Goal: Task Accomplishment & Management: Manage account settings

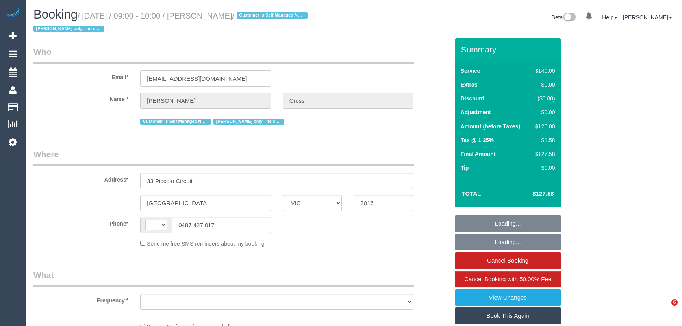
select select "VIC"
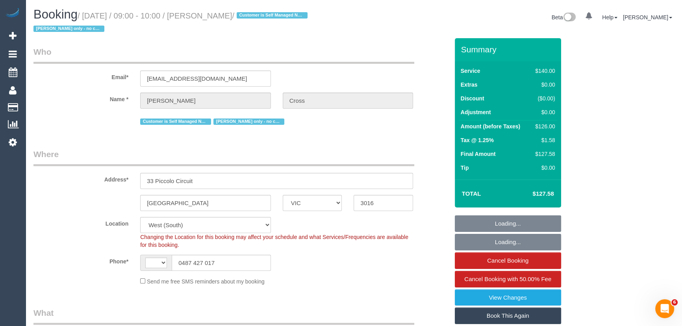
select select "string:AU"
select select "object:888"
select select "string:stripe-card_1DJV5e2GScqysDRVNr8YZkTZ"
select select "number:29"
select select "number:14"
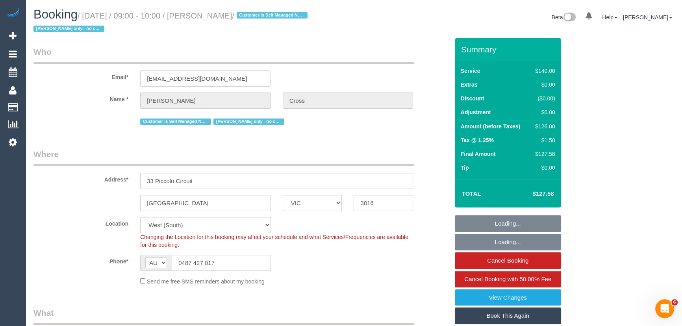
select select "number:18"
select select "number:25"
select select "number:33"
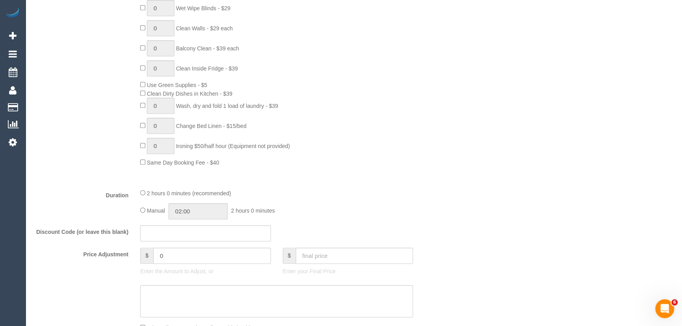
scroll to position [501, 0]
click at [210, 212] on input "02:00" at bounding box center [197, 208] width 59 height 16
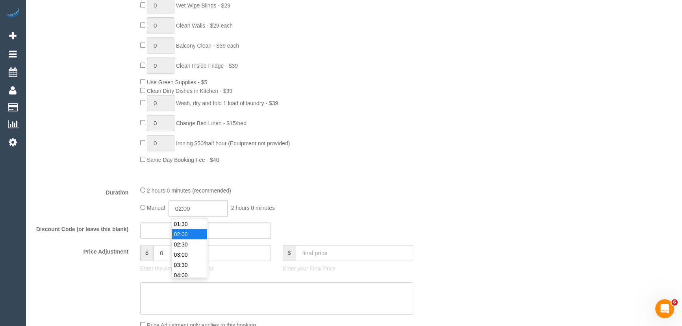
scroll to position [16, 0]
type input "01:00"
click at [193, 228] on li "01:00" at bounding box center [189, 228] width 35 height 10
click at [421, 199] on div "Duration 2 hours 0 minutes (recommended) Manual 01:00 1 hour 0 minutes" at bounding box center [241, 201] width 427 height 31
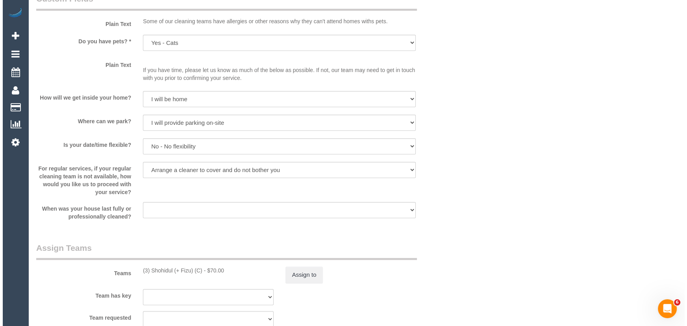
scroll to position [1074, 0]
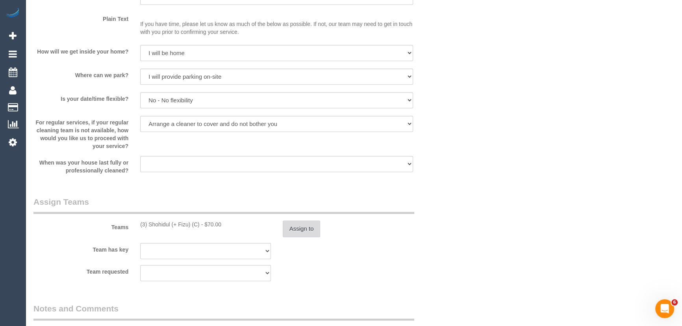
click at [309, 230] on button "Assign to" at bounding box center [302, 228] width 38 height 17
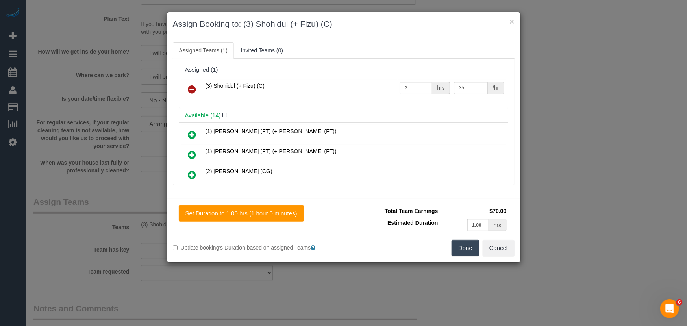
scroll to position [186, 0]
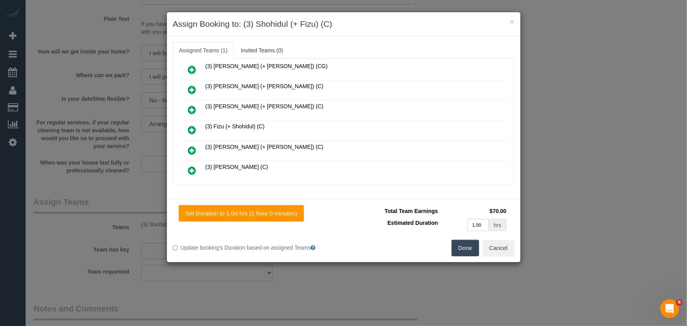
drag, startPoint x: 187, startPoint y: 124, endPoint x: 192, endPoint y: 125, distance: 5.3
click at [187, 124] on link at bounding box center [192, 130] width 19 height 16
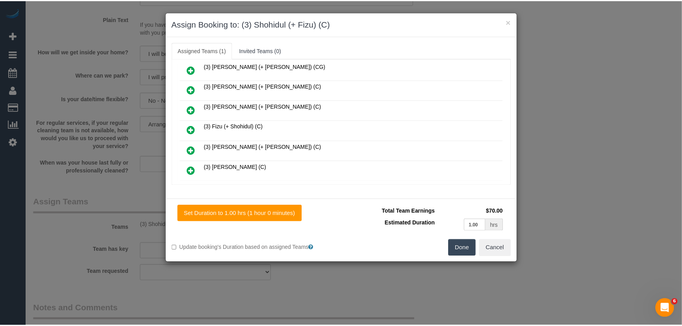
scroll to position [206, 0]
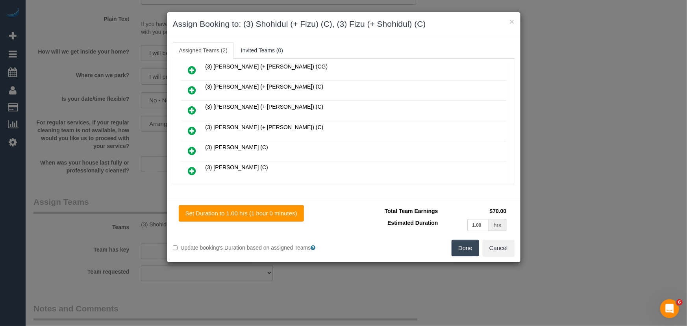
click at [476, 249] on button "Done" at bounding box center [466, 248] width 28 height 17
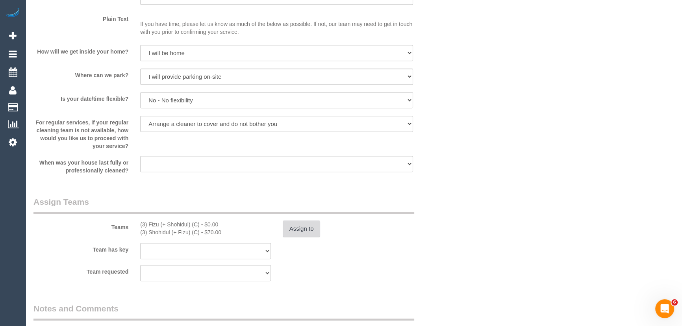
click at [311, 228] on button "Assign to" at bounding box center [302, 228] width 38 height 17
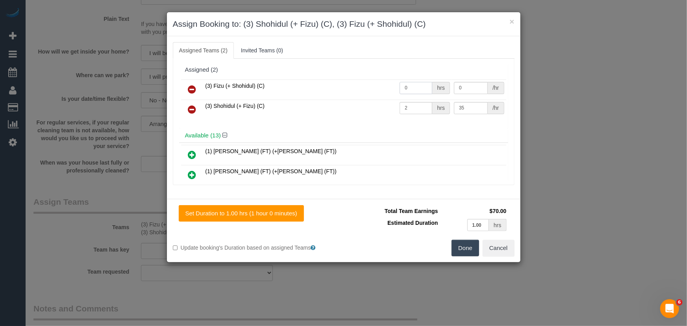
click at [419, 86] on input "0" at bounding box center [416, 88] width 33 height 12
type input "1"
type input "35"
click at [424, 108] on input "2" at bounding box center [416, 108] width 33 height 12
type input "1"
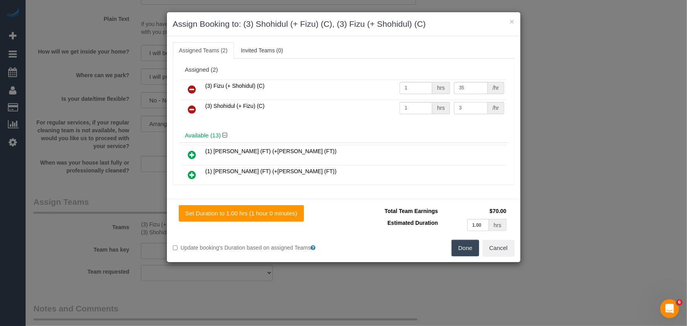
type input "35"
click at [478, 248] on button "Done" at bounding box center [466, 248] width 28 height 17
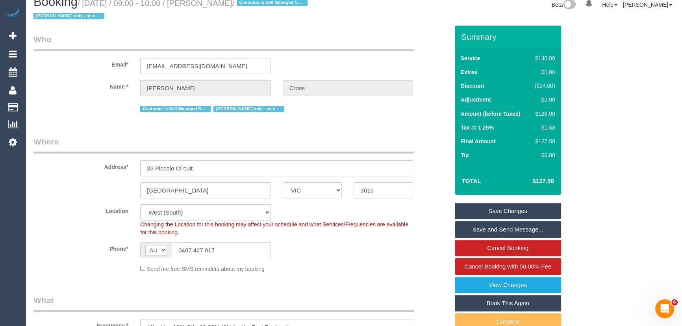
scroll to position [0, 0]
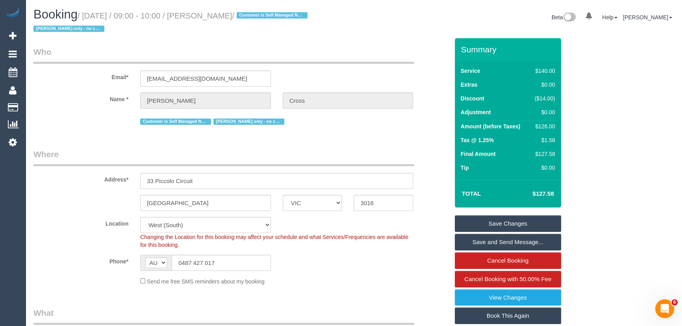
click at [219, 19] on small "/ October 14, 2025 / 09:00 - 10:00 / Rebekah Cross / Customer is Self Managed N…" at bounding box center [171, 22] width 276 height 22
copy small "Rebekah Cross"
click at [502, 223] on link "Save Changes" at bounding box center [508, 223] width 106 height 17
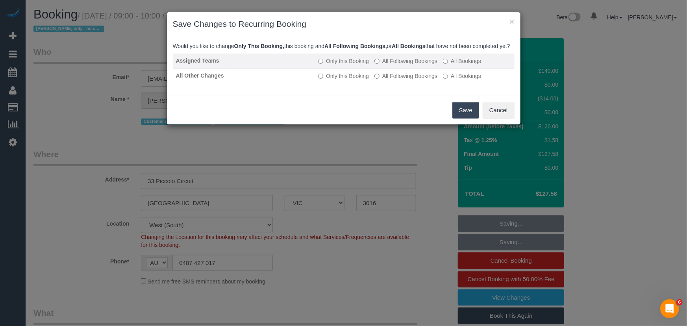
click at [416, 65] on label "All Following Bookings" at bounding box center [405, 61] width 63 height 8
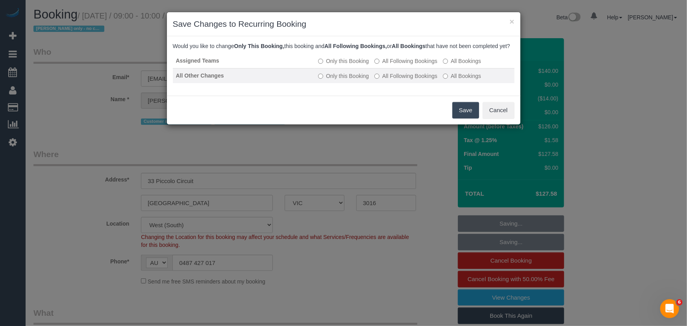
click at [418, 80] on label "All Following Bookings" at bounding box center [405, 76] width 63 height 8
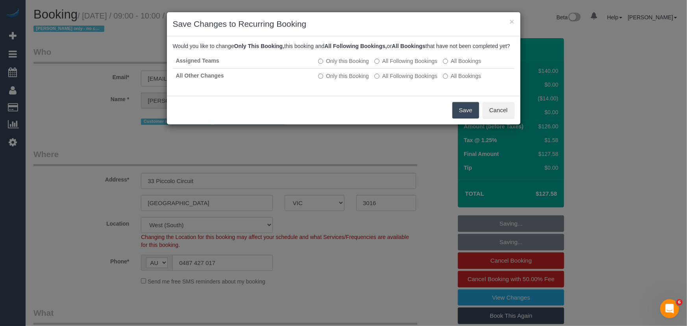
click at [468, 115] on button "Save" at bounding box center [465, 110] width 27 height 17
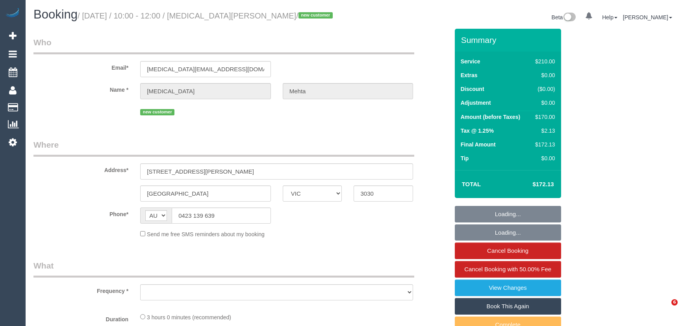
select select "VIC"
select select "object:567"
select select "string:stripe-pm_1SDaWQ2GScqysDRVXAWWwXL9"
select select "180"
select select "number:28"
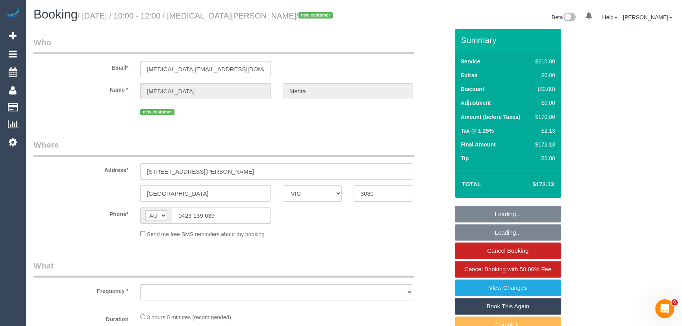
select select "number:14"
select select "number:18"
select select "number:24"
select select "number:33"
select select "number:26"
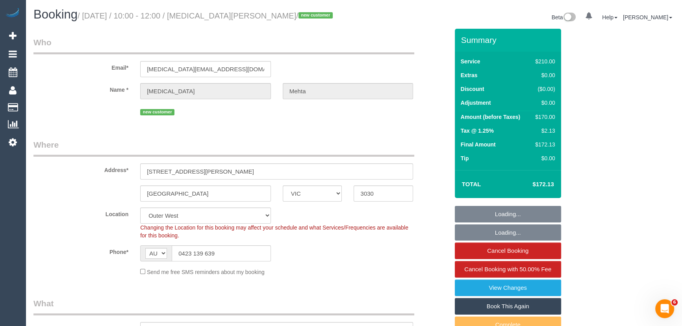
select select "object:1296"
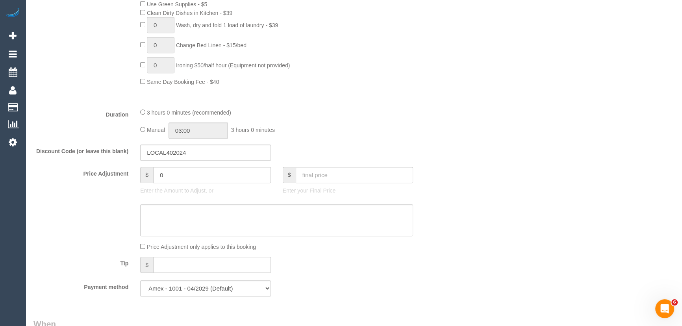
scroll to position [572, 0]
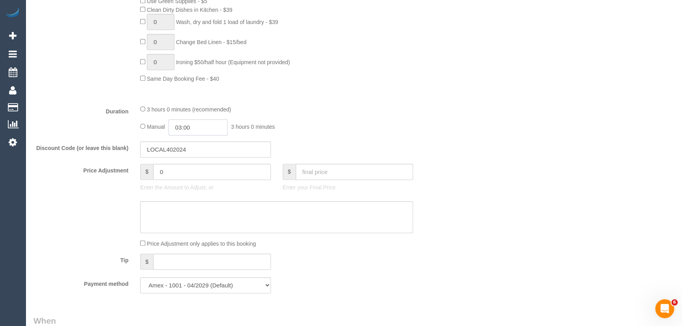
click at [210, 128] on input "03:00" at bounding box center [197, 127] width 59 height 16
type input "01:30"
click at [194, 148] on li "01:30" at bounding box center [189, 151] width 35 height 10
click at [356, 128] on div "Manual 01:30 1 hour 30 minutes" at bounding box center [276, 127] width 273 height 16
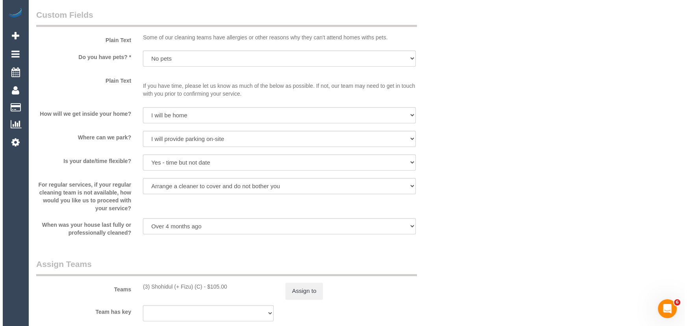
scroll to position [1145, 0]
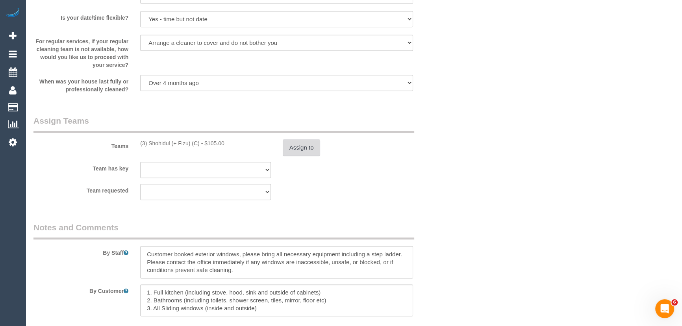
click at [291, 154] on button "Assign to" at bounding box center [302, 147] width 38 height 17
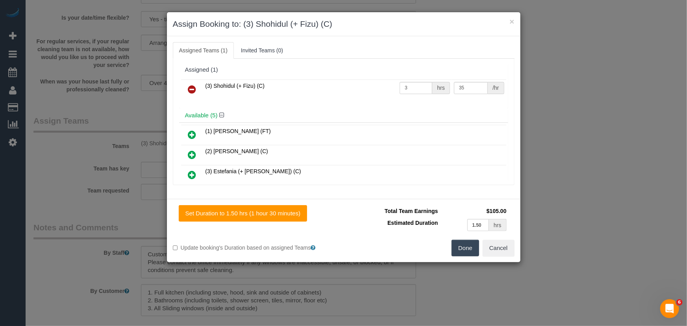
scroll to position [68, 0]
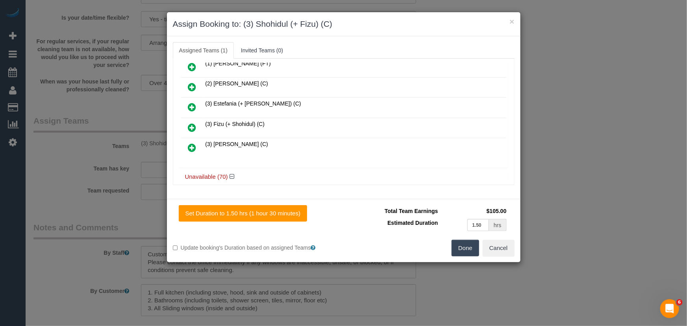
click at [189, 125] on icon at bounding box center [192, 127] width 8 height 9
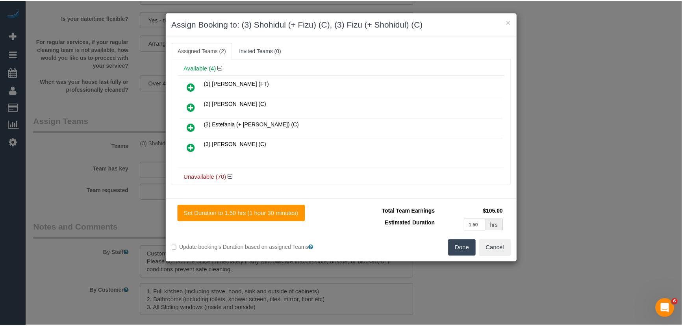
scroll to position [87, 0]
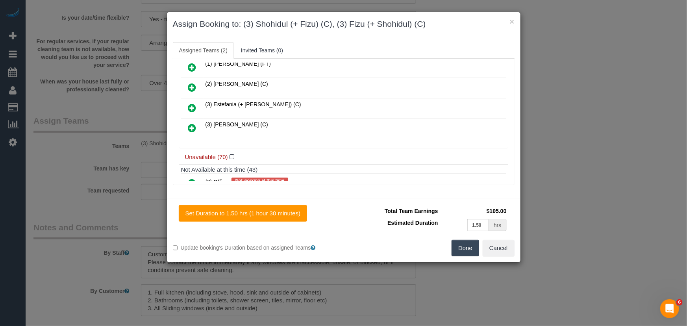
click at [457, 245] on button "Done" at bounding box center [466, 248] width 28 height 17
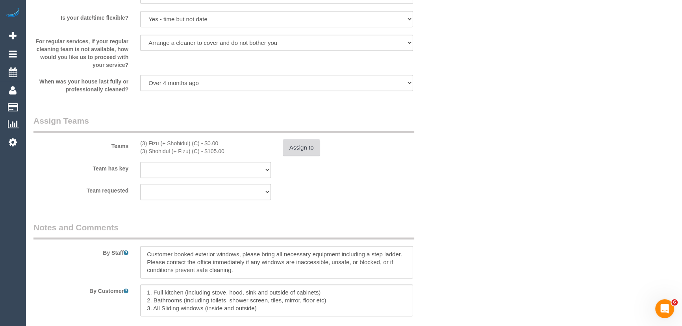
click at [297, 151] on button "Assign to" at bounding box center [302, 147] width 38 height 17
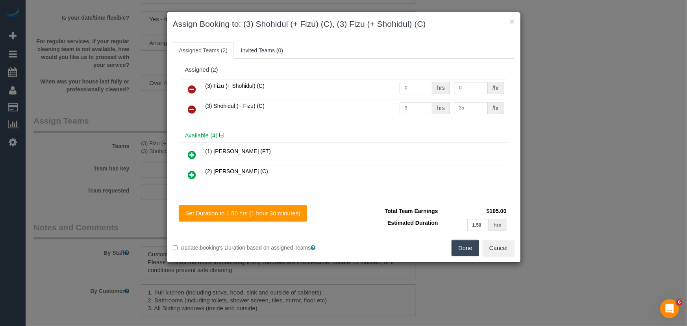
click at [414, 88] on input "0" at bounding box center [416, 88] width 33 height 12
type input "1.5"
type input "35"
click at [407, 104] on input "3" at bounding box center [416, 108] width 33 height 12
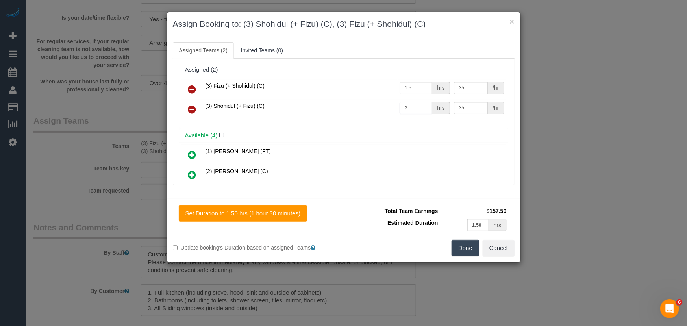
click at [407, 104] on input "3" at bounding box center [416, 108] width 33 height 12
type input "1.5"
type input "35"
click at [464, 242] on button "Done" at bounding box center [466, 248] width 28 height 17
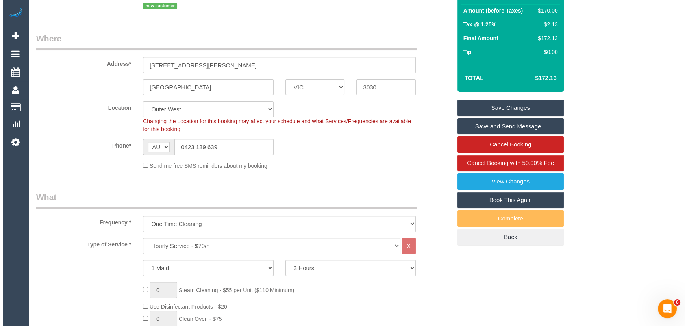
scroll to position [0, 0]
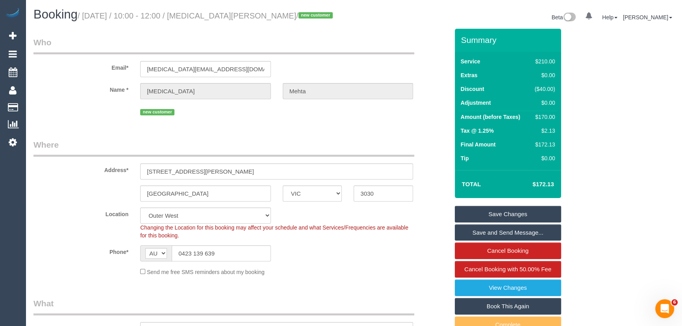
click at [210, 14] on small "/ October 14, 2025 / 10:00 - 12:00 / Nikita Mehta / new customer" at bounding box center [206, 15] width 257 height 9
copy small "Nikita Mehta"
click at [494, 215] on link "Save Changes" at bounding box center [508, 214] width 106 height 17
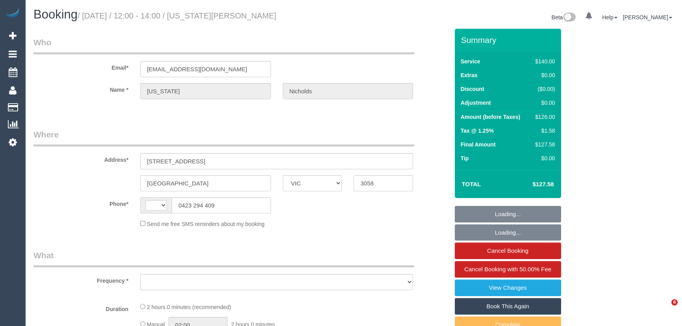
select select "VIC"
select select "string:AU"
select select "number:28"
select select "number:15"
select select "number:19"
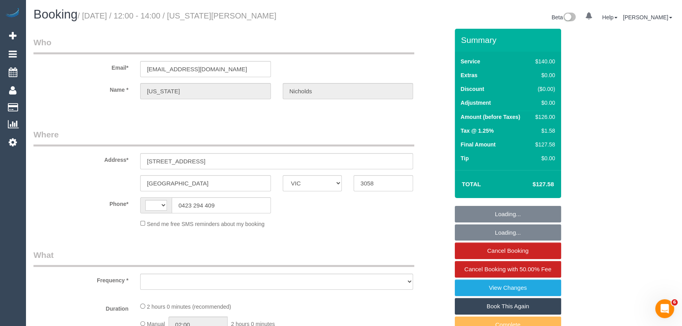
select select "number:24"
select select "number:35"
select select "number:11"
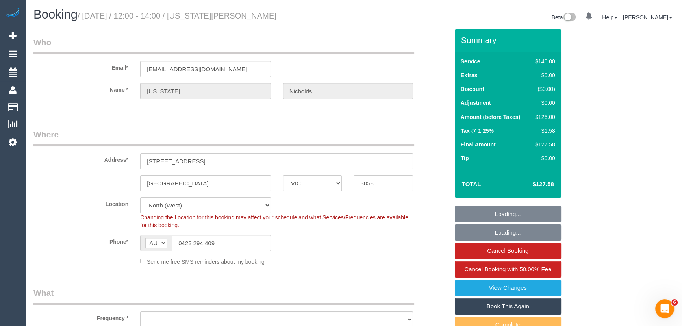
select select "object:885"
select select "string:stripe-pm_1MlQ2w2GScqysDRViyuit85G"
select select "object:890"
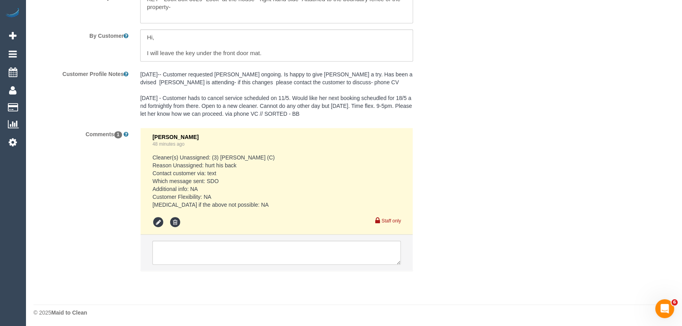
scroll to position [1406, 0]
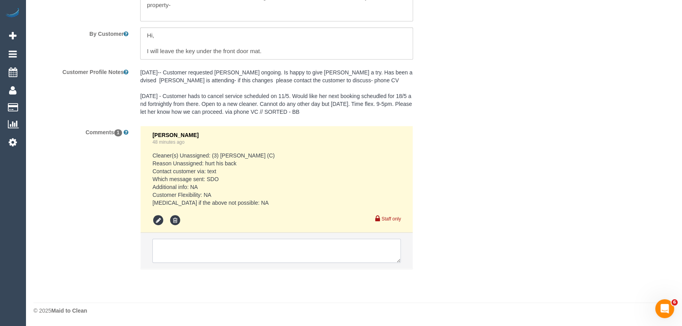
click at [213, 245] on textarea at bounding box center [276, 251] width 248 height 24
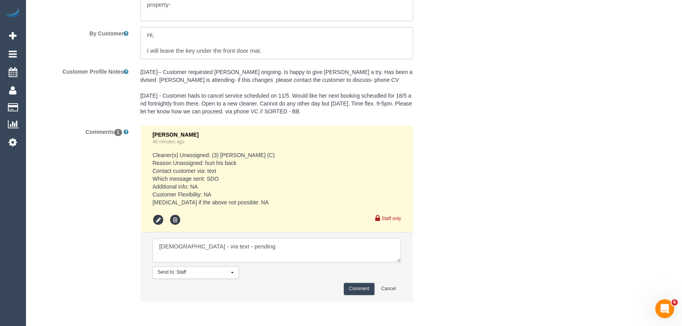
type textarea "Buddhi - via text - pending"
click at [361, 290] on button "Comment" at bounding box center [359, 289] width 31 height 12
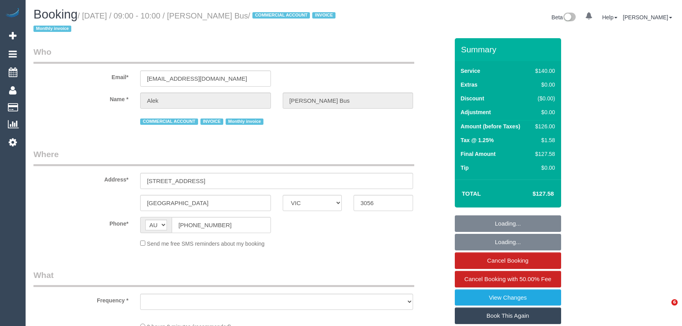
select select "VIC"
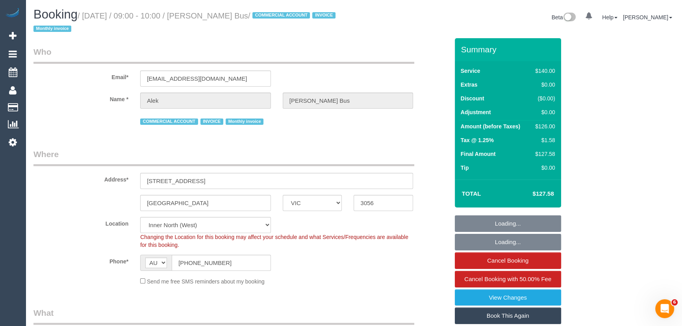
select select "object:898"
select select "number:28"
select select "number:14"
select select "number:19"
select select "number:24"
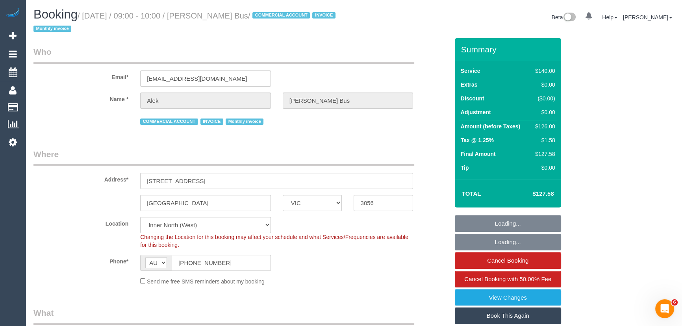
select select "number:35"
select select "number:11"
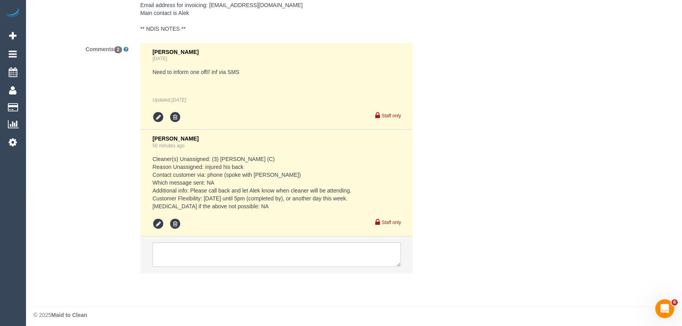
scroll to position [1624, 0]
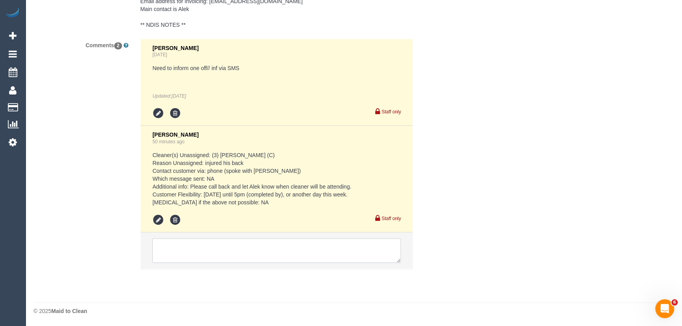
click at [205, 249] on textarea at bounding box center [276, 250] width 248 height 24
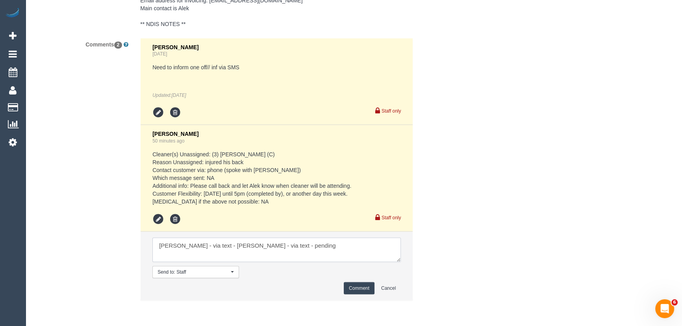
type textarea "[PERSON_NAME] - via text - [PERSON_NAME] - via text - pending"
click at [352, 286] on button "Comment" at bounding box center [359, 288] width 31 height 12
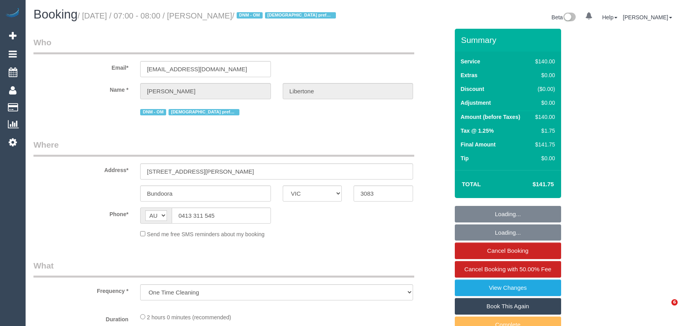
select select "VIC"
select select "string:stripe-pm_1SFhzL2GScqysDRVKAH4R7n4"
select select "number:28"
select select "number:14"
select select "number:19"
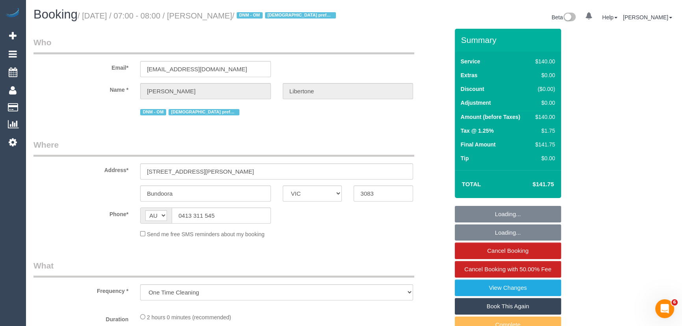
select select "number:25"
select select "number:33"
select select "number:12"
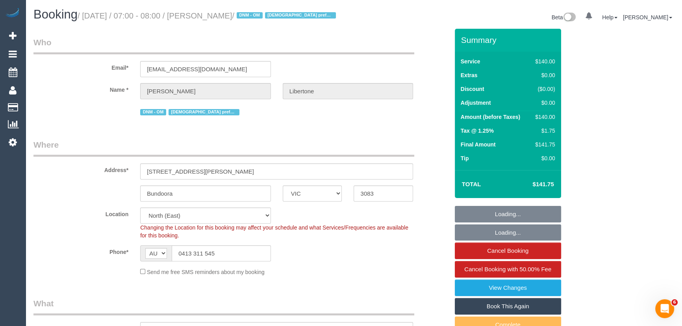
select select "object:868"
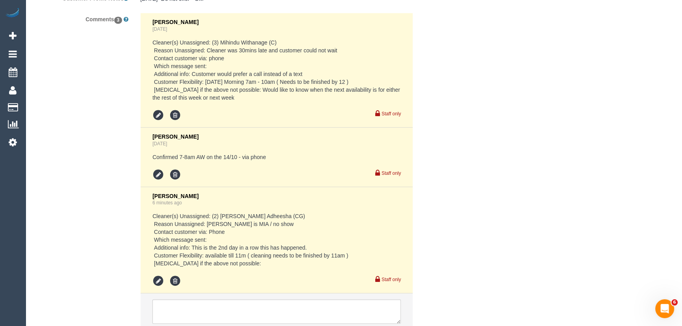
scroll to position [1537, 0]
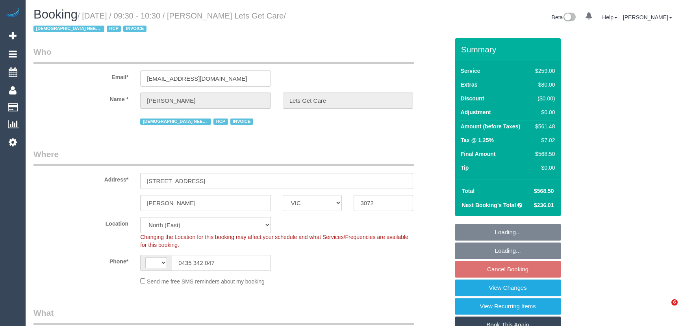
select select "VIC"
select select "string:AU"
select select "object:675"
select select "number:28"
select select "number:14"
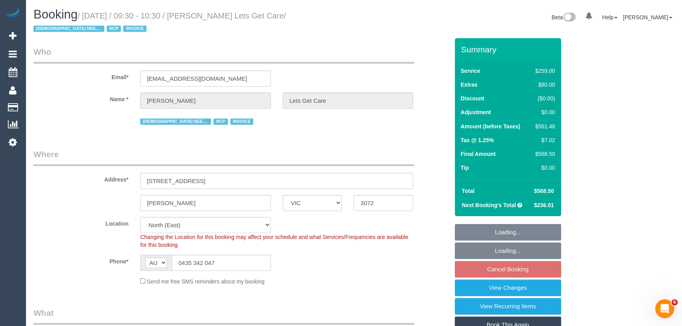
select select "number:19"
select select "number:25"
select select "number:35"
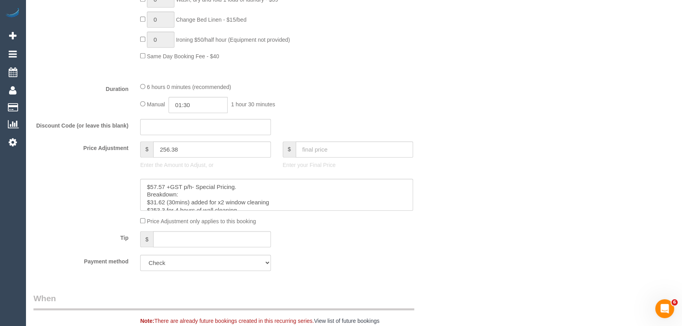
click at [417, 193] on div at bounding box center [276, 195] width 285 height 32
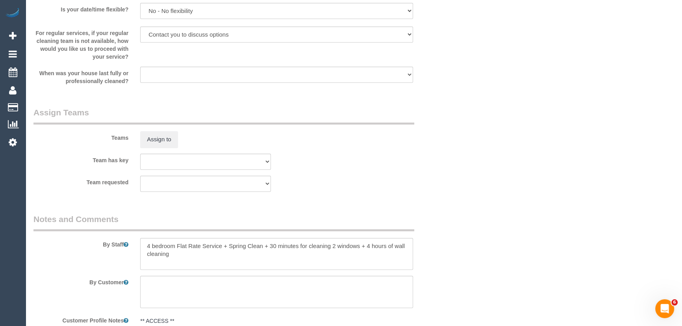
scroll to position [1252, 0]
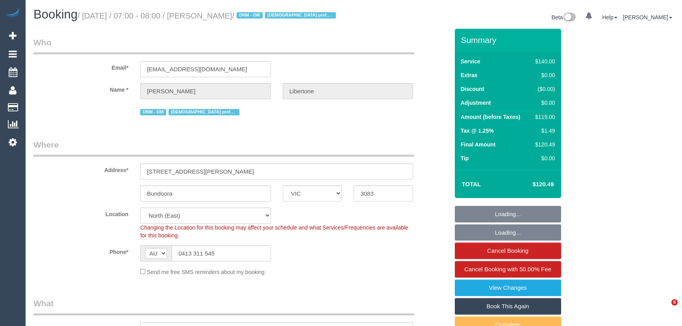
select select "VIC"
select select "object:943"
select select "string:stripe-pm_1SFhzL2GScqysDRVKAH4R7n4"
select select "number:28"
select select "number:14"
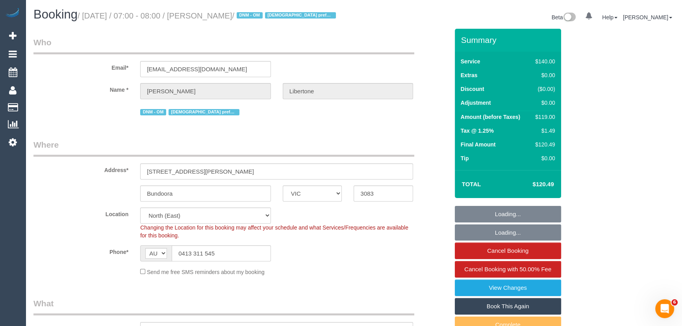
select select "number:19"
select select "number:25"
select select "number:33"
select select "number:12"
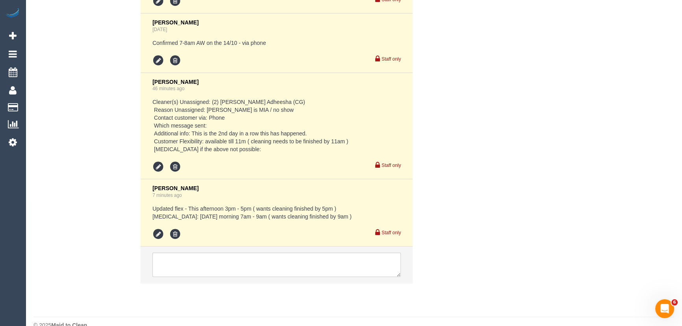
scroll to position [1604, 0]
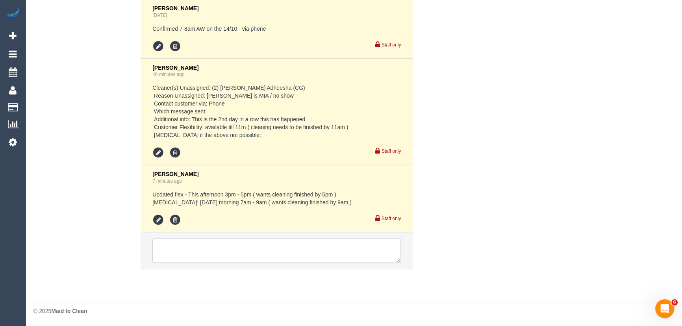
click at [207, 253] on textarea at bounding box center [276, 250] width 248 height 24
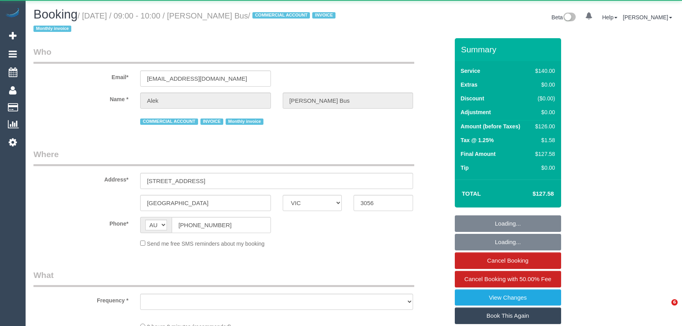
select select "VIC"
select select "object:587"
select select "number:28"
select select "number:14"
select select "number:19"
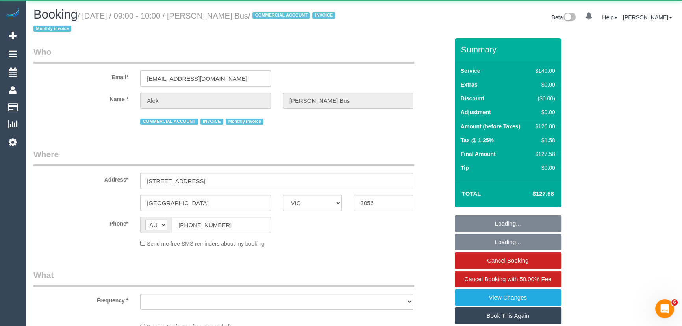
select select "number:24"
select select "number:35"
select select "number:11"
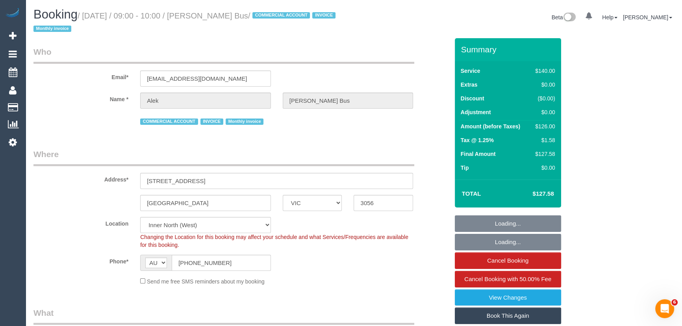
select select "object:916"
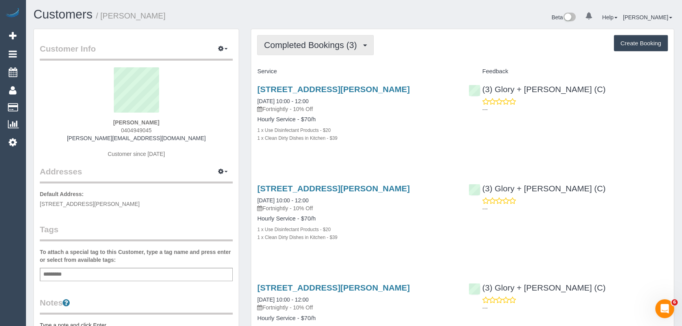
click at [360, 48] on span "Completed Bookings (3)" at bounding box center [312, 45] width 97 height 10
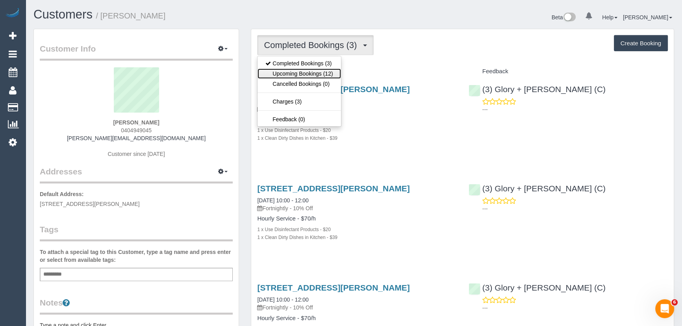
click at [331, 72] on link "Upcoming Bookings (12)" at bounding box center [298, 74] width 83 height 10
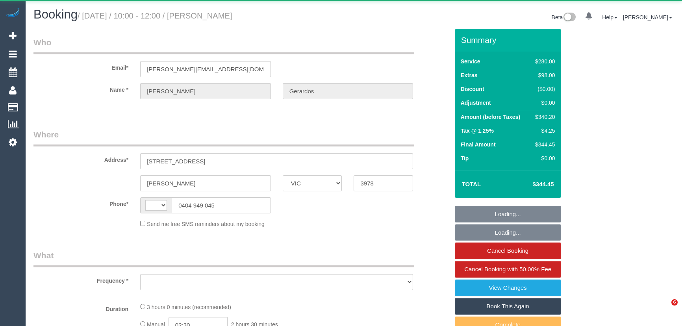
select select "VIC"
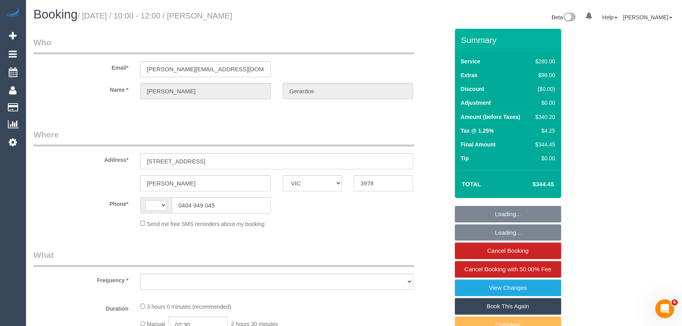
select select "number:28"
select select "number:14"
select select "number:19"
select select "number:22"
select select "number:34"
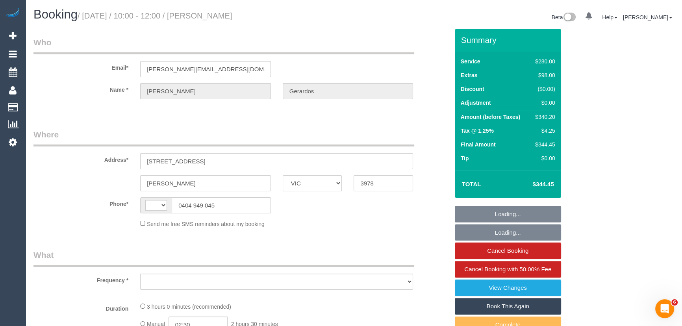
select select "number:13"
select select "string:AU"
select select "object:714"
select select "string:stripe-pm_1S3npw2GScqysDRVMyCt39Ei"
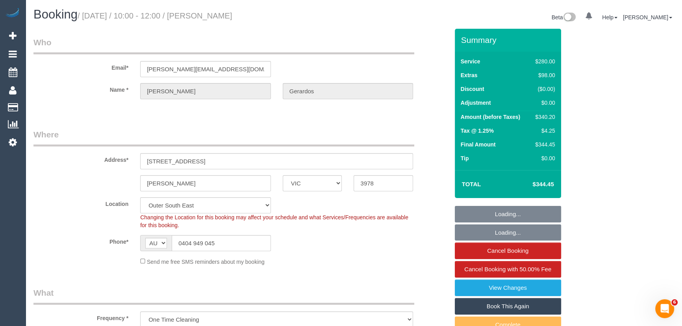
select select "2"
select select "object:1237"
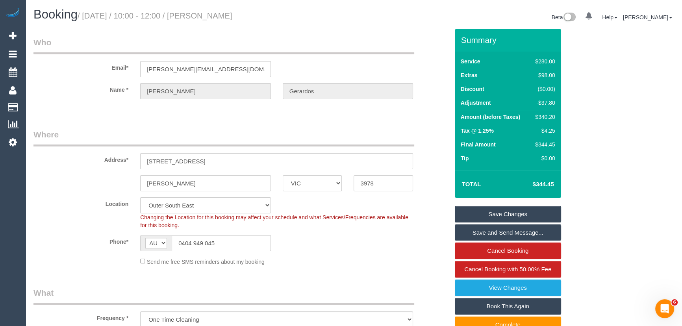
drag, startPoint x: 642, startPoint y: 44, endPoint x: 577, endPoint y: 39, distance: 64.7
click at [531, 19] on div "Beta 0 Your Notifications You have 0 alerts Help Help Docs Take a Tour Contact …" at bounding box center [517, 18] width 326 height 21
click at [228, 245] on input "0404 949 045" at bounding box center [221, 243] width 99 height 16
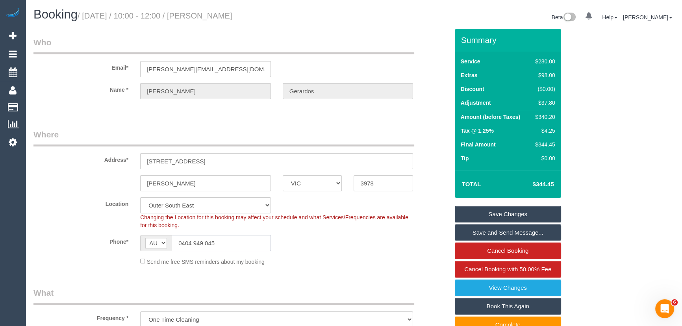
click at [228, 245] on input "0404 949 045" at bounding box center [221, 243] width 99 height 16
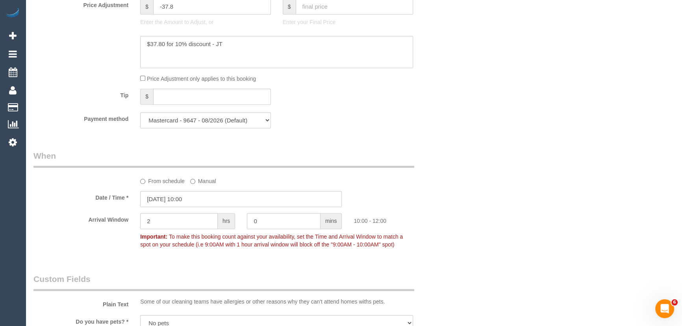
scroll to position [787, 0]
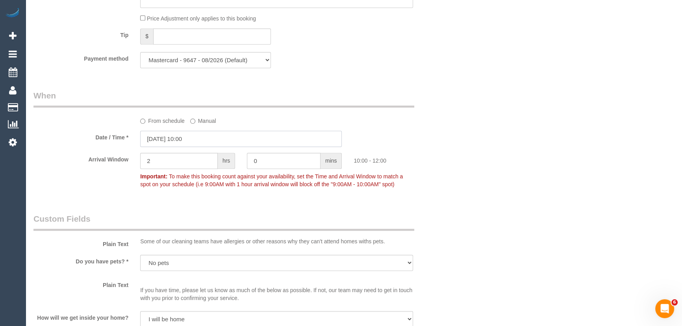
click at [214, 141] on input "14/10/2025 10:00" at bounding box center [241, 139] width 202 height 16
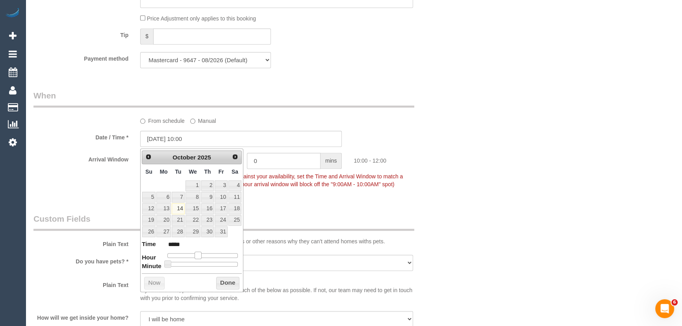
click at [196, 256] on span at bounding box center [197, 255] width 7 height 7
type input "14/10/2025 11:00"
type input "*****"
type input "14/10/2025 12:00"
type input "*****"
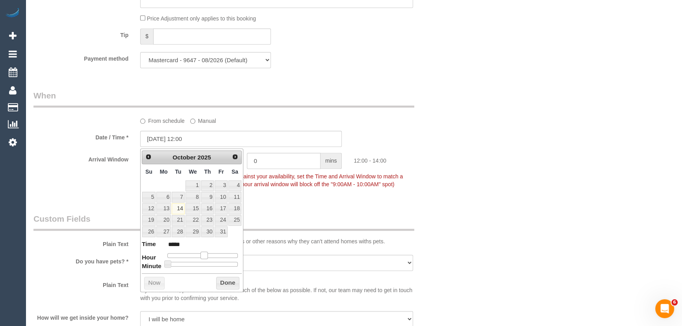
type input "14/10/2025 13:00"
type input "*****"
type input "14/10/2025 12:00"
type input "*****"
click at [204, 256] on span at bounding box center [203, 255] width 7 height 7
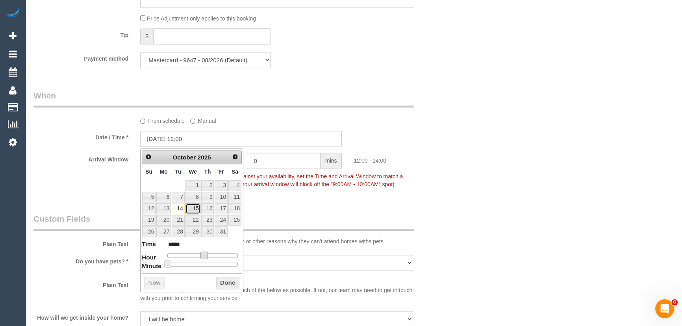
click at [191, 210] on link "15" at bounding box center [192, 208] width 15 height 11
type input "15/10/2025 12:00"
click at [488, 211] on div "Who Email* john@johnws.net Name * John Gerardos Where Address* 6 Fairoak Avenue…" at bounding box center [353, 101] width 641 height 1721
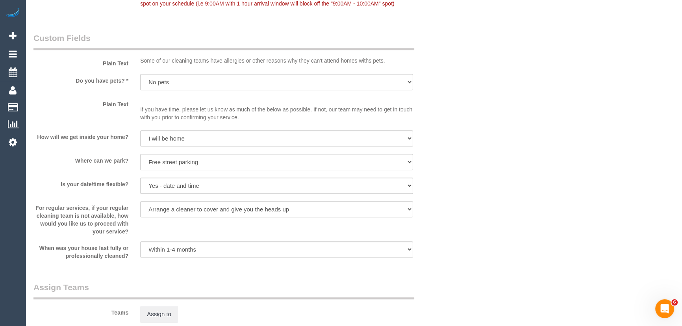
scroll to position [1038, 0]
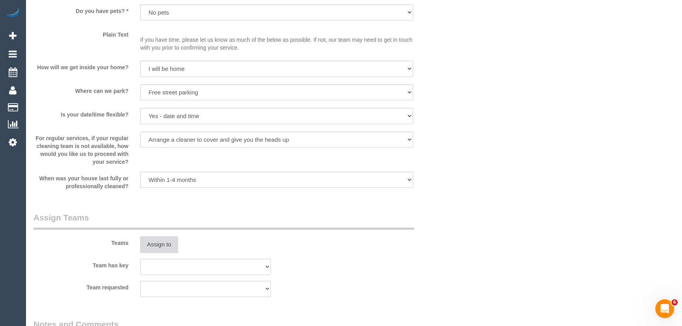
click at [159, 246] on button "Assign to" at bounding box center [159, 244] width 38 height 17
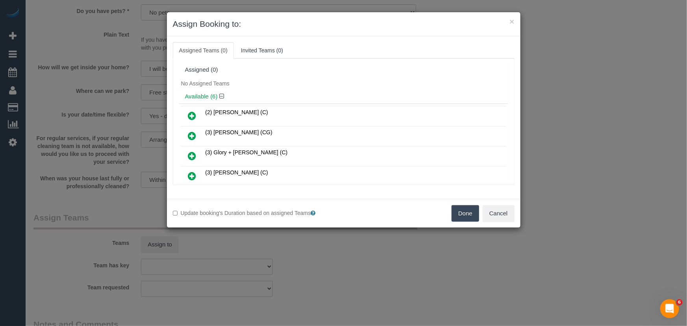
click at [190, 156] on icon at bounding box center [192, 155] width 8 height 9
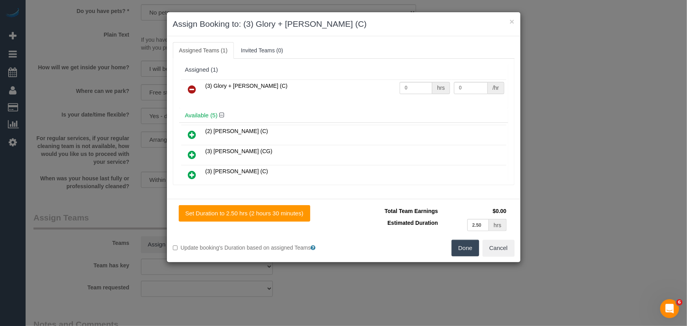
click at [467, 252] on button "Done" at bounding box center [466, 248] width 28 height 17
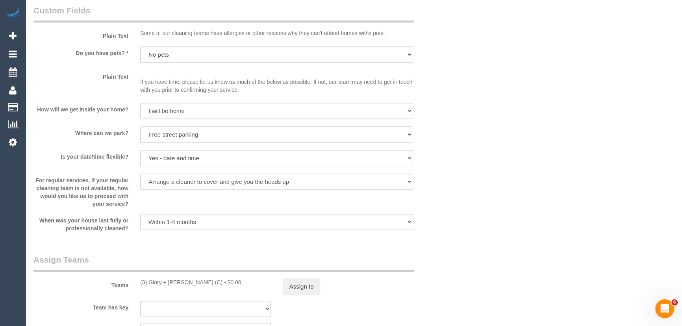
scroll to position [1074, 0]
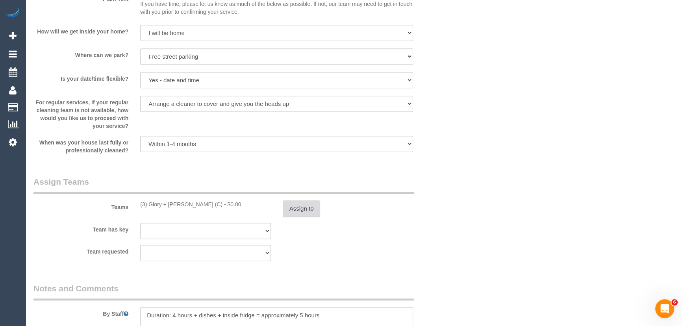
click at [314, 215] on button "Assign to" at bounding box center [302, 208] width 38 height 17
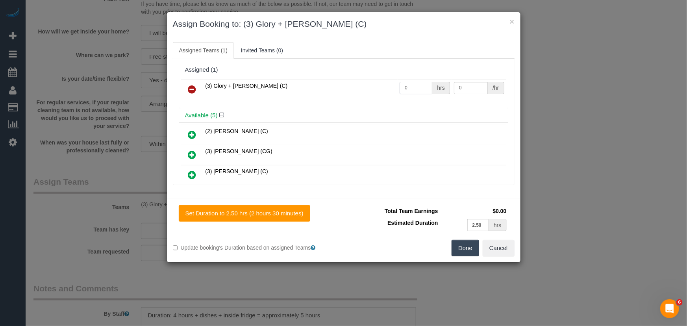
click at [413, 87] on input "0" at bounding box center [416, 88] width 33 height 12
type input "5"
type input "37"
click at [465, 250] on button "Done" at bounding box center [466, 248] width 28 height 17
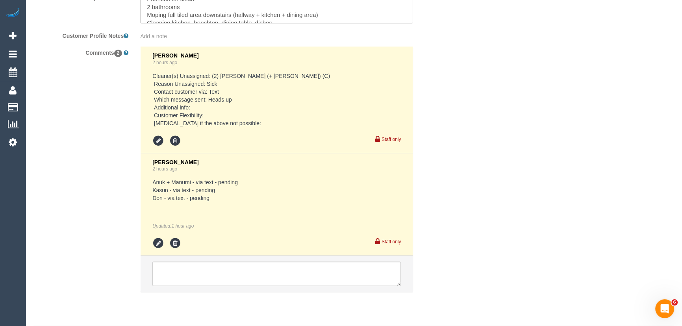
scroll to position [1452, 0]
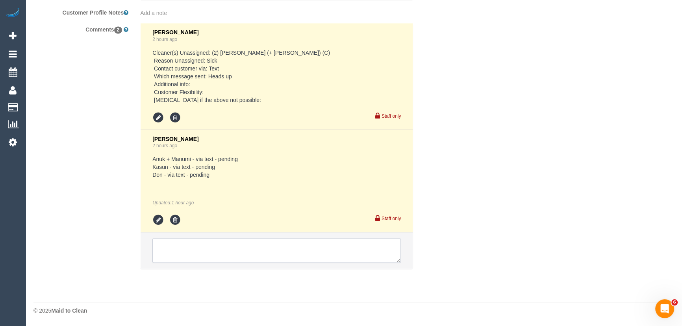
click at [250, 244] on textarea at bounding box center [276, 250] width 248 height 24
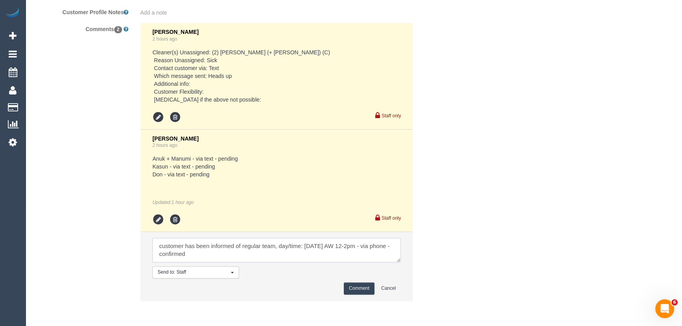
scroll to position [3, 0]
type textarea "customer has been informed of regular team, day/time: Wednesday 15/10 AW 12-2pm…"
click at [351, 290] on button "Comment" at bounding box center [359, 288] width 31 height 12
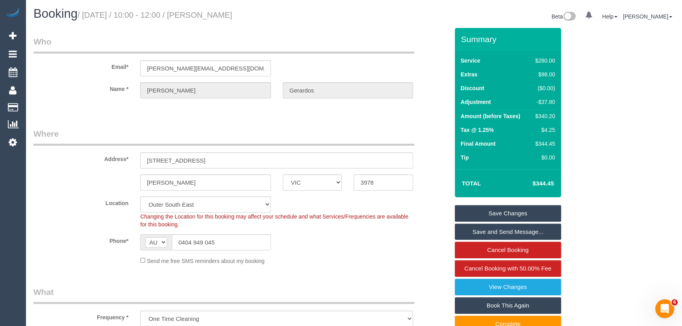
scroll to position [0, 0]
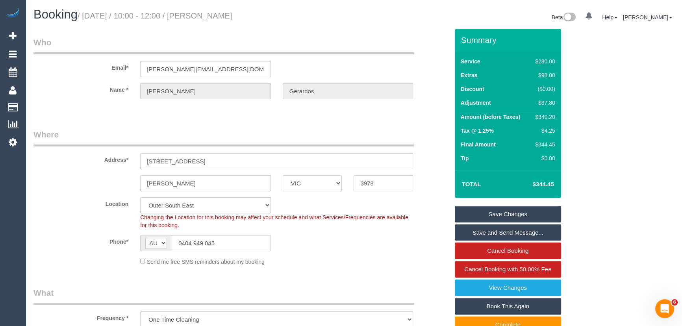
click at [211, 13] on small "/ October 14, 2025 / 10:00 - 12:00 / John Gerardos" at bounding box center [155, 15] width 155 height 9
click at [234, 56] on div "Email* john@johnws.net" at bounding box center [241, 57] width 427 height 41
click at [217, 12] on small "/ October 14, 2025 / 10:00 - 12:00 / John Gerardos" at bounding box center [155, 15] width 155 height 9
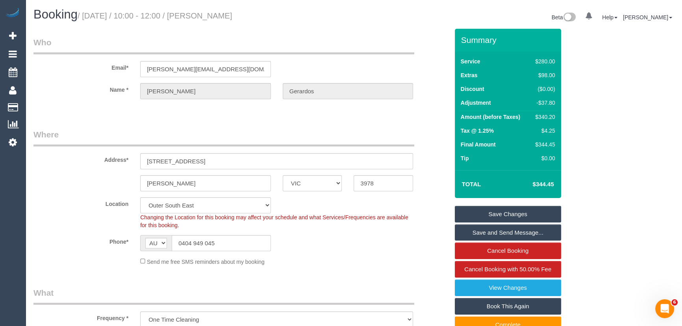
click at [217, 12] on small "/ October 14, 2025 / 10:00 - 12:00 / John Gerardos" at bounding box center [155, 15] width 155 height 9
copy small "John Gerardos"
click at [491, 231] on link "Save and Send Message..." at bounding box center [508, 232] width 106 height 17
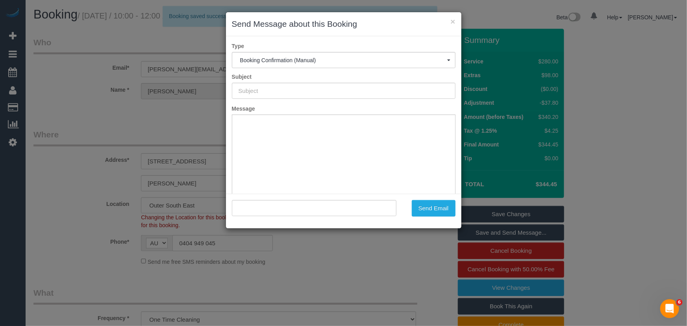
type input "Booking Confirmed"
type input ""John Gerardos" <john@johnws.net>"
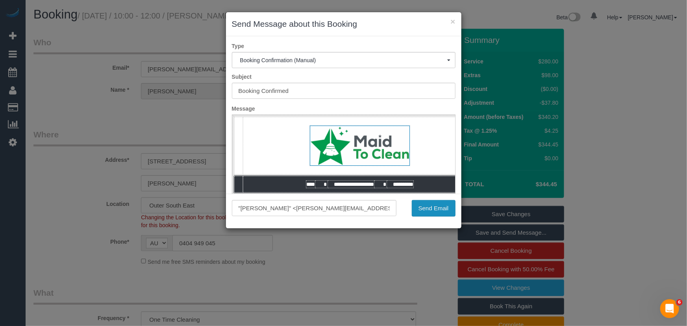
drag, startPoint x: 429, startPoint y: 212, endPoint x: 421, endPoint y: 222, distance: 12.7
click at [429, 212] on button "Send Email" at bounding box center [434, 208] width 44 height 17
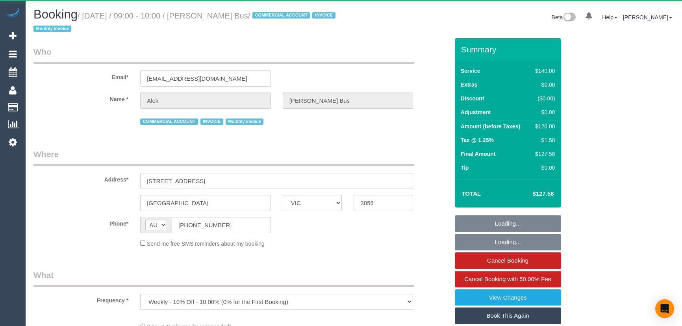
select select "VIC"
select select "number:28"
select select "number:14"
select select "number:19"
select select "number:24"
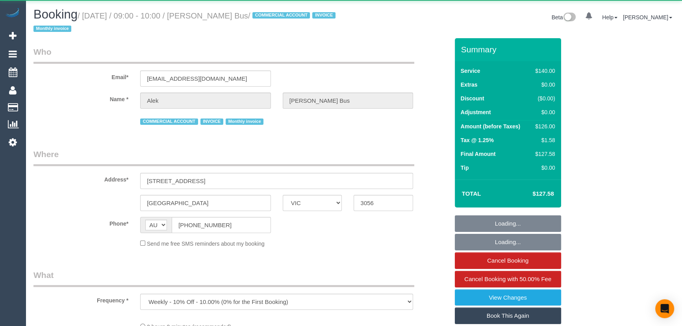
select select "number:35"
select select "number:11"
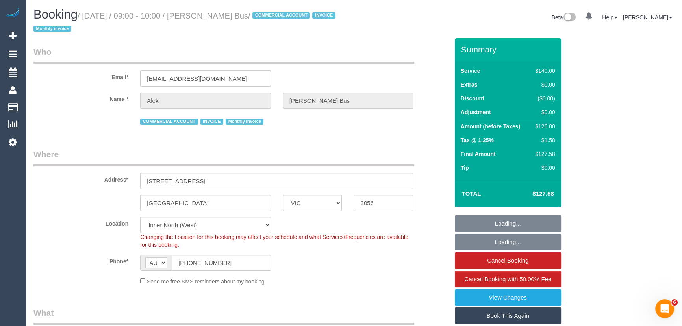
select select "object:916"
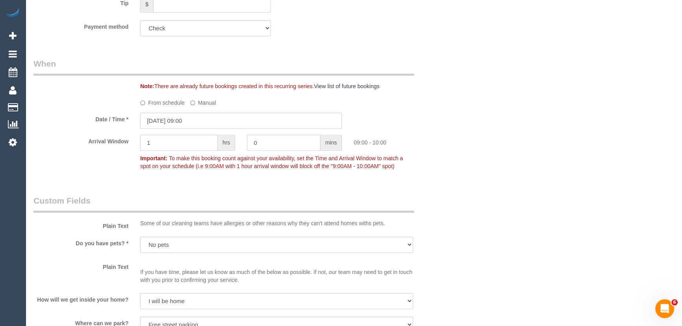
scroll to position [894, 0]
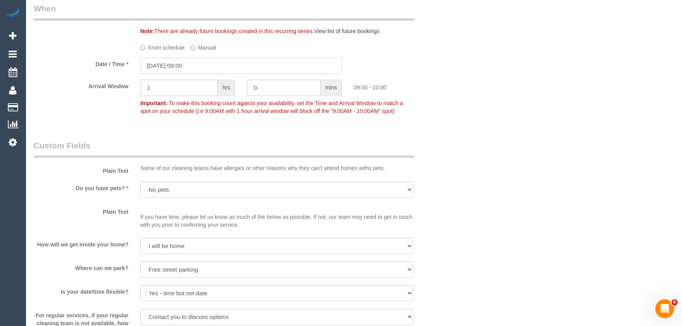
click at [205, 65] on input "14/10/2025 09:00" at bounding box center [241, 65] width 202 height 16
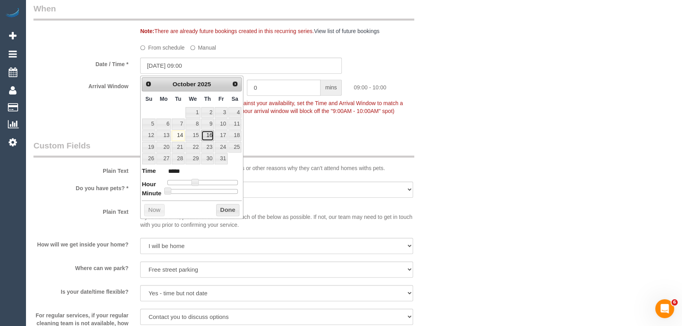
click at [206, 136] on link "16" at bounding box center [207, 135] width 13 height 11
drag, startPoint x: 196, startPoint y: 179, endPoint x: 201, endPoint y: 180, distance: 4.7
click at [197, 179] on span at bounding box center [194, 182] width 7 height 7
type input "16/10/2025 10:00"
type input "*****"
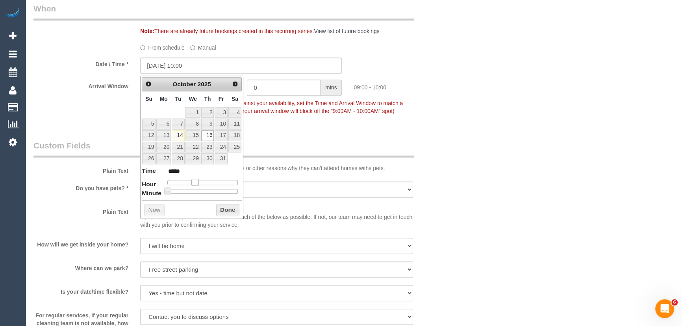
type input "16/10/2025 11:00"
type input "*****"
click at [200, 180] on div at bounding box center [202, 182] width 70 height 5
type input "16/10/2025 12:00"
type input "*****"
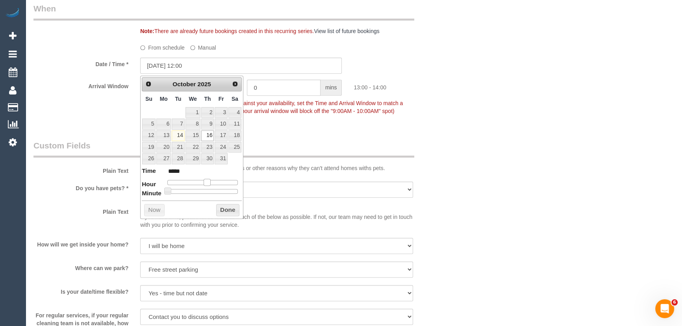
type input "16/10/2025 13:00"
type input "*****"
drag, startPoint x: 204, startPoint y: 180, endPoint x: 211, endPoint y: 180, distance: 7.1
click at [211, 180] on div at bounding box center [202, 182] width 70 height 5
type input "16/10/2025 14:00"
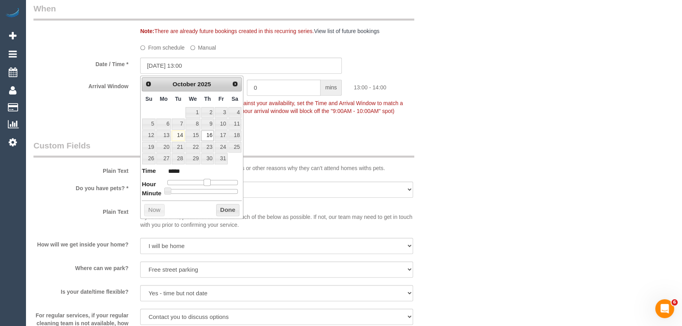
type input "*****"
click at [211, 180] on div at bounding box center [202, 182] width 70 height 5
click at [208, 180] on span at bounding box center [209, 182] width 7 height 7
type input "16/10/2025 13:00"
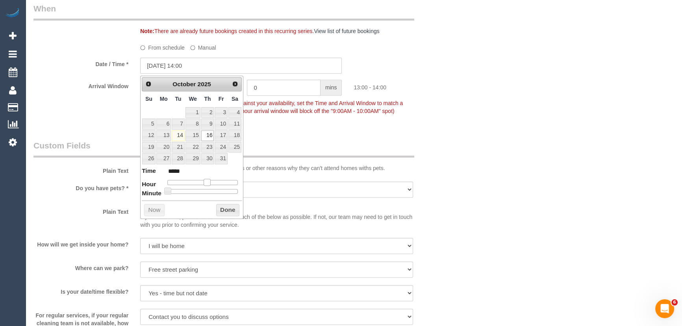
type input "*****"
click at [204, 181] on span at bounding box center [207, 182] width 7 height 7
click at [293, 130] on div "Who Email* opssupervisor@morelandbus.com.au Name * Alek Moreland Bus COMMERCIAL…" at bounding box center [241, 115] width 427 height 1942
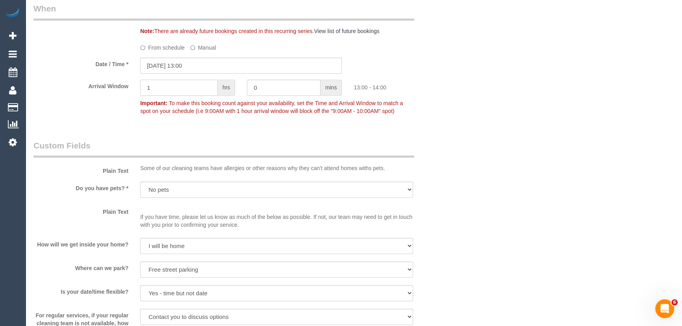
click at [165, 85] on input "1" at bounding box center [179, 88] width 78 height 16
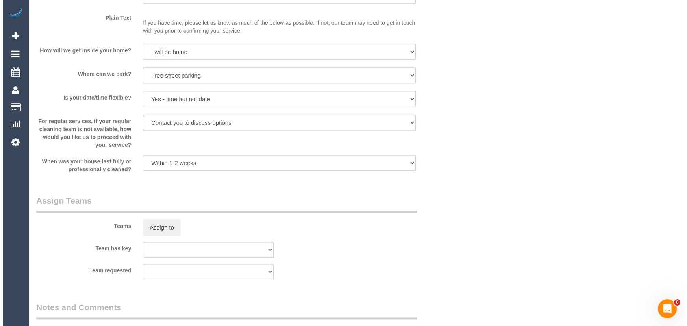
scroll to position [1181, 0]
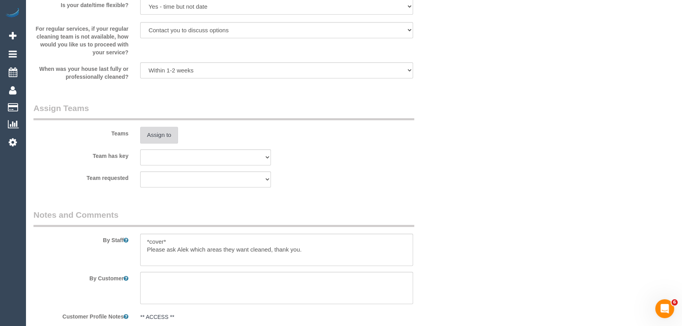
type input "2"
click at [153, 139] on button "Assign to" at bounding box center [159, 135] width 38 height 17
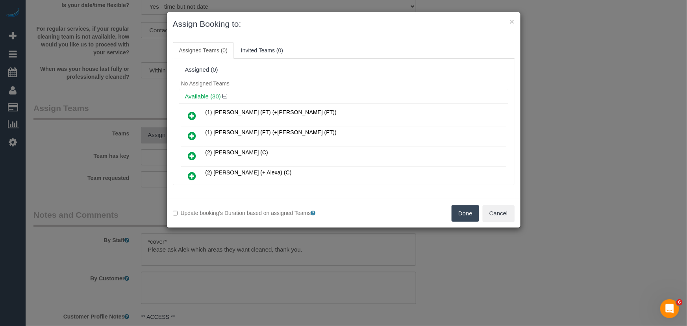
scroll to position [325, 0]
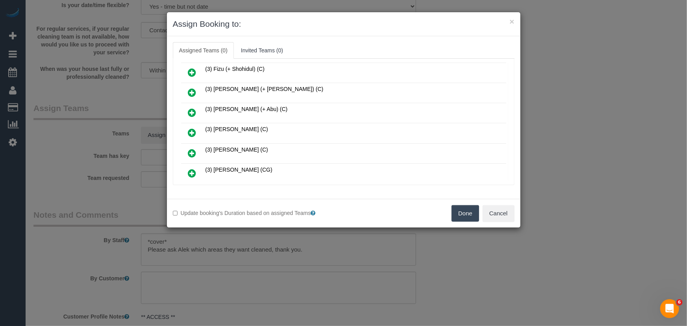
click at [192, 128] on icon at bounding box center [192, 132] width 8 height 9
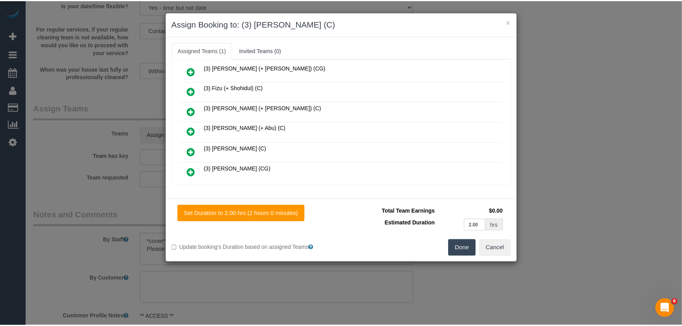
scroll to position [344, 0]
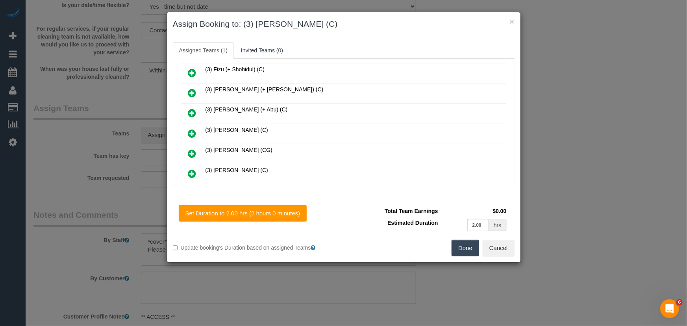
click at [468, 252] on button "Done" at bounding box center [466, 248] width 28 height 17
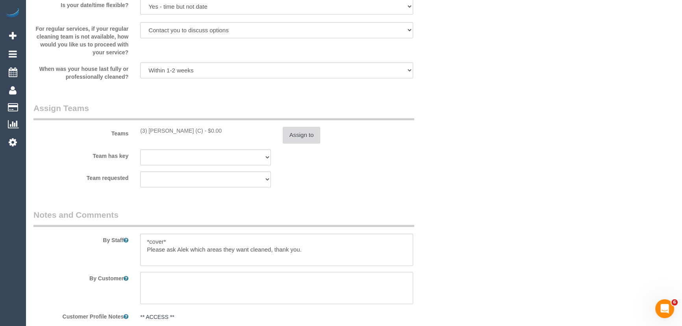
click at [309, 135] on button "Assign to" at bounding box center [302, 135] width 38 height 17
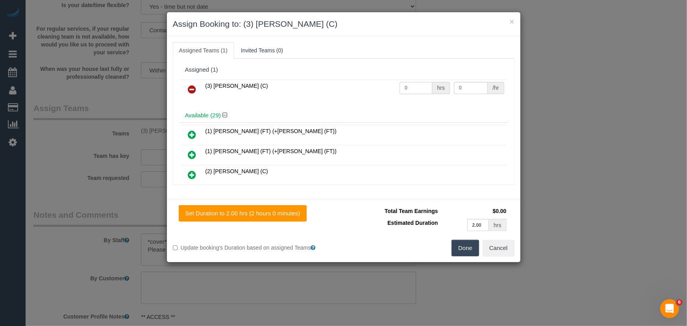
click at [417, 93] on input "0" at bounding box center [416, 88] width 33 height 12
type input "2"
type input "35"
click at [466, 245] on button "Done" at bounding box center [466, 248] width 28 height 17
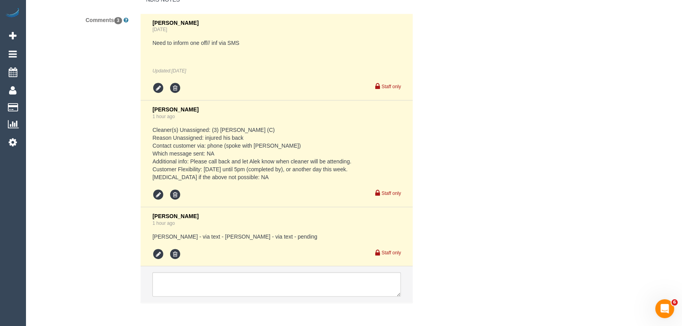
scroll to position [1691, 0]
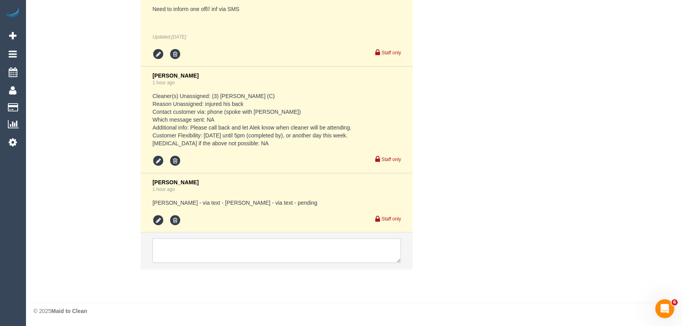
click at [203, 245] on textarea at bounding box center [276, 250] width 248 height 24
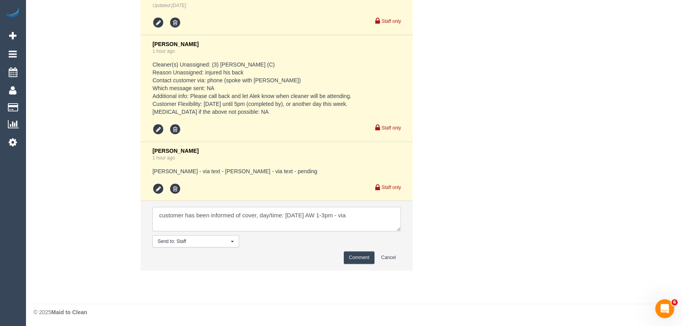
scroll to position [1718, 0]
type textarea "customer has been informed of cover, day/time: Thursday 16/10 AW 1-3pm - via em…"
click at [367, 262] on button "Comment" at bounding box center [359, 256] width 31 height 12
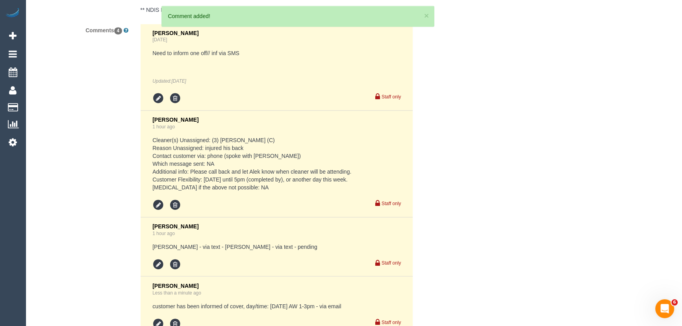
scroll to position [1750, 0]
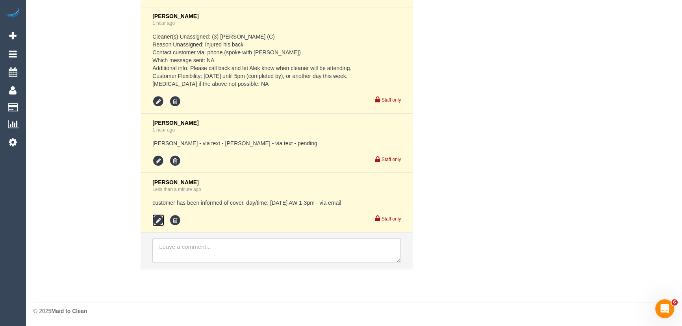
click at [158, 222] on icon at bounding box center [158, 220] width 12 height 12
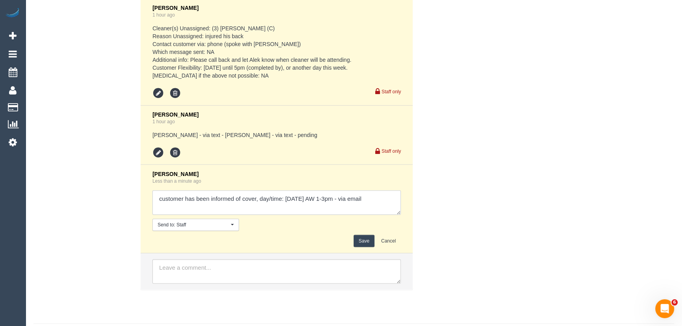
click at [391, 209] on textarea at bounding box center [276, 202] width 248 height 24
type textarea "customer has been informed of cover, day/time: Thursday 16/10 AW 1-3pm - via em…"
click at [361, 247] on button "Save" at bounding box center [364, 241] width 21 height 12
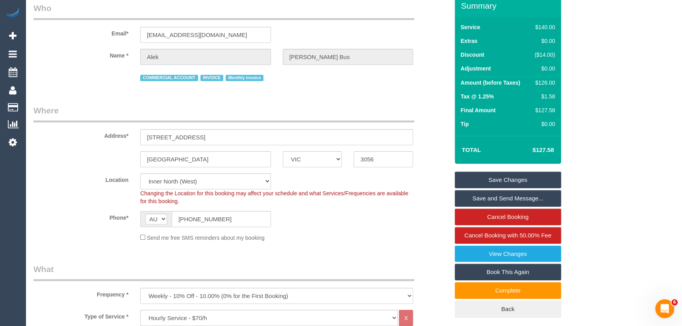
scroll to position [0, 0]
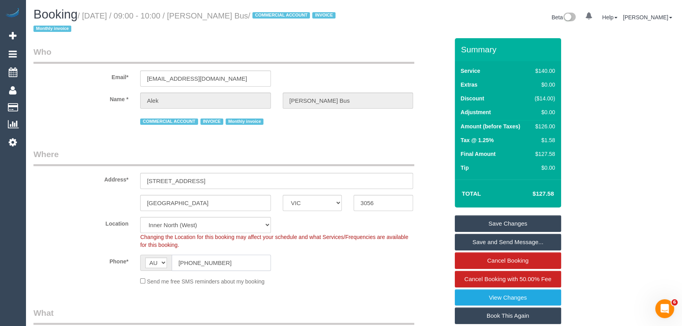
click at [231, 266] on input "(03) 9384 7555" at bounding box center [221, 263] width 99 height 16
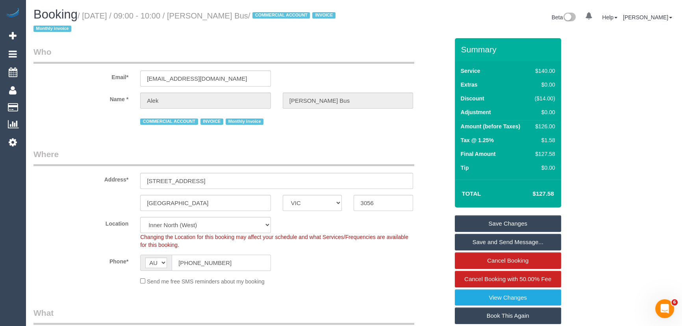
click at [231, 266] on input "(03) 9384 7555" at bounding box center [221, 263] width 99 height 16
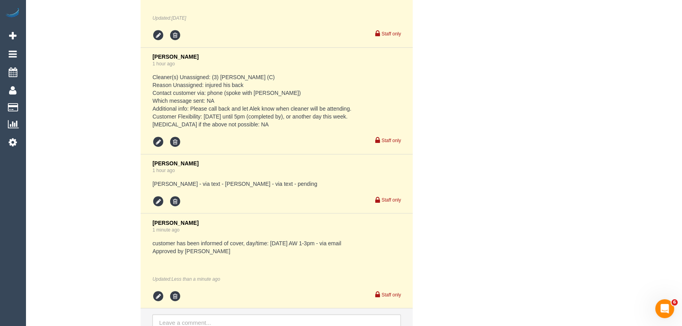
scroll to position [1753, 0]
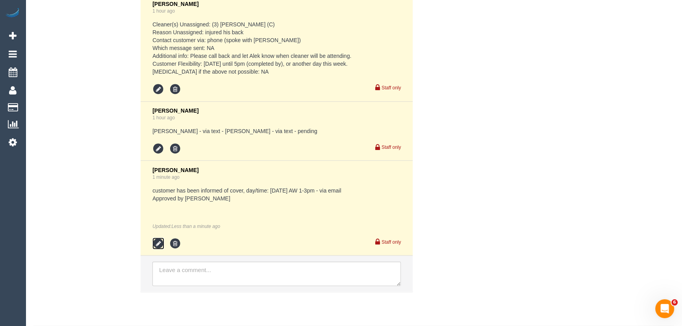
click at [159, 249] on icon at bounding box center [158, 243] width 12 height 12
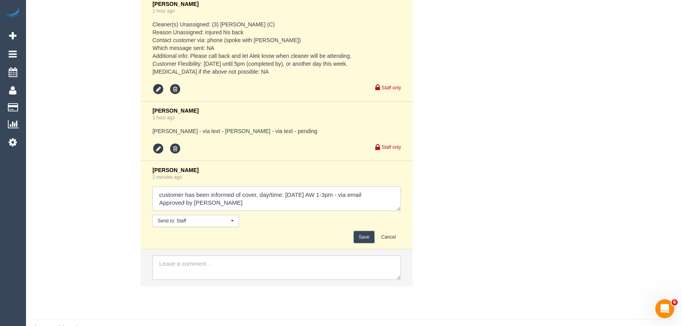
click at [390, 200] on textarea at bounding box center [276, 198] width 248 height 24
type textarea "customer has been informed of cover, day/time: Thursday 16/10 AW 1-3pm - via ph…"
click at [367, 243] on button "Save" at bounding box center [364, 237] width 21 height 12
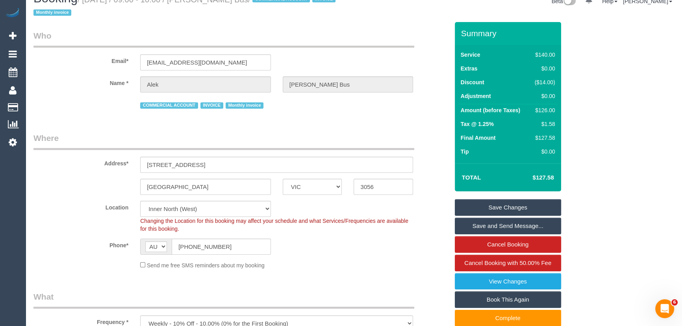
scroll to position [0, 0]
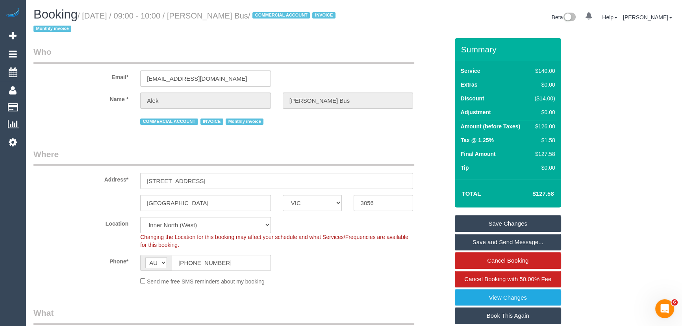
click at [213, 14] on small "/ October 14, 2025 / 09:00 - 10:00 / Alek Moreland Bus / COMMERCIAL ACCOUNT INV…" at bounding box center [185, 22] width 304 height 22
copy small "Alek Moreland Bus"
click at [499, 242] on link "Save and Send Message..." at bounding box center [508, 242] width 106 height 17
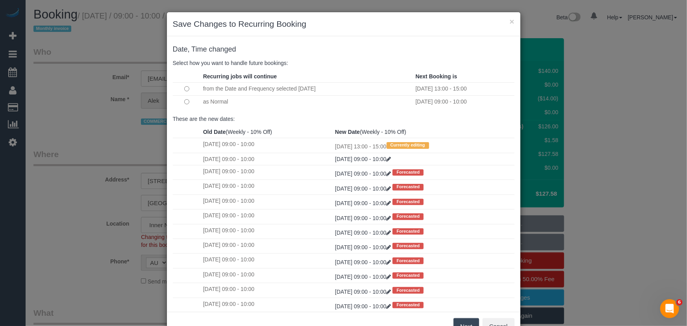
click at [459, 321] on button "Next" at bounding box center [467, 326] width 26 height 17
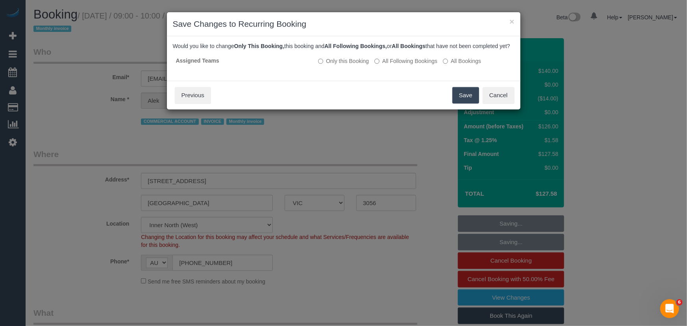
click at [463, 102] on button "Save" at bounding box center [465, 95] width 27 height 17
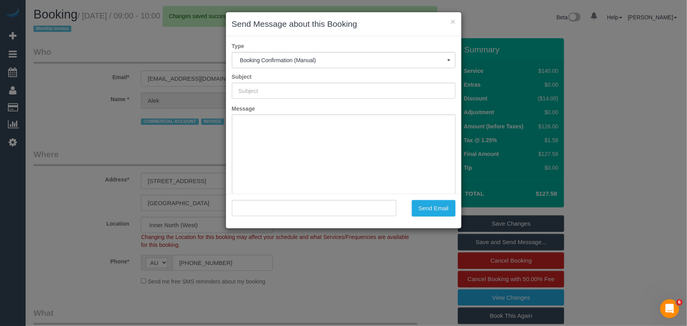
type input "Booking Confirmed"
type input ""Alek Moreland Bus" <opssupervisor@morelandbus.com.au>"
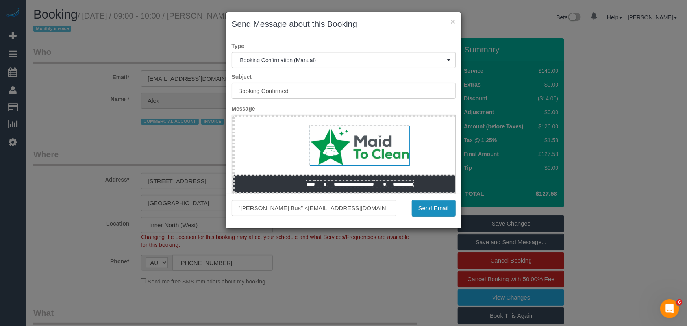
click at [433, 209] on button "Send Email" at bounding box center [434, 208] width 44 height 17
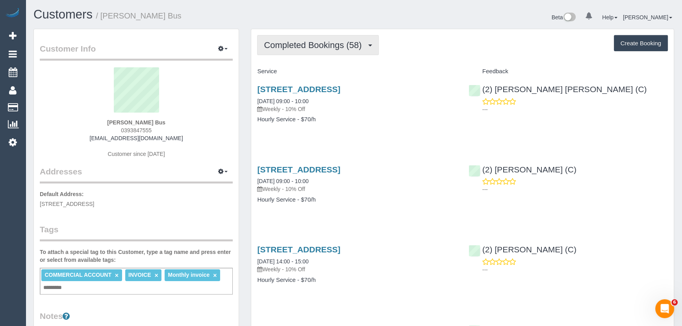
click at [319, 42] on span "Completed Bookings (58)" at bounding box center [315, 45] width 102 height 10
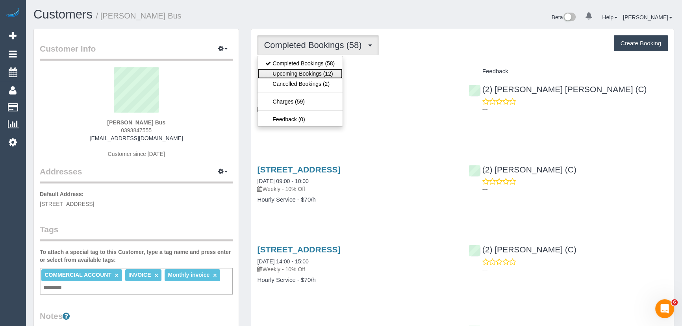
click at [318, 74] on link "Upcoming Bookings (12)" at bounding box center [299, 74] width 85 height 10
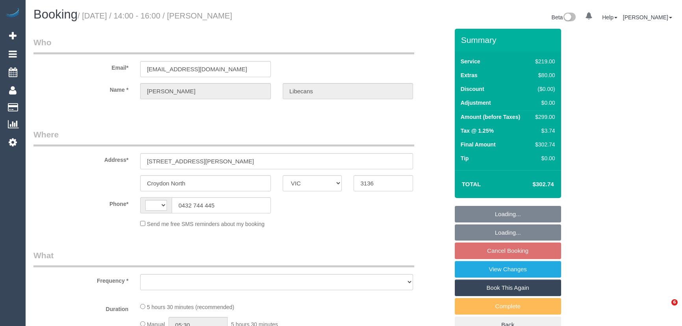
select select "VIC"
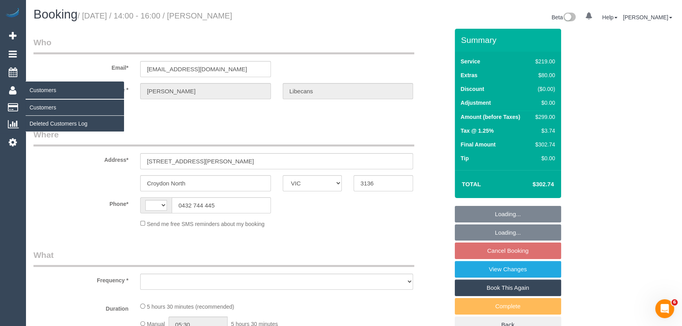
select select "string:AU"
select select "string:stripe-pm_1QNtrk2GScqysDRV1Czu4XBS"
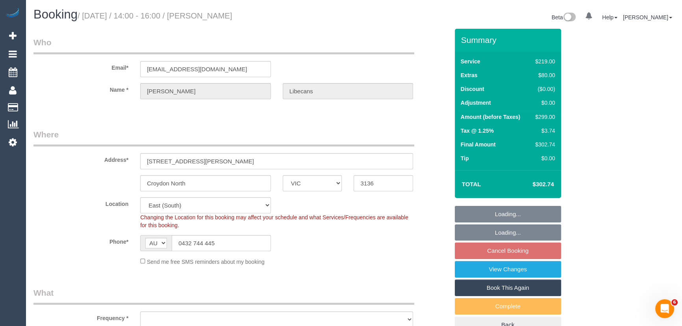
select select "object:843"
select select "number:27"
select select "number:14"
select select "number:18"
select select "number:22"
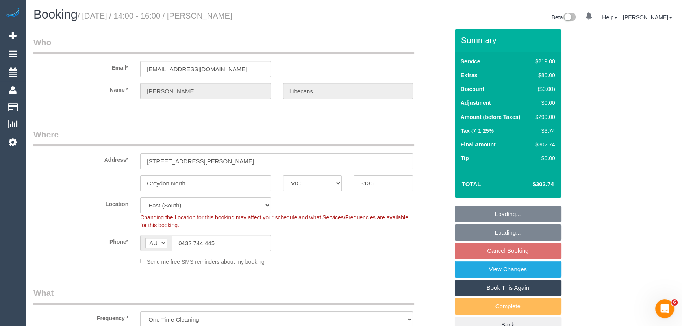
select select "object:1309"
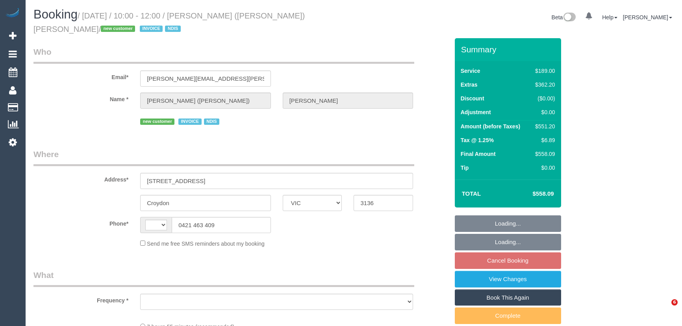
select select "VIC"
select select "number:29"
select select "number:14"
select select "number:18"
select select "number:36"
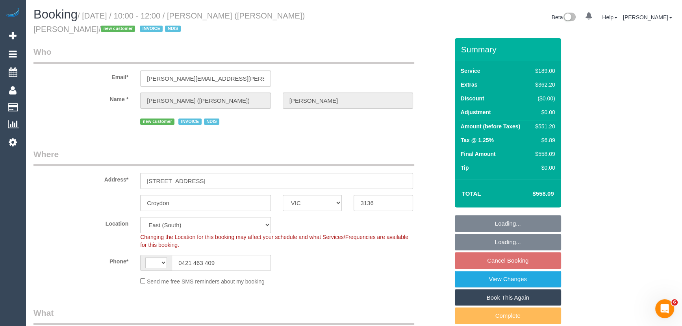
select select "string:AU"
select select "object:802"
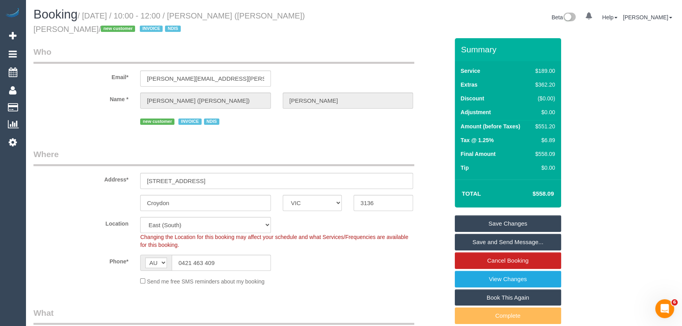
click at [63, 201] on div "Croydon ACT [GEOGRAPHIC_DATA] NT [GEOGRAPHIC_DATA] SA TAS [GEOGRAPHIC_DATA] [GE…" at bounding box center [241, 203] width 427 height 16
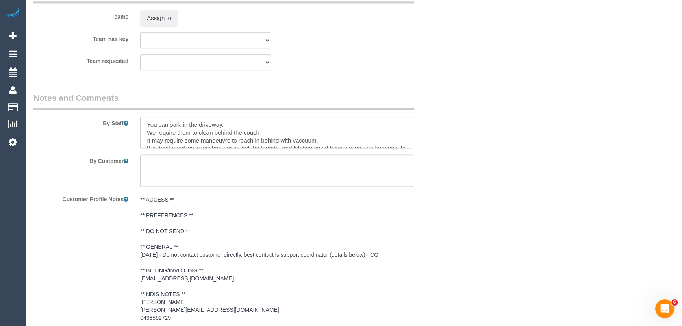
click at [414, 147] on div at bounding box center [276, 133] width 285 height 32
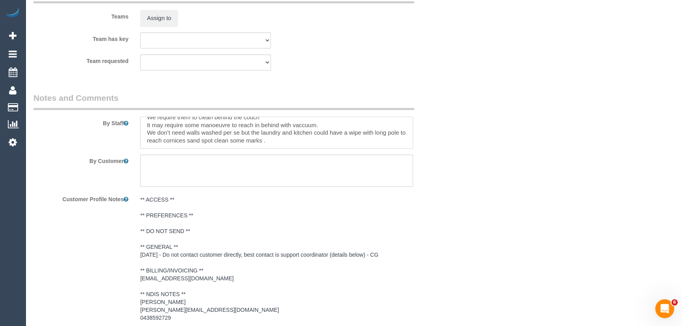
scroll to position [16, 0]
click at [294, 142] on textarea at bounding box center [276, 133] width 273 height 32
paste textarea "Customer booked exterior windows, please bring all necessary equipment includin…"
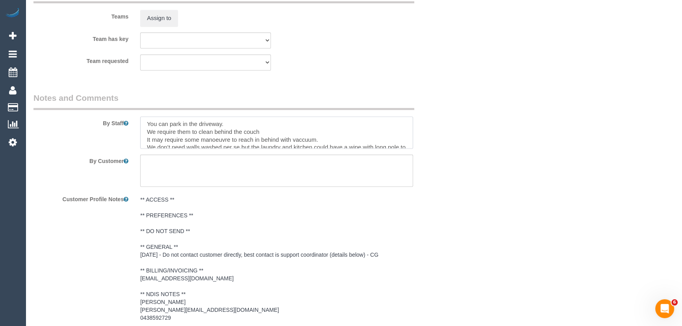
scroll to position [0, 0]
type textarea "You can park in the driveway. We require them to clean behind the couch It may …"
drag, startPoint x: 211, startPoint y: 145, endPoint x: 494, endPoint y: 192, distance: 286.6
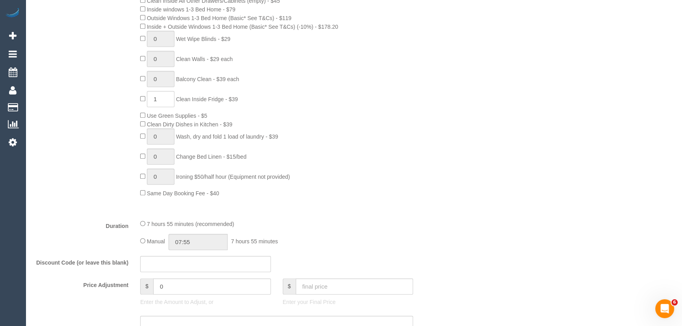
scroll to position [537, 0]
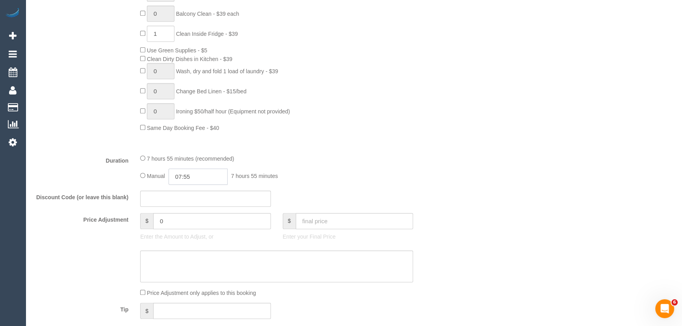
click at [210, 174] on input "07:55" at bounding box center [197, 176] width 59 height 16
click at [176, 209] on li "05:00" at bounding box center [189, 209] width 35 height 10
type input "05:00"
click at [358, 157] on div "7 hours 55 minutes (recommended)" at bounding box center [276, 158] width 273 height 9
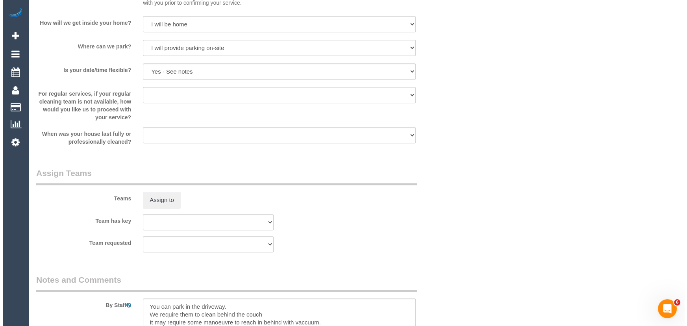
scroll to position [1109, 0]
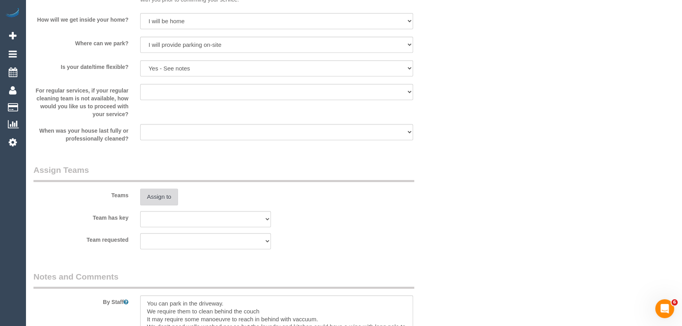
click at [154, 196] on button "Assign to" at bounding box center [159, 197] width 38 height 17
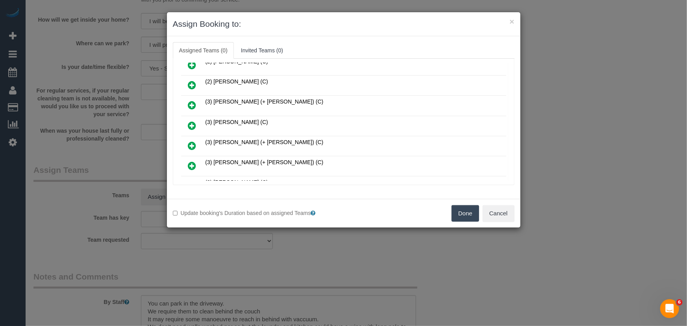
scroll to position [71, 0]
click at [193, 161] on icon at bounding box center [192, 165] width 8 height 9
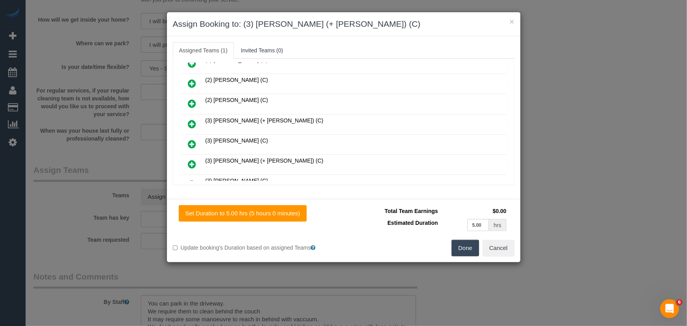
click at [193, 180] on icon at bounding box center [192, 184] width 8 height 9
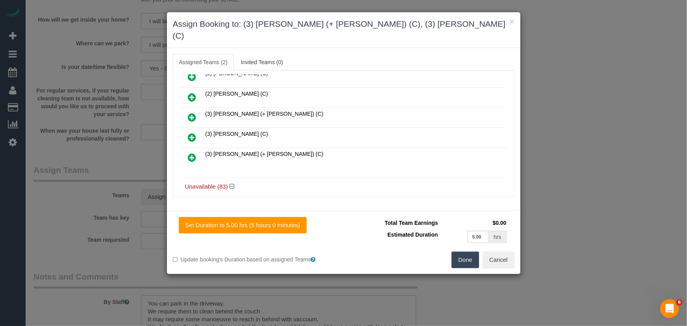
click at [191, 153] on icon at bounding box center [192, 157] width 8 height 9
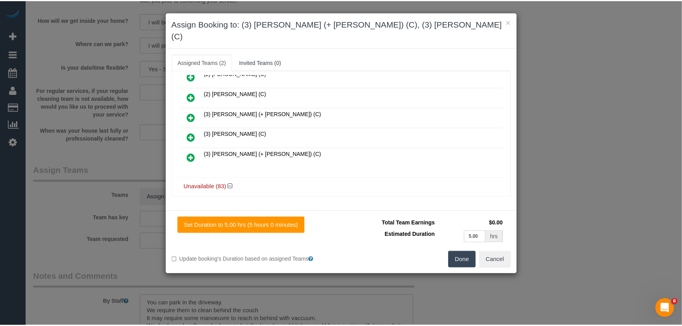
scroll to position [130, 0]
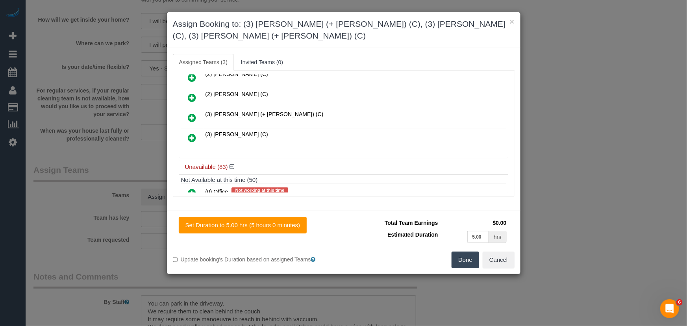
click at [458, 263] on button "Done" at bounding box center [466, 260] width 28 height 17
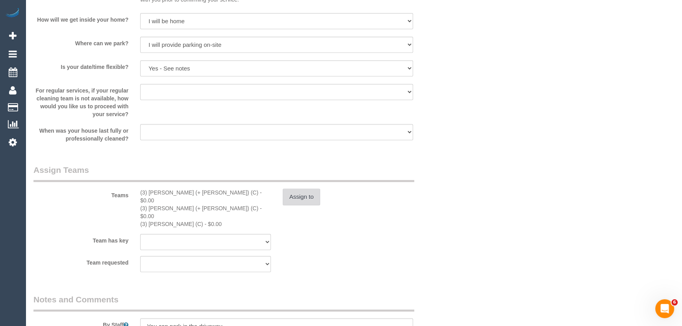
click at [293, 197] on button "Assign to" at bounding box center [302, 197] width 38 height 17
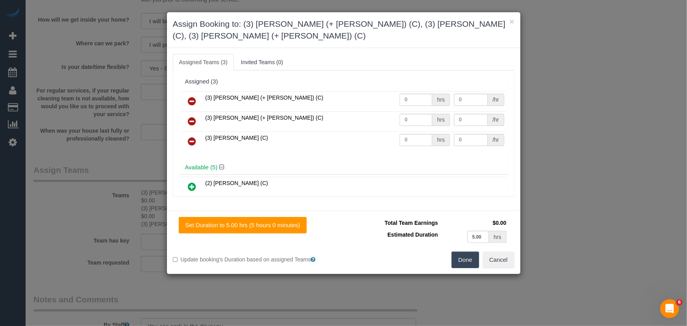
click at [194, 139] on icon at bounding box center [192, 141] width 8 height 9
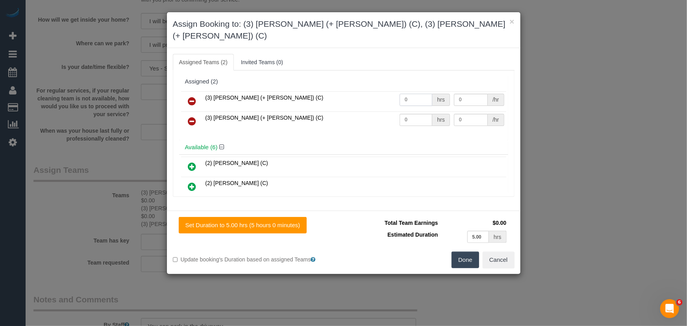
click at [418, 94] on input "0" at bounding box center [416, 100] width 33 height 12
type input "1"
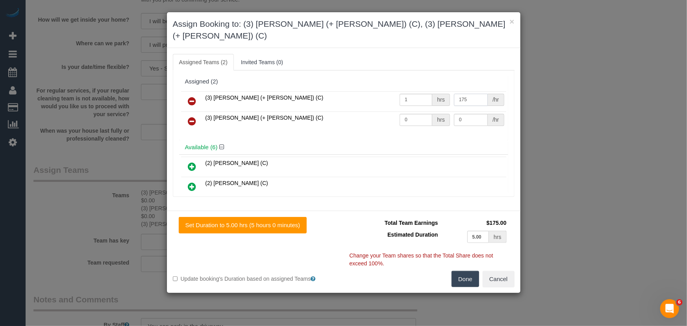
type input "175"
click at [414, 114] on input "0" at bounding box center [416, 120] width 33 height 12
type input "1"
type input "175"
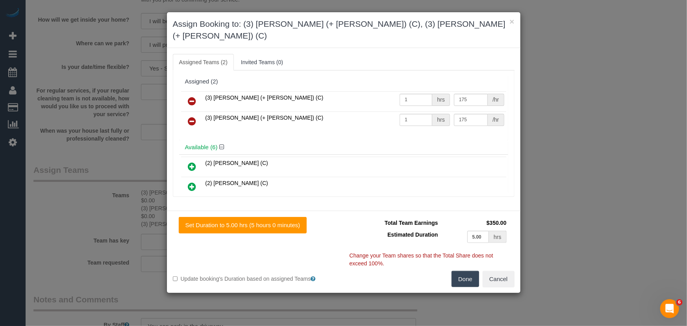
click at [476, 273] on button "Done" at bounding box center [466, 279] width 28 height 17
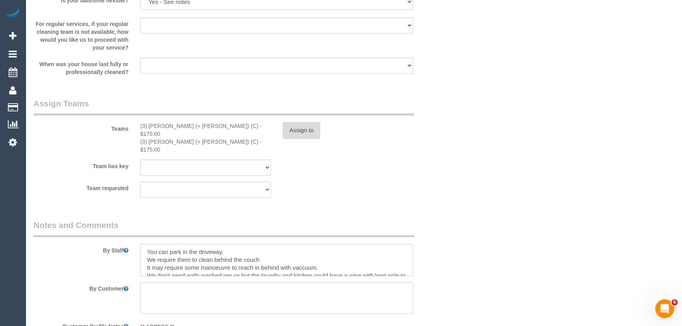
scroll to position [1181, 0]
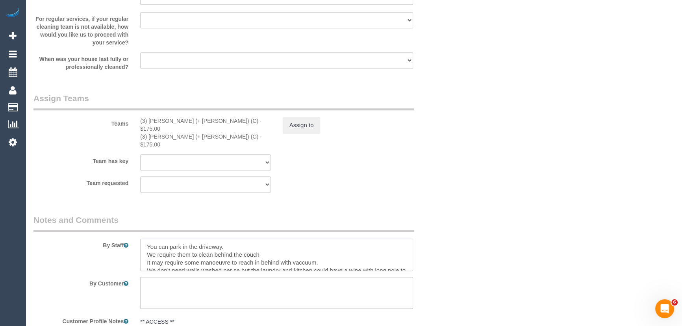
click at [144, 239] on textarea at bounding box center [276, 255] width 273 height 32
click at [202, 239] on textarea at bounding box center [276, 255] width 273 height 32
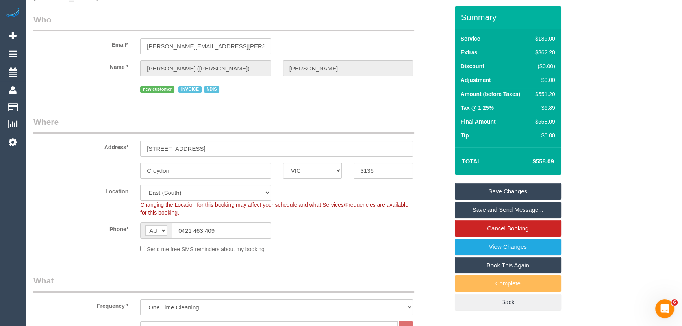
scroll to position [0, 0]
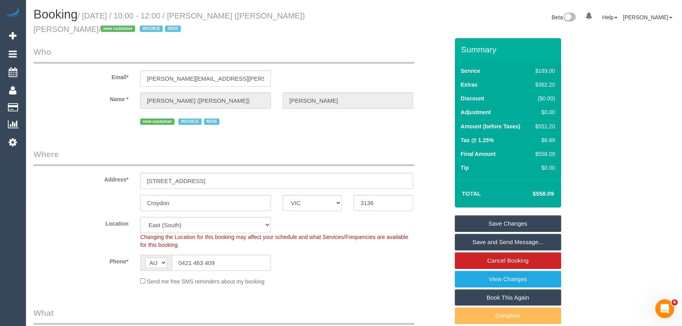
type textarea "Estimated time: 8-10 hours You can park in the driveway. We require them to cle…"
click at [217, 14] on small "/ October 17, 2025 / 10:00 - 12:00 / Elliott (Emily) Tabone / new customer INVO…" at bounding box center [168, 22] width 271 height 22
copy small "Elliott (Emily) Tabone"
click at [510, 240] on link "Save and Send Message..." at bounding box center [508, 242] width 106 height 17
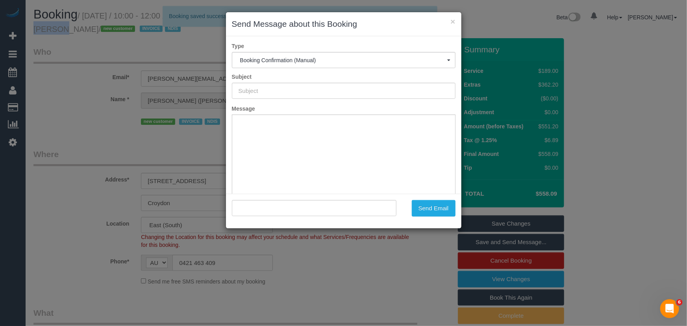
type input "Booking Confirmed"
type input ""Elliott (Emily) Tabone" <elliott.tabone@gmail.com>"
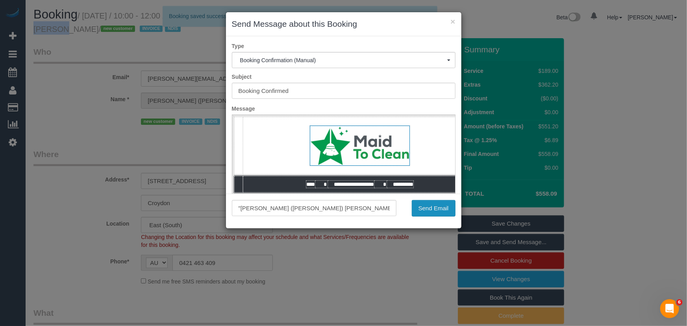
click at [434, 210] on button "Send Email" at bounding box center [434, 208] width 44 height 17
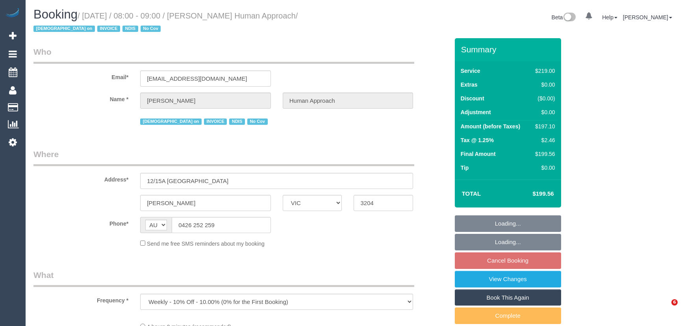
select select "VIC"
select select "number:27"
select select "number:14"
select select "number:18"
select select "number:36"
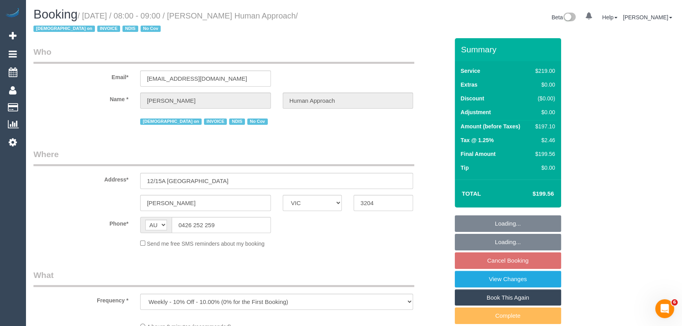
select select "number:35"
select select "number:13"
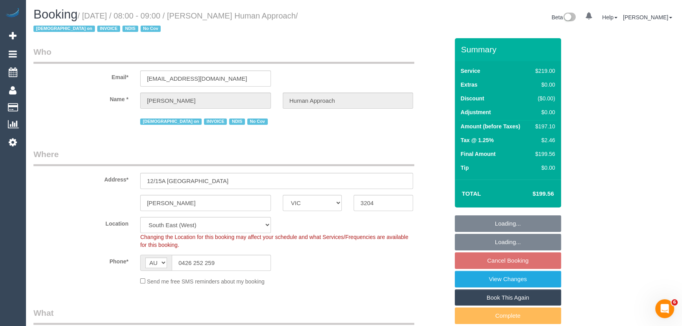
select select "object:782"
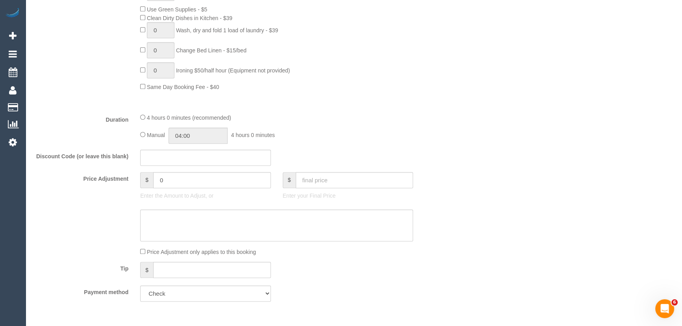
scroll to position [572, 0]
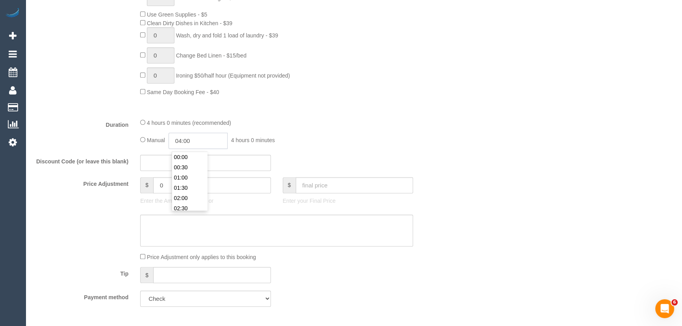
click at [209, 143] on input "04:00" at bounding box center [197, 141] width 59 height 16
type input "02:00"
click at [196, 169] on li "02:00" at bounding box center [189, 170] width 35 height 10
click at [376, 144] on div "Manual 02:00 2 hours 0 minutes" at bounding box center [276, 141] width 273 height 16
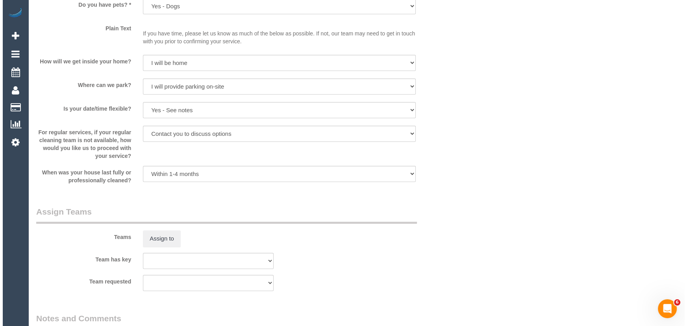
scroll to position [1145, 0]
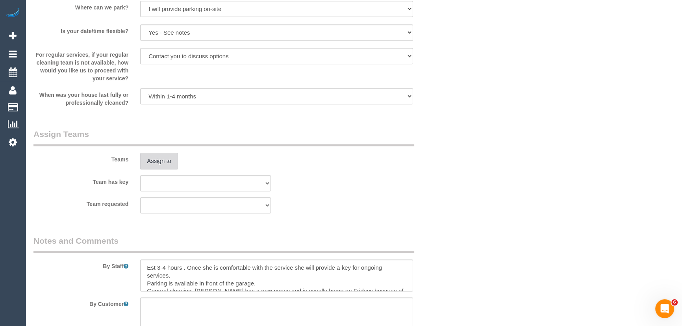
click at [148, 164] on button "Assign to" at bounding box center [159, 161] width 38 height 17
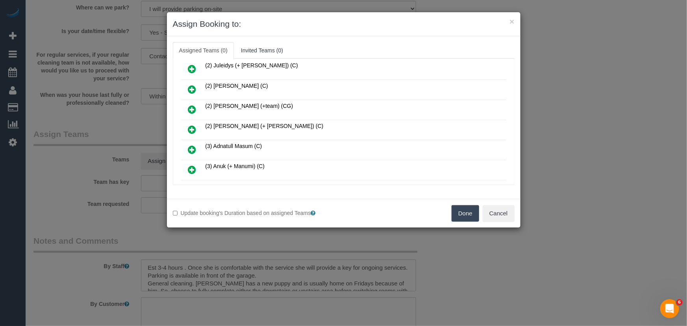
scroll to position [143, 0]
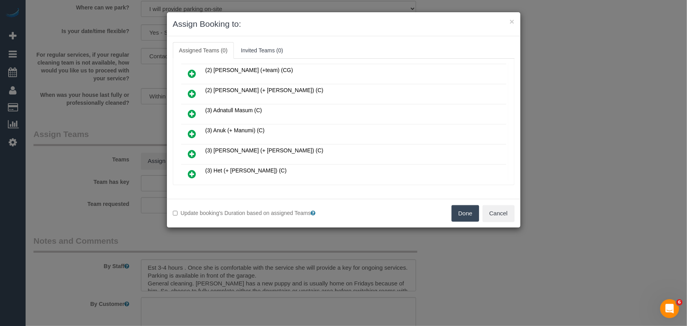
click at [193, 130] on icon at bounding box center [192, 133] width 8 height 9
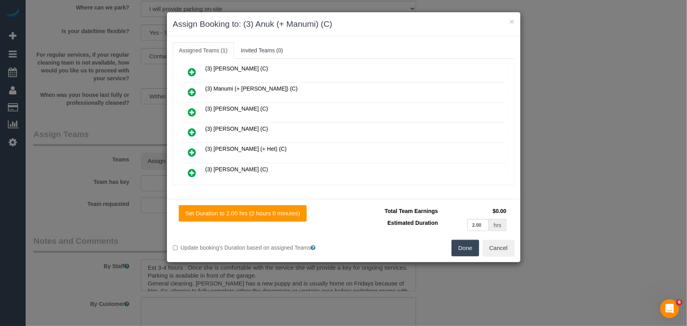
click at [190, 87] on icon at bounding box center [192, 91] width 8 height 9
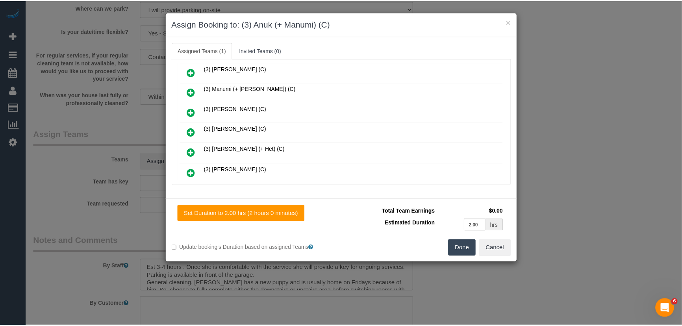
scroll to position [324, 0]
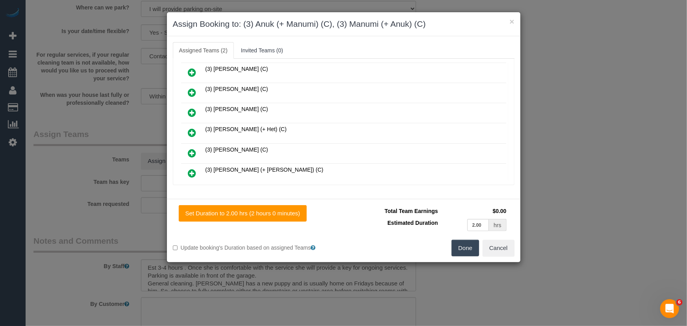
click at [465, 247] on button "Done" at bounding box center [466, 248] width 28 height 17
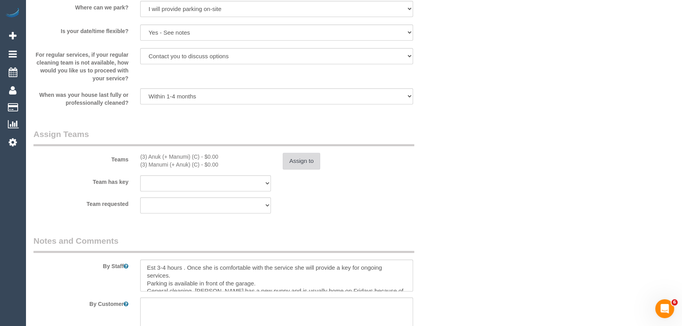
click at [304, 165] on button "Assign to" at bounding box center [302, 161] width 38 height 17
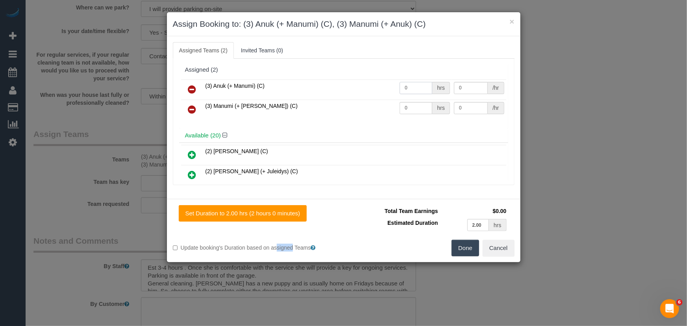
click at [411, 84] on input "0" at bounding box center [416, 88] width 33 height 12
type input "1"
type input "62.5"
click at [412, 115] on td "0 hrs" at bounding box center [425, 110] width 54 height 20
click at [411, 108] on input "0" at bounding box center [416, 108] width 33 height 12
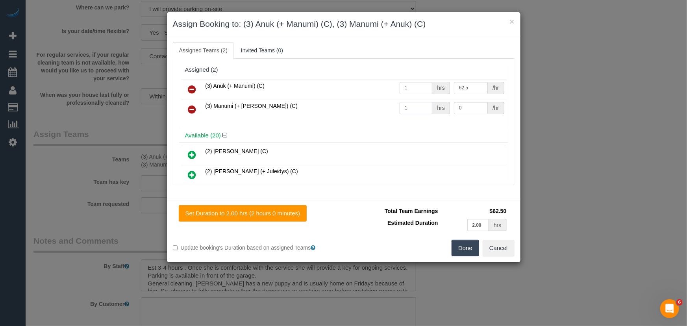
type input "1"
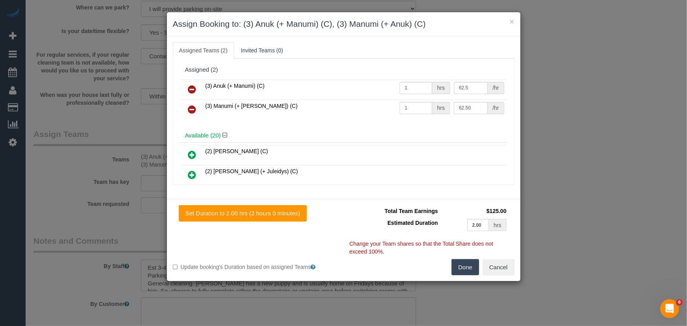
type input "62.5"
click at [464, 268] on button "Done" at bounding box center [466, 267] width 28 height 17
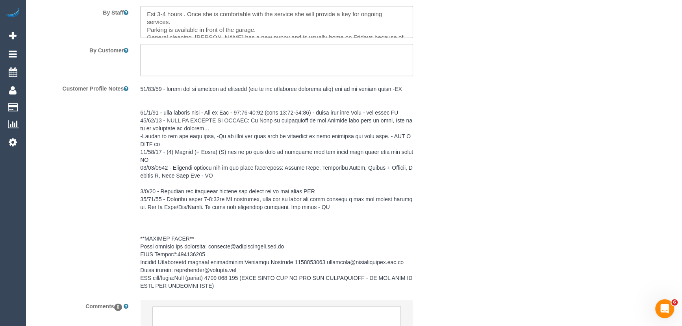
scroll to position [1461, 0]
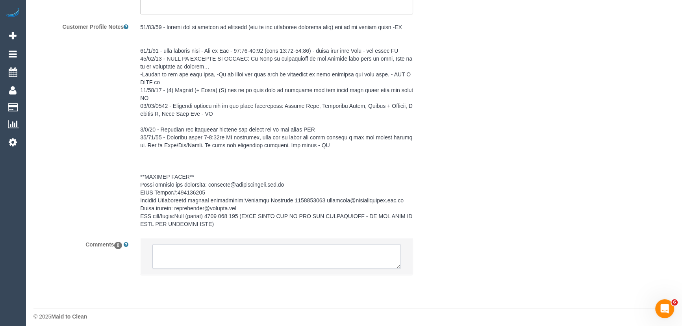
click at [183, 252] on textarea at bounding box center [276, 256] width 248 height 24
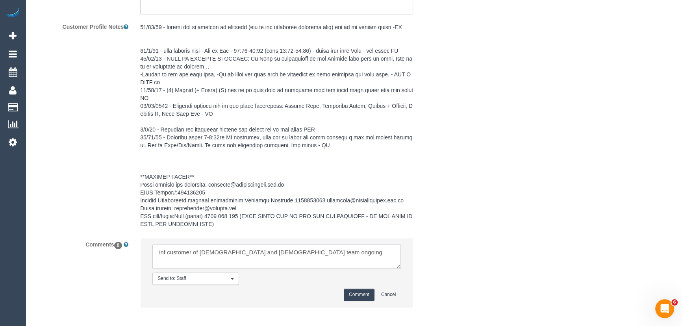
type textarea "inf customer of female and male team ongoing"
click at [359, 289] on button "Comment" at bounding box center [359, 295] width 31 height 12
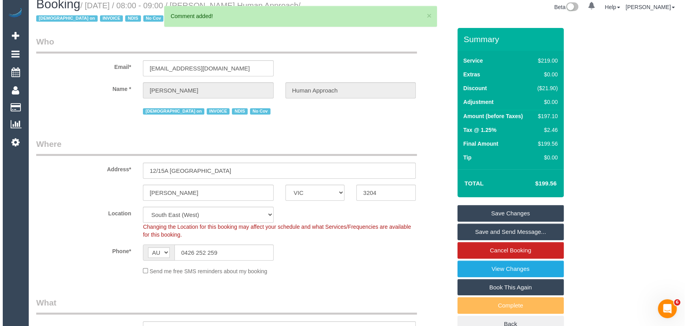
scroll to position [0, 0]
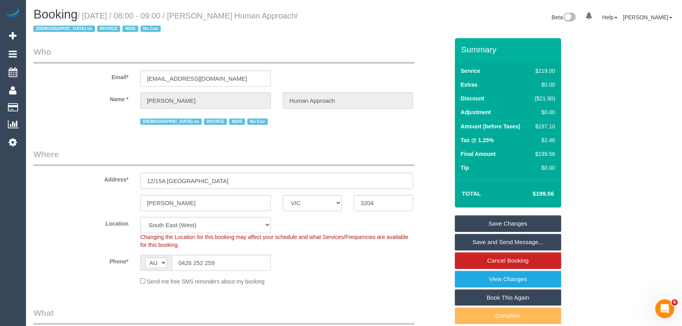
click at [214, 16] on small "/ October 17, 2025 / 08:00 - 09:00 / Isabella Butcher Human Approach / female o…" at bounding box center [165, 22] width 264 height 22
copy small "Isabella Butcher Human Approach"
click at [478, 224] on link "Save Changes" at bounding box center [508, 223] width 106 height 17
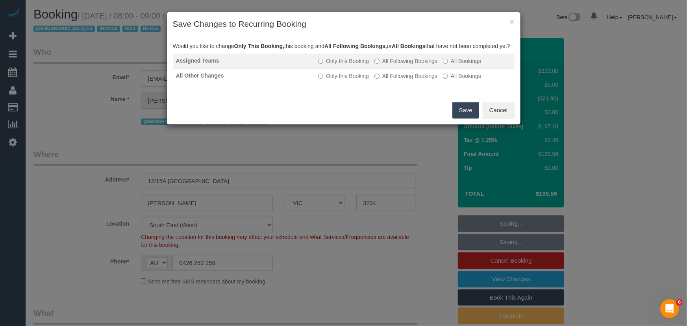
click at [411, 65] on label "All Following Bookings" at bounding box center [405, 61] width 63 height 8
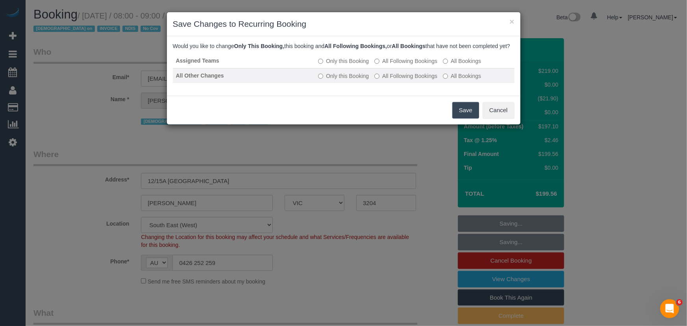
click at [412, 80] on label "All Following Bookings" at bounding box center [405, 76] width 63 height 8
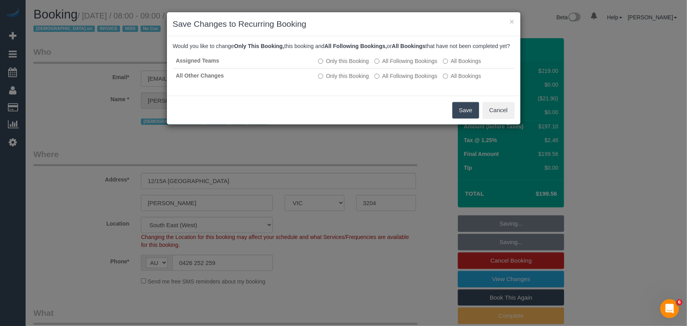
click at [461, 119] on button "Save" at bounding box center [465, 110] width 27 height 17
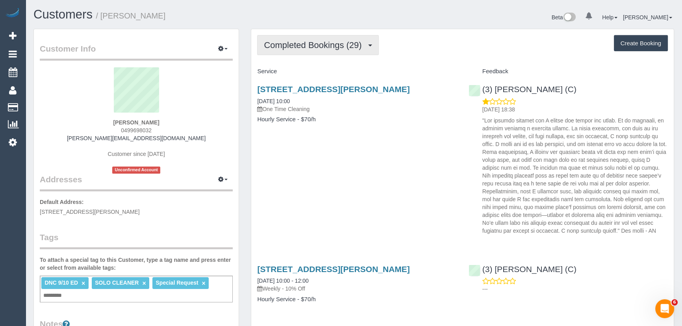
click at [330, 45] on span "Completed Bookings (29)" at bounding box center [315, 45] width 102 height 10
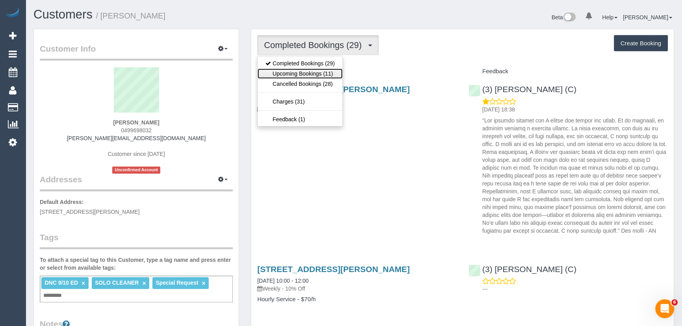
click at [318, 73] on link "Upcoming Bookings (11)" at bounding box center [299, 74] width 85 height 10
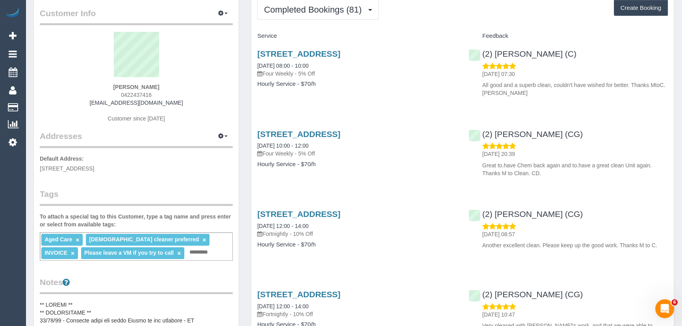
scroll to position [107, 0]
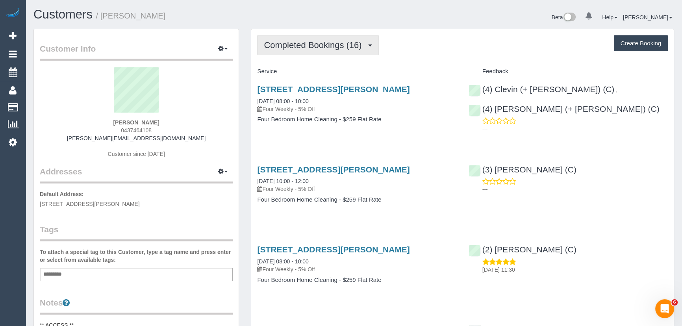
click at [354, 46] on span "Completed Bookings (16)" at bounding box center [315, 45] width 102 height 10
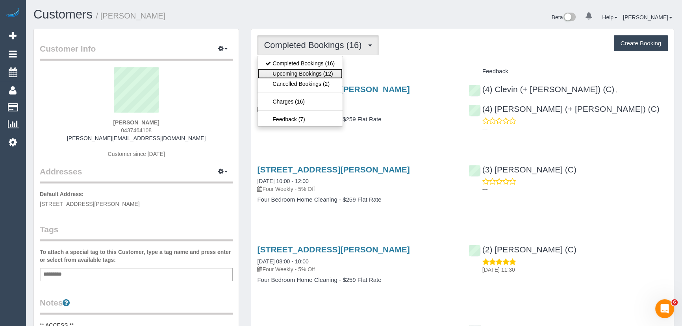
click at [327, 73] on link "Upcoming Bookings (12)" at bounding box center [299, 74] width 85 height 10
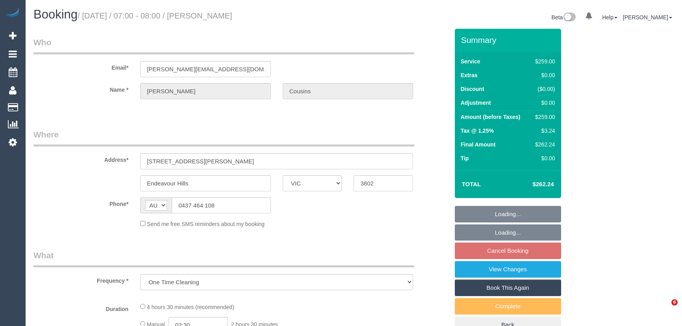
select select "VIC"
select select "string:stripe-pm_1QNLDh2GScqysDRV7HjU2feV"
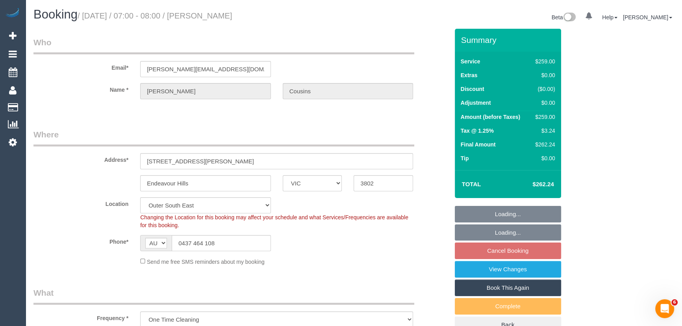
select select "object:661"
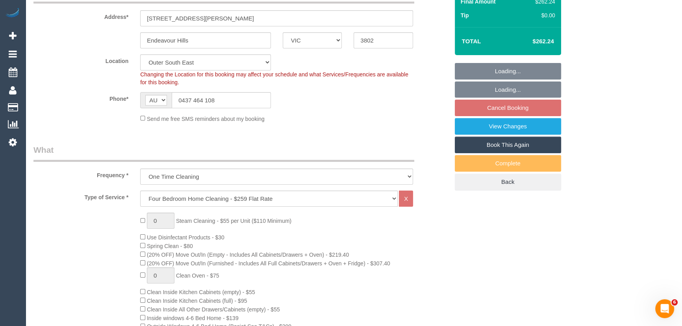
select select "number:27"
select select "number:14"
select select "number:18"
select select "number:24"
select select "number:34"
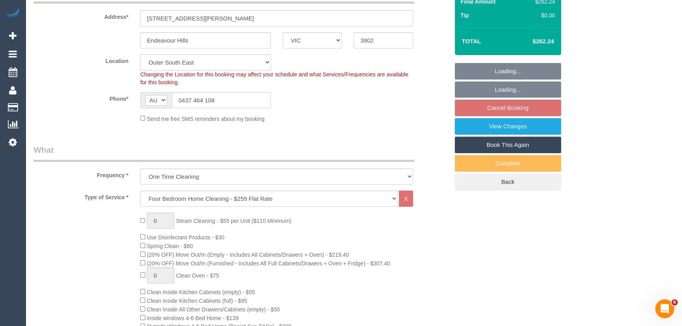
select select "number:12"
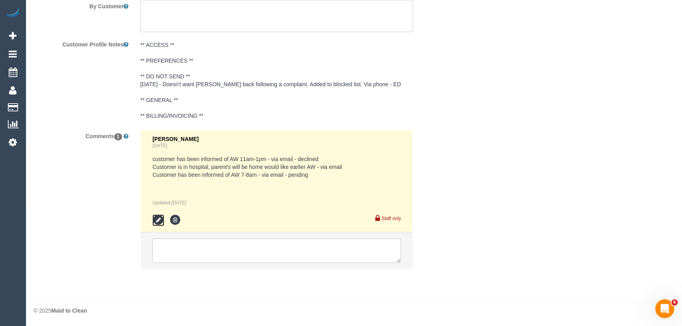
click at [158, 222] on icon at bounding box center [158, 220] width 12 height 12
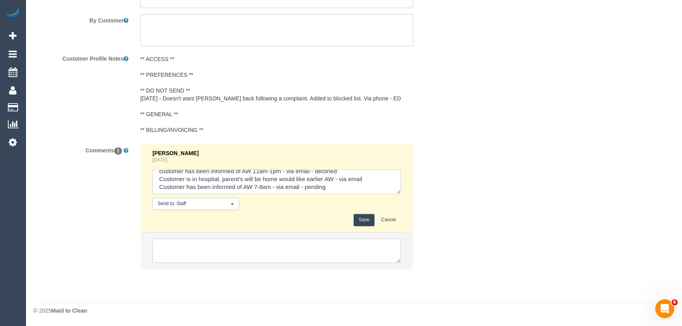
scroll to position [8, 0]
click at [335, 185] on textarea at bounding box center [276, 181] width 248 height 24
type textarea "customer has been informed of AW 11am-1pm - via email - declined Customer is in…"
click at [363, 220] on button "Save" at bounding box center [364, 220] width 21 height 12
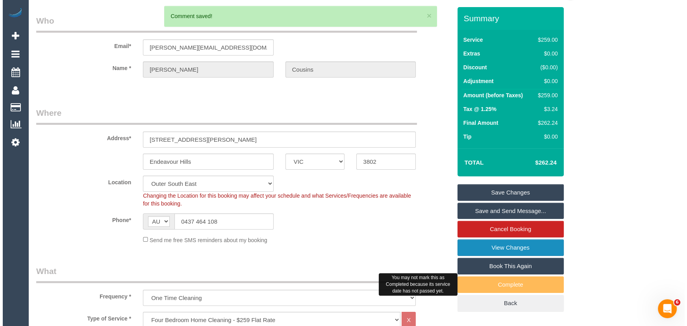
scroll to position [0, 0]
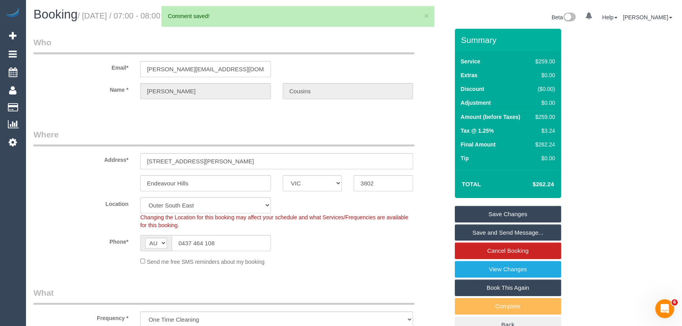
click at [499, 235] on link "Save and Send Message..." at bounding box center [508, 232] width 106 height 17
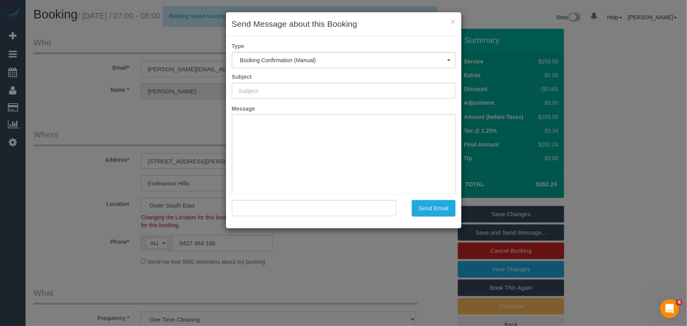
type input "Booking Confirmed"
type input ""Nicole Cousins" <nicole_cousins@yahoo.com.au>"
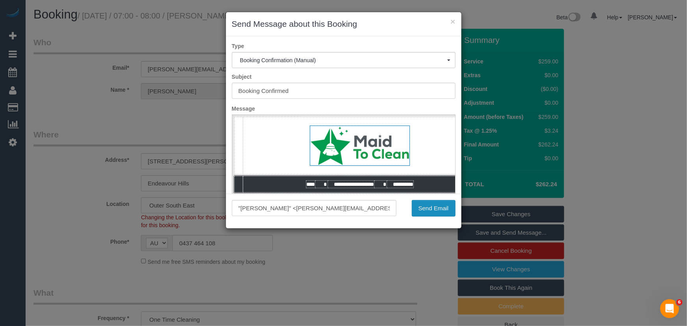
click at [427, 210] on button "Send Email" at bounding box center [434, 208] width 44 height 17
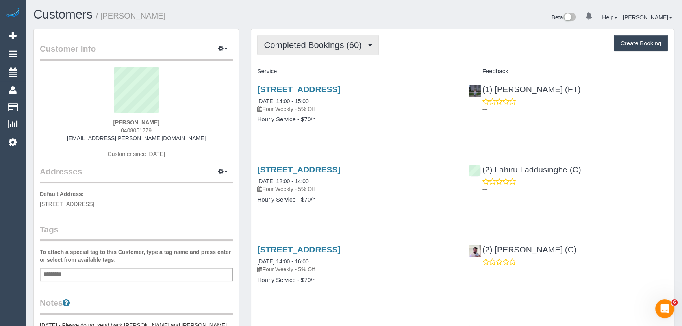
click at [308, 43] on span "Completed Bookings (60)" at bounding box center [315, 45] width 102 height 10
click at [308, 47] on span "Completed Bookings (60)" at bounding box center [315, 45] width 102 height 10
click at [311, 43] on span "Completed Bookings (60)" at bounding box center [315, 45] width 102 height 10
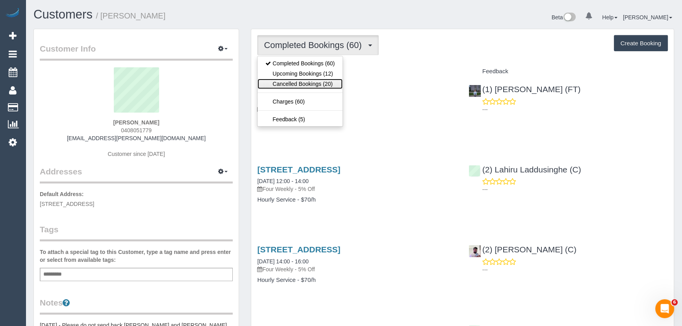
click at [312, 79] on link "Cancelled Bookings (20)" at bounding box center [299, 84] width 85 height 10
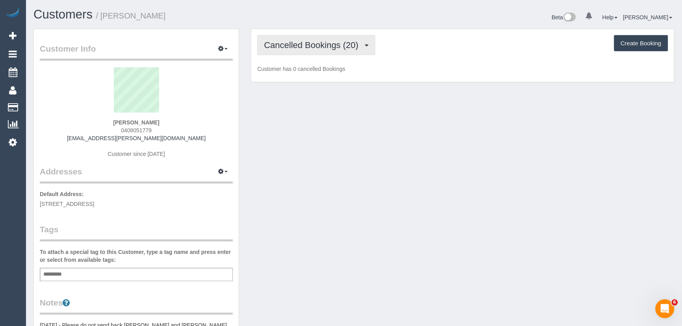
click at [317, 45] on span "Cancelled Bookings (20)" at bounding box center [313, 45] width 98 height 10
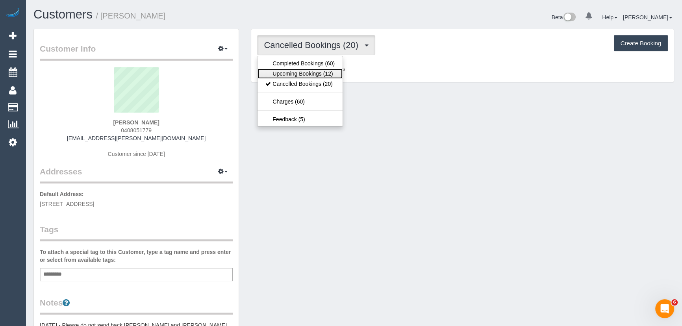
click at [318, 76] on link "Upcoming Bookings (12)" at bounding box center [299, 74] width 85 height 10
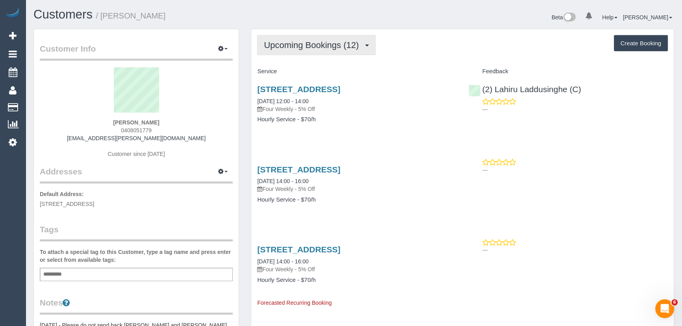
click at [322, 43] on span "Upcoming Bookings (12)" at bounding box center [313, 45] width 99 height 10
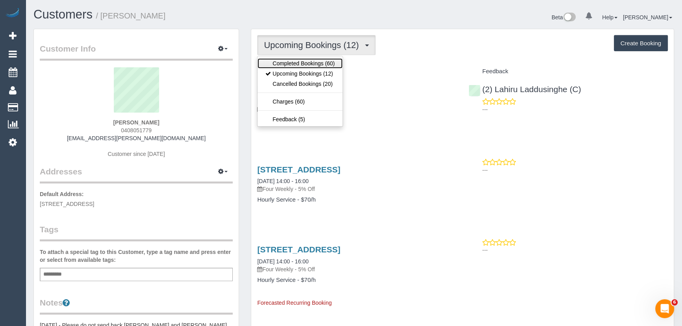
click at [319, 63] on link "Completed Bookings (60)" at bounding box center [299, 63] width 85 height 10
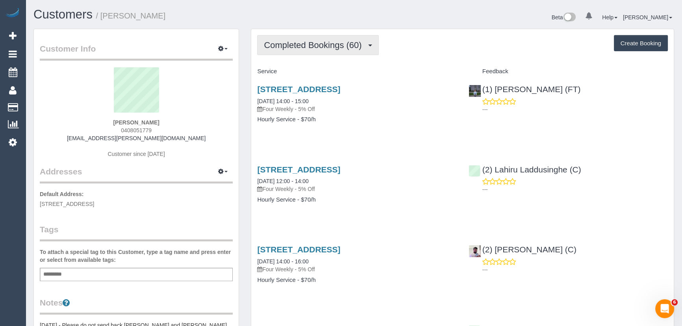
click at [293, 47] on span "Completed Bookings (60)" at bounding box center [315, 45] width 102 height 10
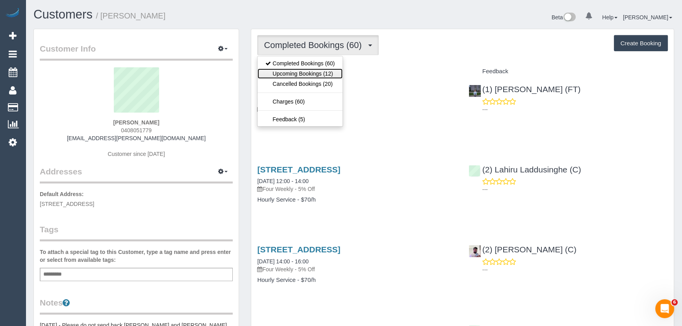
click at [300, 73] on link "Upcoming Bookings (12)" at bounding box center [299, 74] width 85 height 10
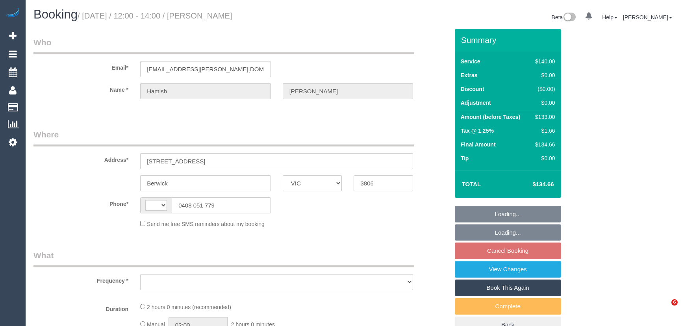
select select "VIC"
select select "string:stripe-pm_1LQ2Kc2GScqysDRVPfF0SQC9"
select select "number:27"
select select "number:14"
select select "number:19"
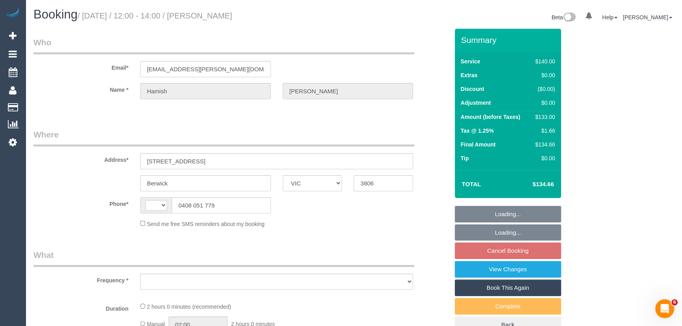
select select "number:22"
select select "number:34"
select select "number:12"
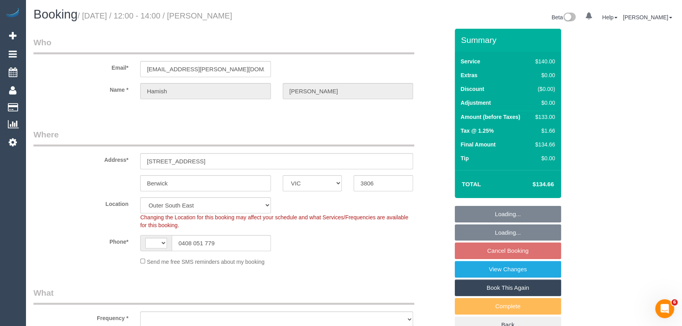
select select "string:AU"
select select "object:719"
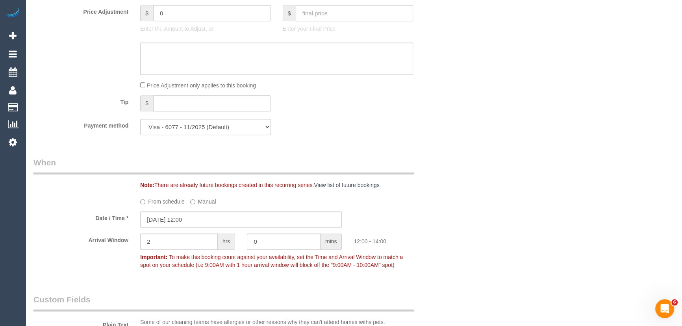
scroll to position [787, 0]
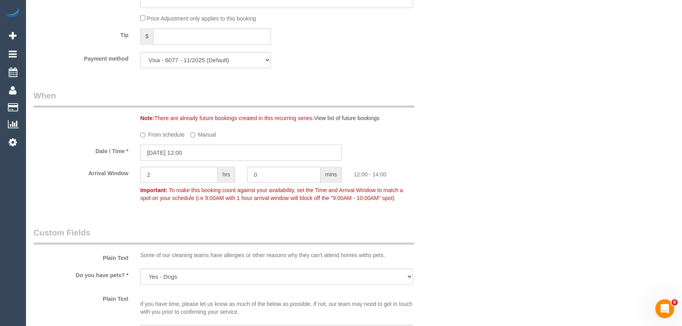
click at [200, 152] on input "[DATE] 12:00" at bounding box center [241, 152] width 202 height 16
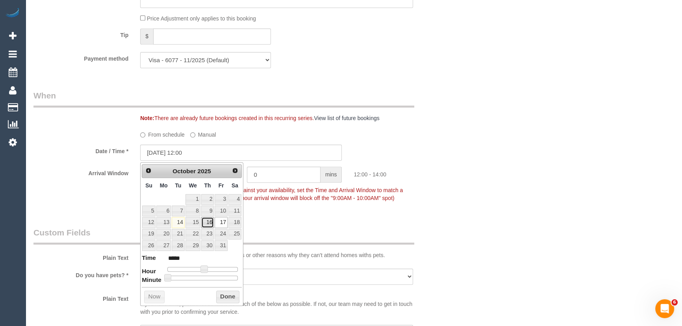
click at [209, 224] on link "16" at bounding box center [207, 222] width 13 height 11
click at [203, 269] on span at bounding box center [203, 268] width 7 height 7
type input "[DATE] 11:00"
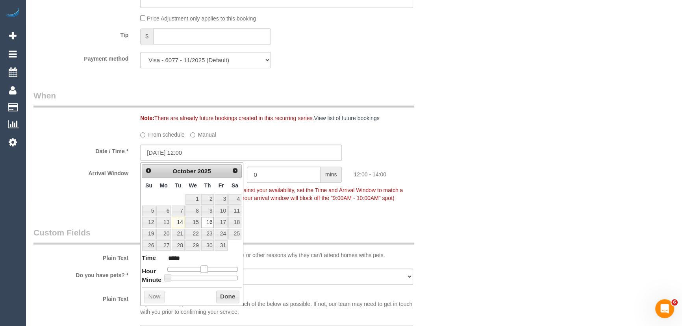
type input "*****"
type input "[DATE] 10:00"
type input "*****"
type input "[DATE] 09:00"
type input "*****"
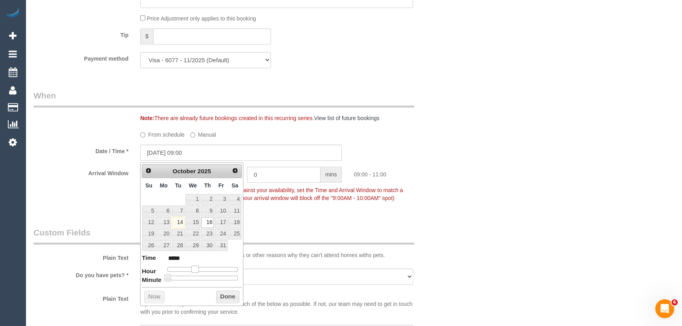
type input "[DATE] 08:00"
type input "*****"
drag, startPoint x: 203, startPoint y: 269, endPoint x: 193, endPoint y: 270, distance: 10.7
click at [193, 270] on span at bounding box center [191, 268] width 7 height 7
click at [194, 270] on span at bounding box center [191, 268] width 7 height 7
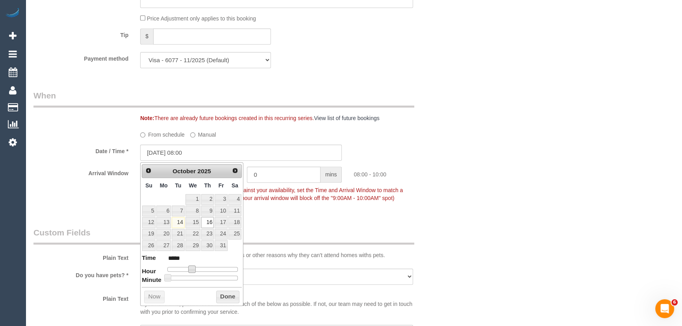
click at [281, 211] on fieldset "When Note: There are already future bookings created in this recurring series. …" at bounding box center [240, 151] width 415 height 122
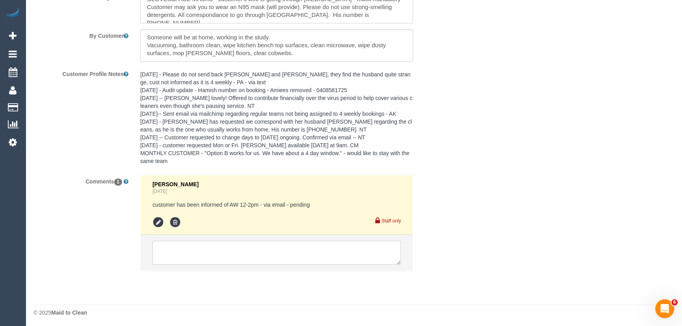
scroll to position [1406, 0]
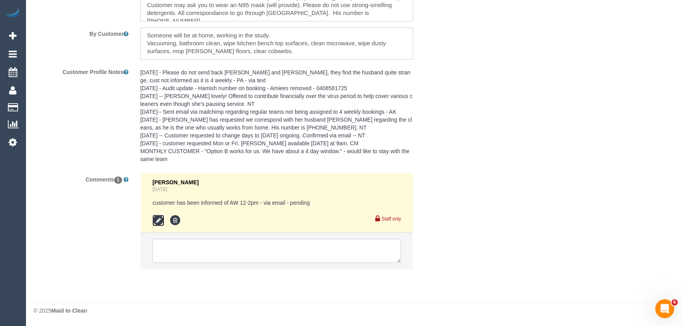
click at [159, 223] on icon at bounding box center [158, 221] width 12 height 12
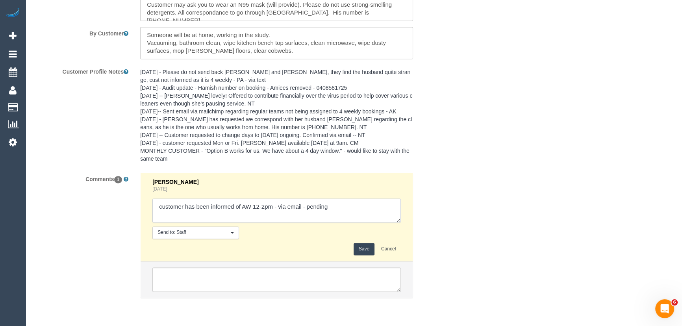
click at [345, 207] on textarea at bounding box center [276, 210] width 248 height 24
type textarea "customer has been informed of AW 12-2pm - via email - declined Customer is not …"
click at [360, 247] on button "Save" at bounding box center [364, 249] width 21 height 12
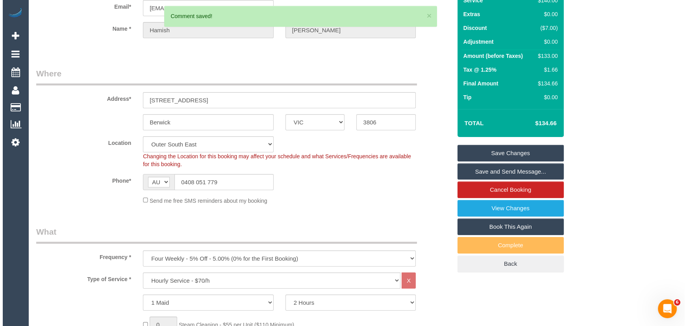
scroll to position [0, 0]
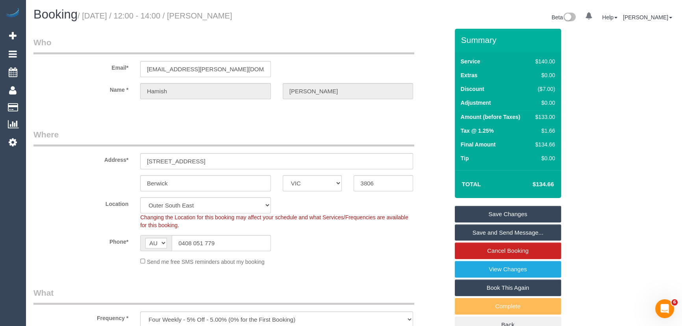
click at [214, 16] on small "/ October 17, 2025 / 12:00 - 14:00 / Hamish Stewart" at bounding box center [155, 15] width 155 height 9
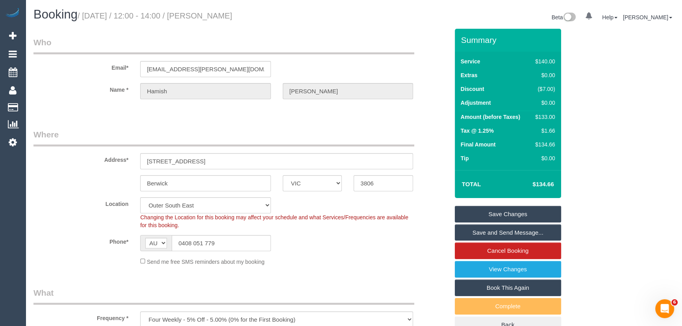
click at [224, 16] on small "/ October 17, 2025 / 12:00 - 14:00 / Hamish Stewart" at bounding box center [155, 15] width 155 height 9
click at [224, 28] on div "Booking / October 17, 2025 / 12:00 - 14:00 / Hamish Stewart Beta 0 Your Notific…" at bounding box center [354, 18] width 652 height 21
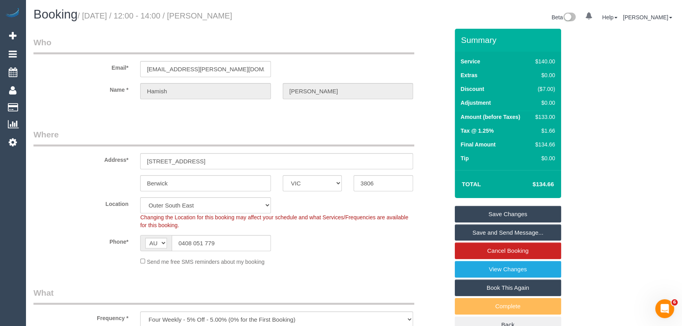
click at [228, 12] on small "/ October 17, 2025 / 12:00 - 14:00 / Hamish Stewart" at bounding box center [155, 15] width 155 height 9
copy small "Hamish Stewart"
click at [511, 213] on link "Save Changes" at bounding box center [508, 214] width 106 height 17
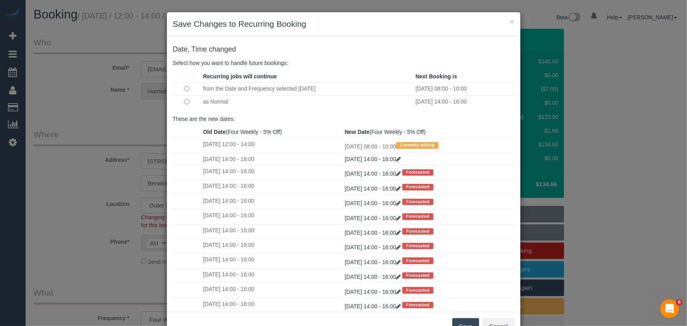
click at [466, 324] on button "Save" at bounding box center [465, 326] width 27 height 17
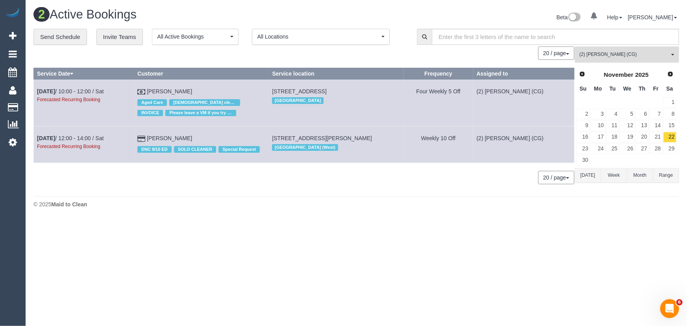
click at [620, 56] on span "(2) Chemitha Wijesinghe (CG)" at bounding box center [625, 54] width 90 height 7
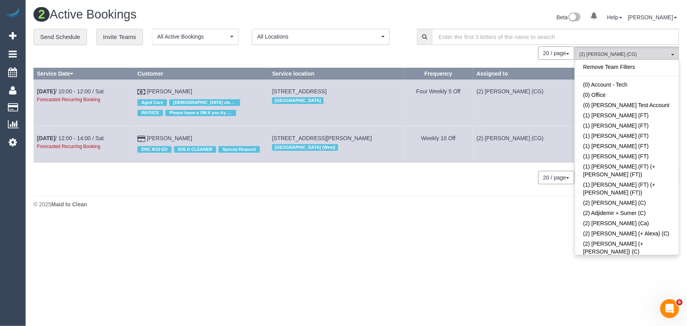
scroll to position [204, 0]
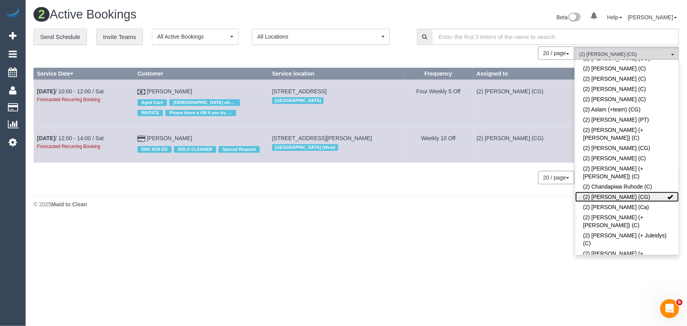
click at [617, 192] on link "(2) Chemitha Wijesinghe (CG)" at bounding box center [627, 197] width 104 height 10
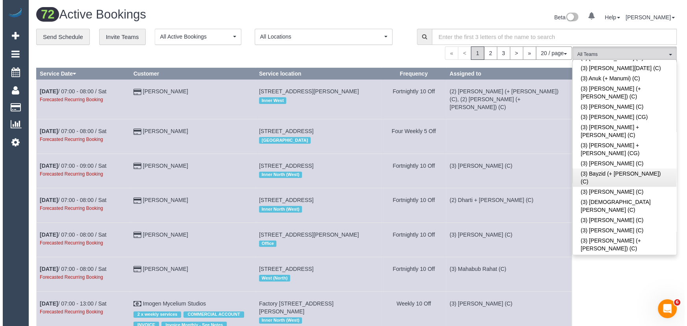
scroll to position [1134, 0]
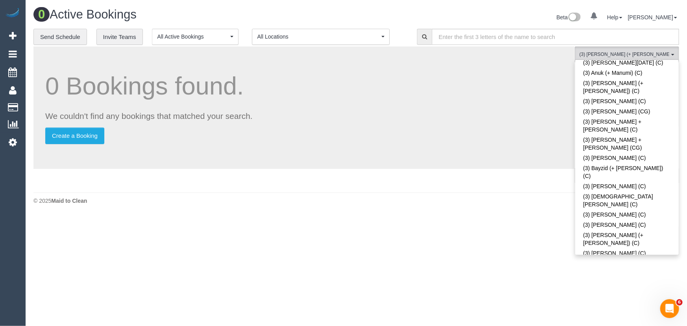
click at [475, 11] on div "Beta 0 Your Notifications You have 0 alerts Help Help Docs Take a Tour Contact …" at bounding box center [520, 18] width 329 height 21
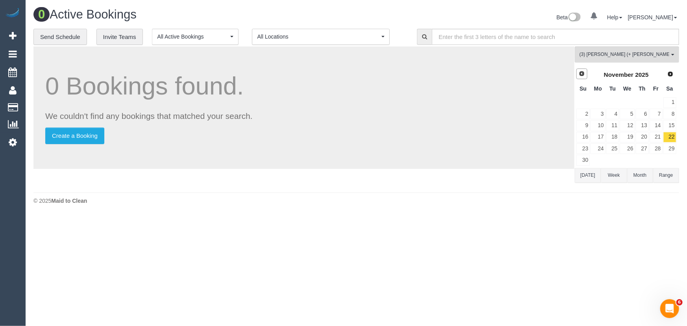
click at [584, 75] on span "Prev" at bounding box center [582, 73] width 6 height 6
click at [614, 137] on link "21" at bounding box center [612, 137] width 13 height 11
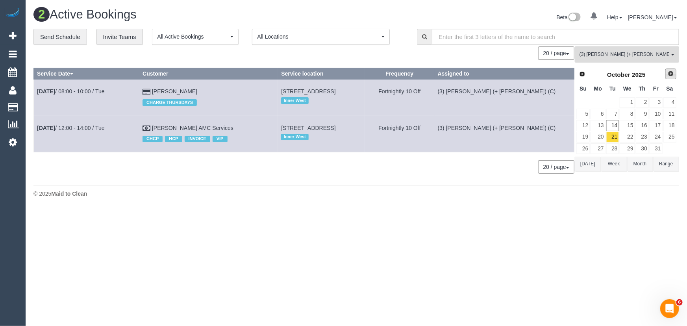
click at [670, 74] on span "Next" at bounding box center [671, 73] width 6 height 6
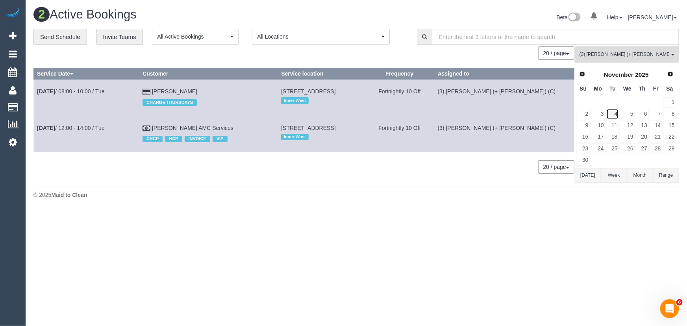
click at [618, 110] on link "4" at bounding box center [612, 114] width 13 height 11
click at [615, 137] on link "18" at bounding box center [612, 137] width 13 height 11
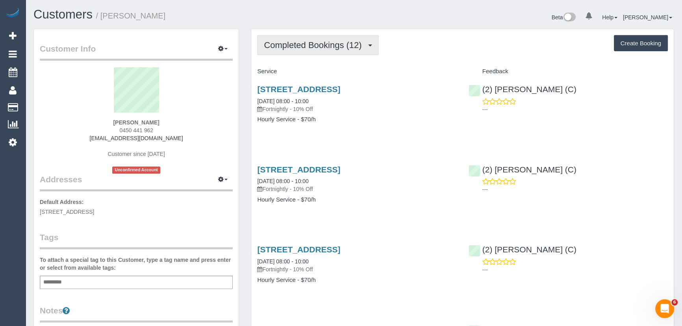
drag, startPoint x: 332, startPoint y: 45, endPoint x: 332, endPoint y: 51, distance: 6.3
click at [332, 45] on span "Completed Bookings (12)" at bounding box center [315, 45] width 102 height 10
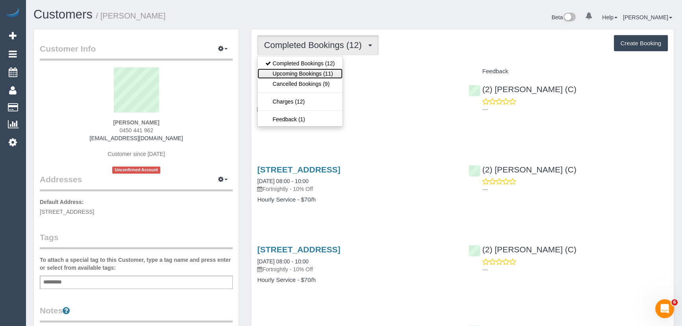
click at [331, 72] on link "Upcoming Bookings (11)" at bounding box center [299, 74] width 85 height 10
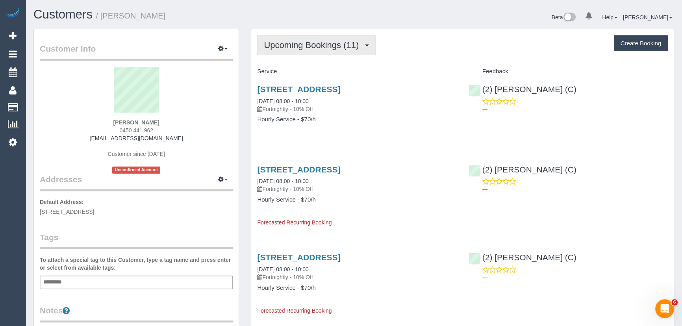
click at [318, 47] on span "Upcoming Bookings (11)" at bounding box center [313, 45] width 99 height 10
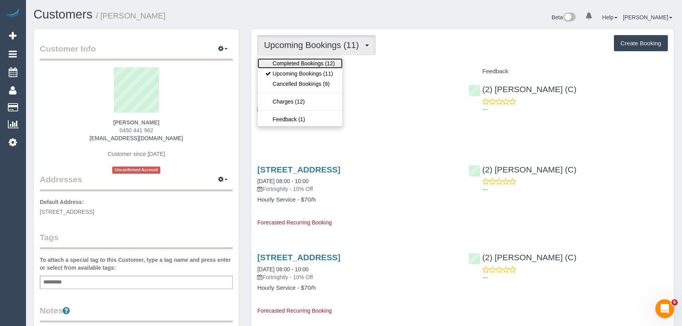
click at [318, 61] on link "Completed Bookings (12)" at bounding box center [299, 63] width 85 height 10
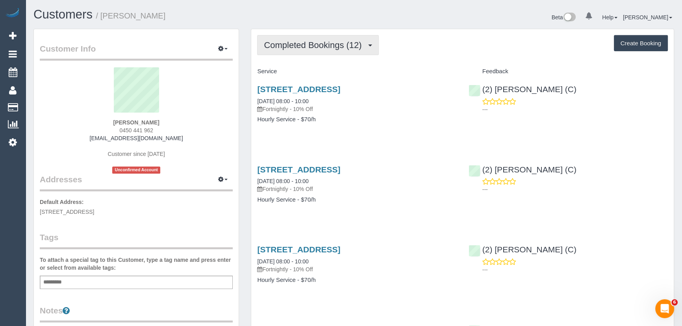
click at [329, 41] on span "Completed Bookings (12)" at bounding box center [315, 45] width 102 height 10
click at [323, 48] on span "Completed Bookings (12)" at bounding box center [315, 45] width 102 height 10
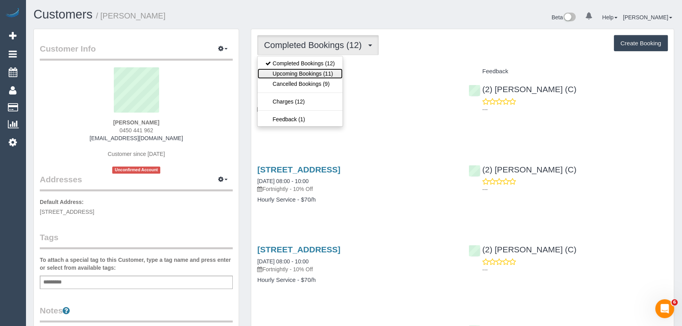
click at [322, 71] on link "Upcoming Bookings (11)" at bounding box center [299, 74] width 85 height 10
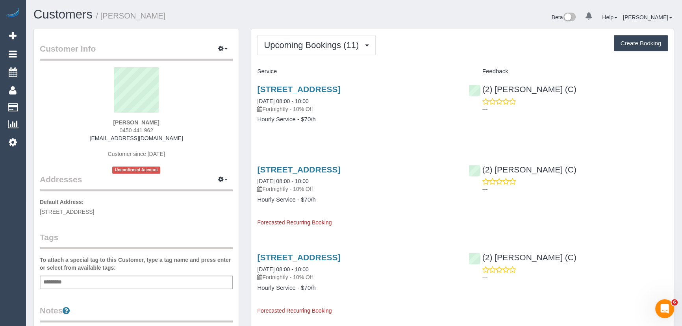
click at [409, 295] on div "6 Ellt Crescent, Noble Park, VIC 3174 21/11/2025 08:00 - 10:00 Fortnightly - 10…" at bounding box center [356, 280] width 211 height 69
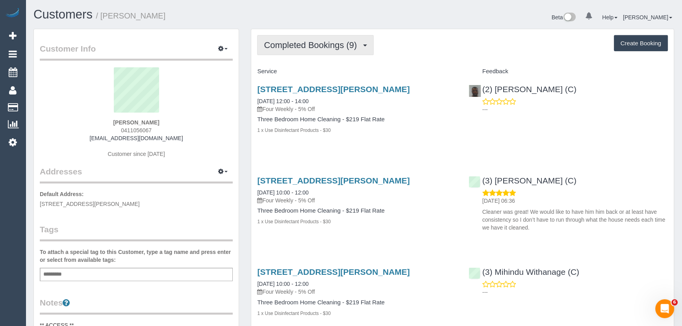
click at [352, 48] on span "Completed Bookings (9)" at bounding box center [312, 45] width 97 height 10
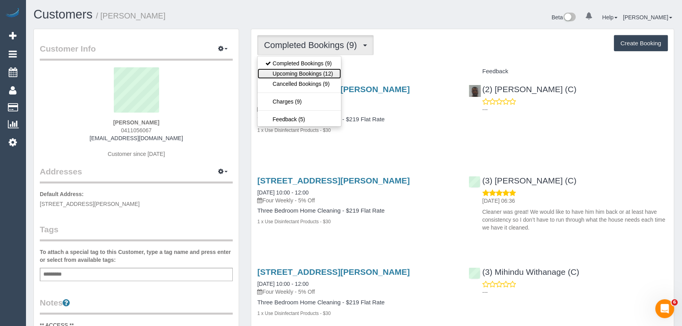
click at [333, 71] on link "Upcoming Bookings (12)" at bounding box center [298, 74] width 83 height 10
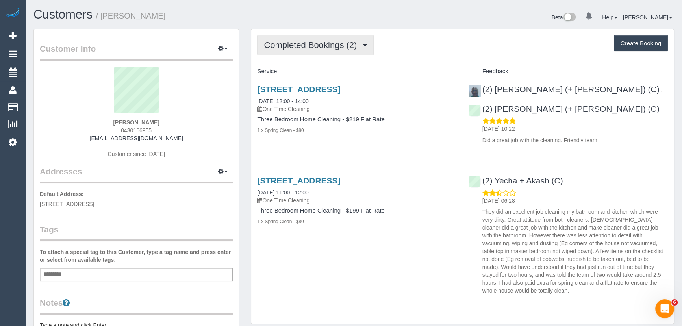
click at [334, 46] on span "Completed Bookings (2)" at bounding box center [312, 45] width 97 height 10
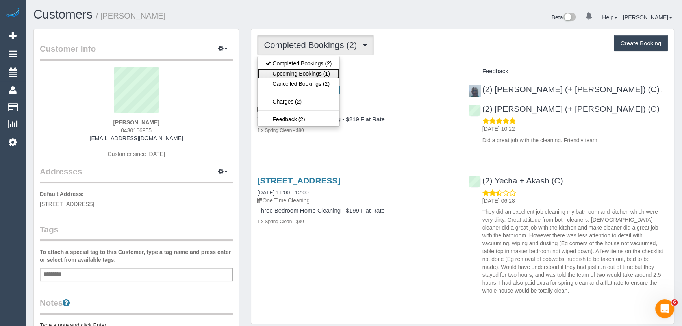
click at [329, 73] on link "Upcoming Bookings (1)" at bounding box center [298, 74] width 82 height 10
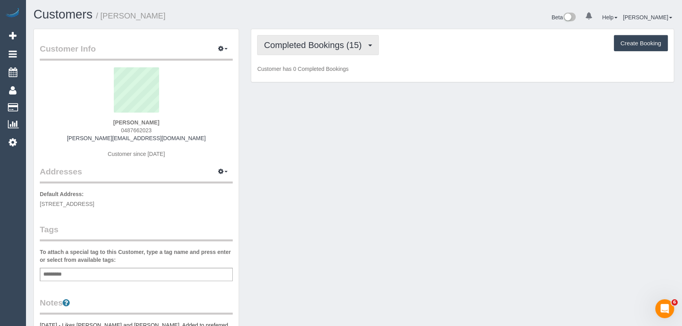
click at [354, 49] on span "Completed Bookings (15)" at bounding box center [315, 45] width 102 height 10
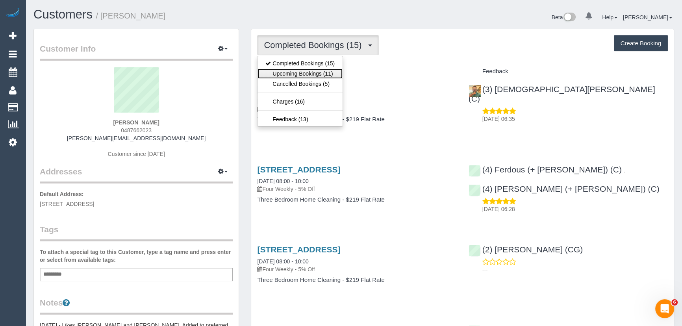
click at [338, 74] on link "Upcoming Bookings (11)" at bounding box center [299, 74] width 85 height 10
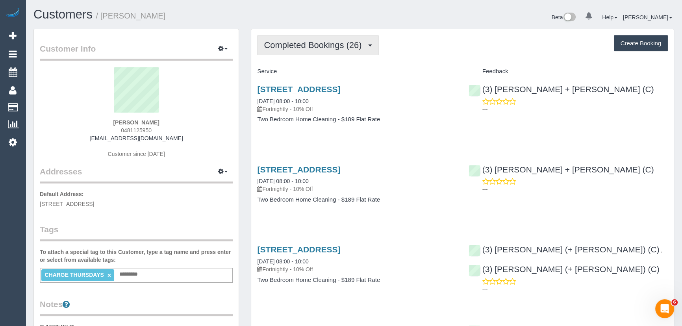
click at [363, 50] on button "Completed Bookings (26)" at bounding box center [317, 45] width 121 height 20
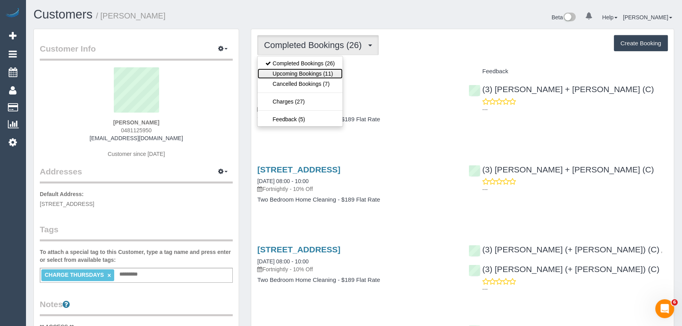
click at [332, 75] on link "Upcoming Bookings (11)" at bounding box center [299, 74] width 85 height 10
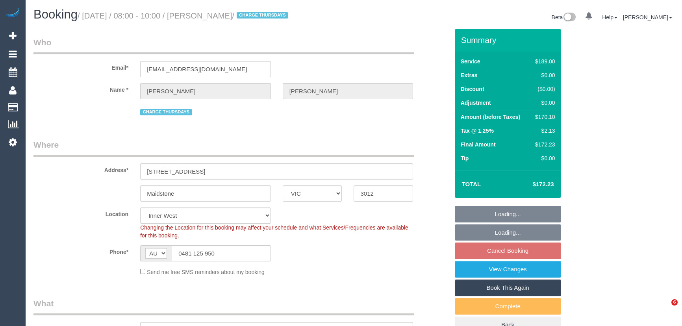
select select "VIC"
select select "string:stripe-pm_1Pa8TA2GScqysDRVHJDw6bru"
select select "spot2"
select select "number:27"
select select "number:15"
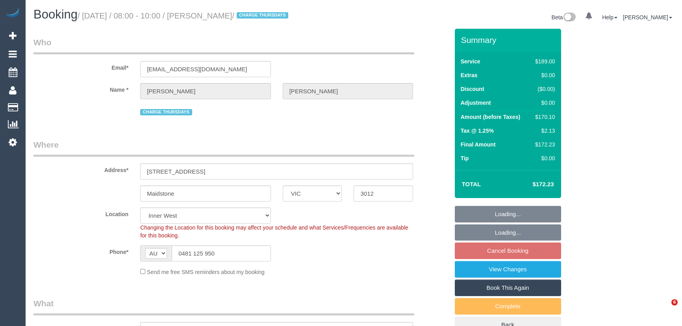
select select "number:18"
select select "number:24"
select select "number:33"
select select "number:12"
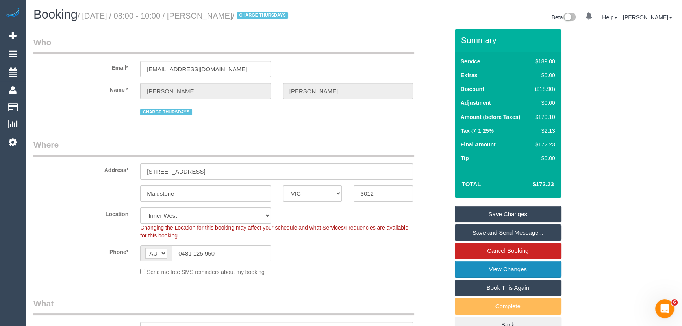
click at [482, 270] on link "View Changes" at bounding box center [508, 269] width 106 height 17
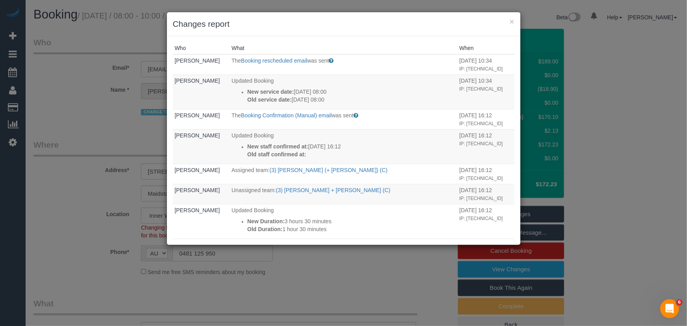
click at [115, 129] on div "× Changes report Who What When Zoe Cameron The Booking rescheduled email was se…" at bounding box center [343, 163] width 687 height 326
click at [398, 272] on div "× Changes report Who What When Zoe Cameron The Booking rescheduled email was se…" at bounding box center [343, 163] width 687 height 326
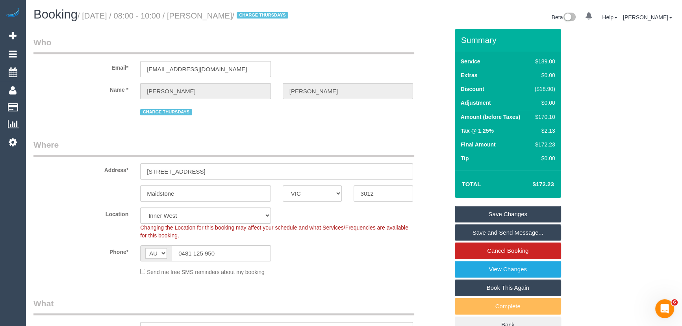
click at [502, 233] on link "Save and Send Message..." at bounding box center [508, 232] width 106 height 17
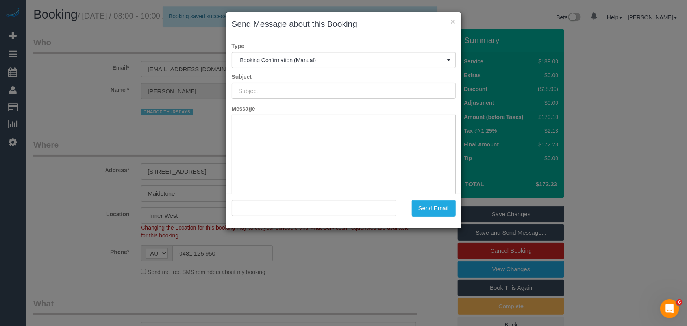
type input "Booking Confirmed"
type input ""Zoe Cameron" <zhocameron@gmail.com>"
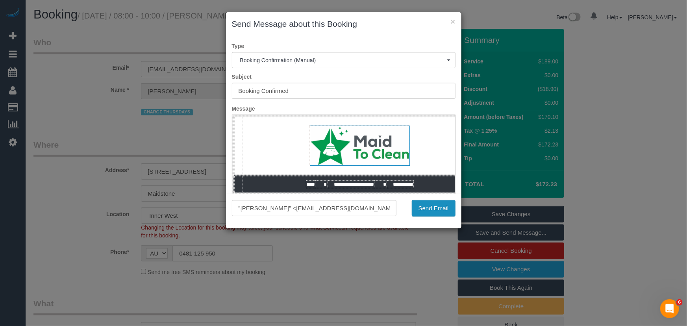
click at [417, 213] on button "Send Email" at bounding box center [434, 208] width 44 height 17
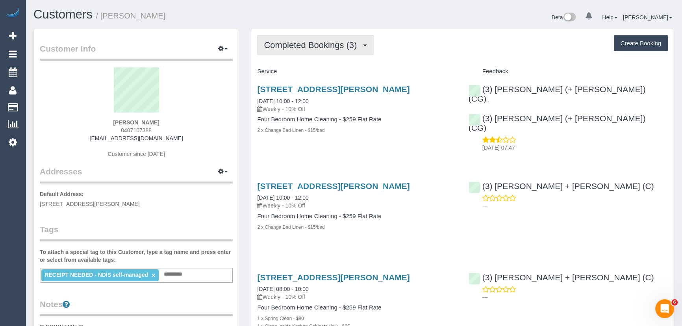
click at [319, 48] on span "Completed Bookings (3)" at bounding box center [312, 45] width 97 height 10
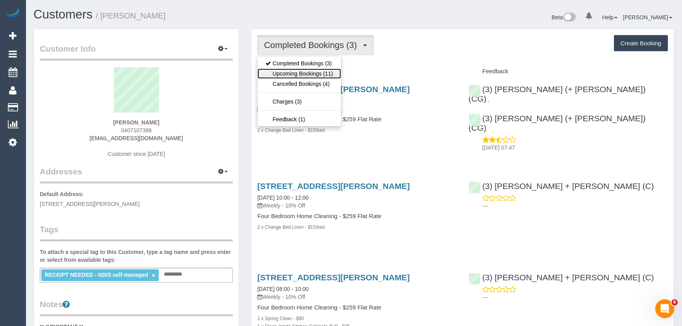
click at [327, 71] on link "Upcoming Bookings (11)" at bounding box center [298, 74] width 83 height 10
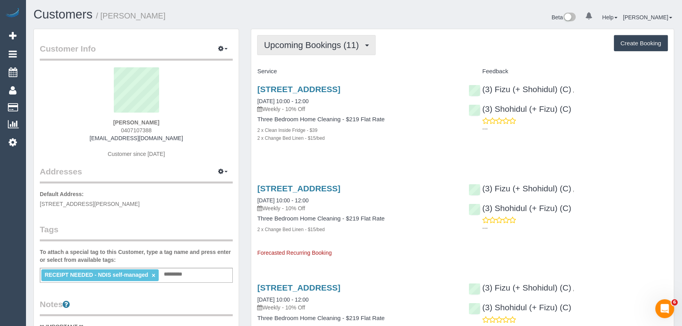
click at [304, 39] on button "Upcoming Bookings (11)" at bounding box center [316, 45] width 119 height 20
click at [308, 46] on span "Upcoming Bookings (11)" at bounding box center [313, 45] width 99 height 10
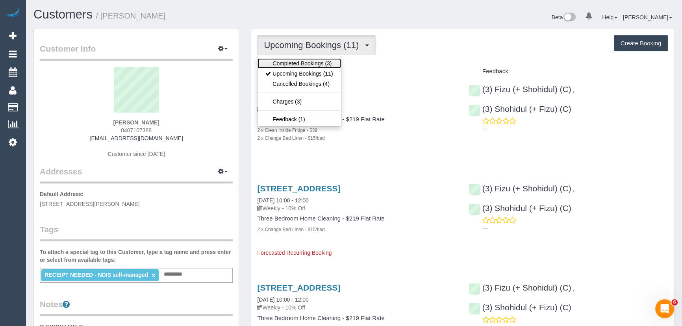
click at [306, 62] on link "Completed Bookings (3)" at bounding box center [298, 63] width 83 height 10
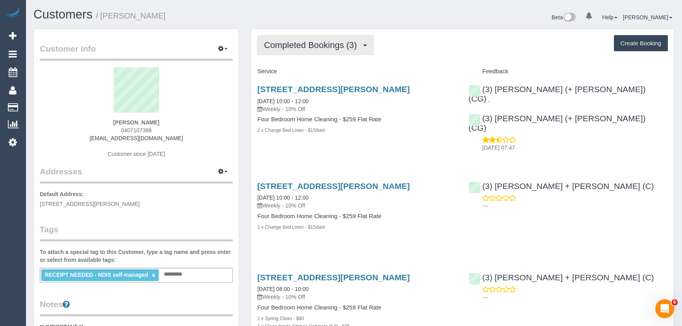
click at [298, 38] on button "Completed Bookings (3)" at bounding box center [315, 45] width 117 height 20
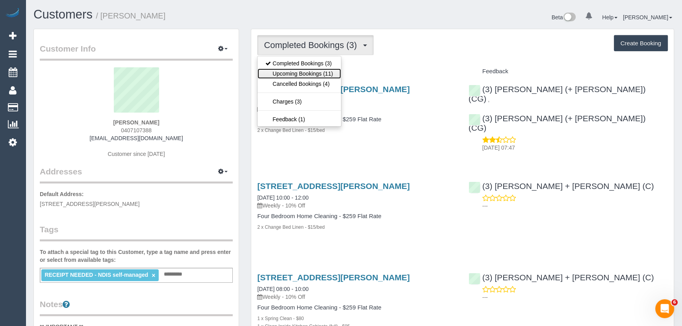
click at [298, 70] on link "Upcoming Bookings (11)" at bounding box center [298, 74] width 83 height 10
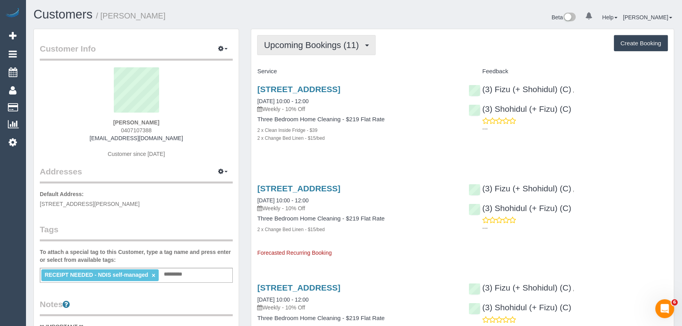
click at [313, 45] on span "Upcoming Bookings (11)" at bounding box center [313, 45] width 99 height 10
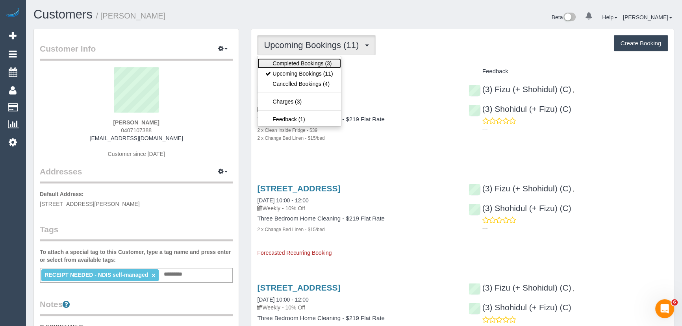
click at [313, 62] on link "Completed Bookings (3)" at bounding box center [298, 63] width 83 height 10
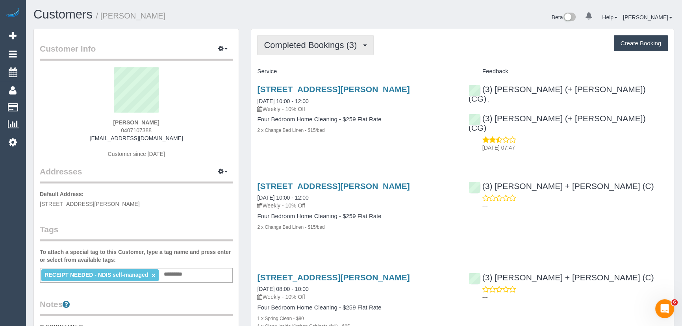
click at [327, 41] on span "Completed Bookings (3)" at bounding box center [312, 45] width 97 height 10
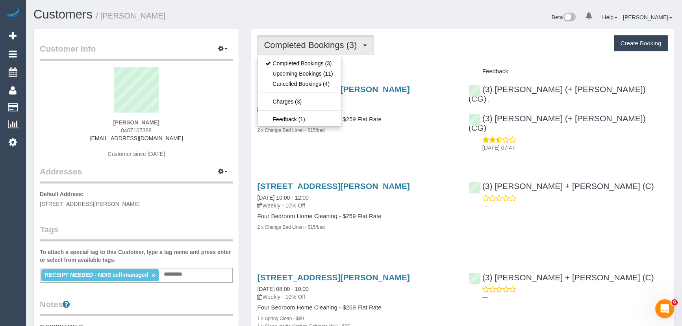
click at [405, 65] on div "Service" at bounding box center [356, 71] width 211 height 13
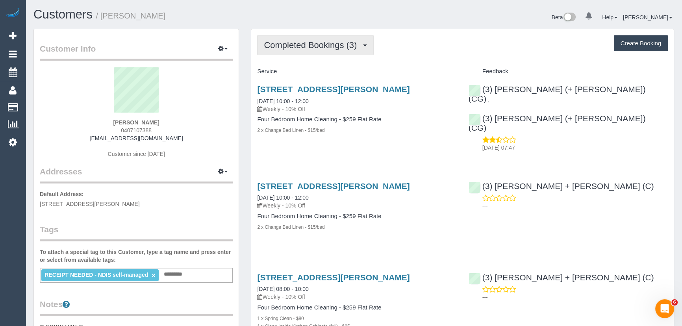
click at [333, 45] on span "Completed Bookings (3)" at bounding box center [312, 45] width 97 height 10
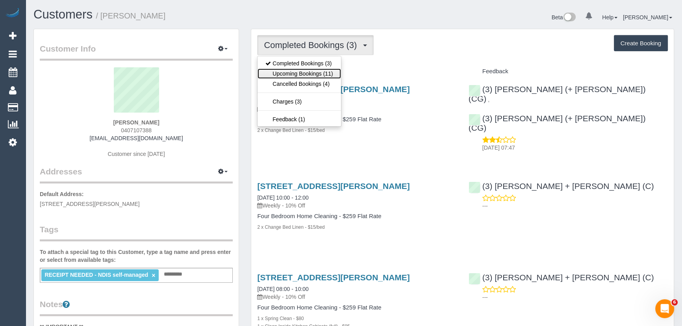
click at [328, 72] on link "Upcoming Bookings (11)" at bounding box center [298, 74] width 83 height 10
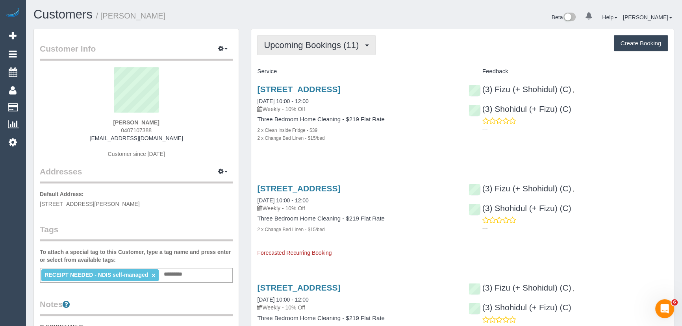
click at [312, 52] on button "Upcoming Bookings (11)" at bounding box center [316, 45] width 119 height 20
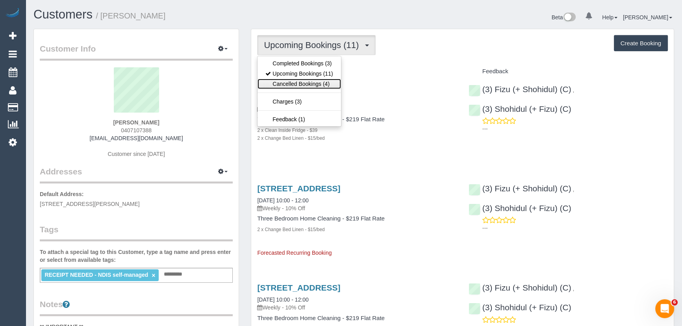
click at [316, 80] on link "Cancelled Bookings (4)" at bounding box center [298, 84] width 83 height 10
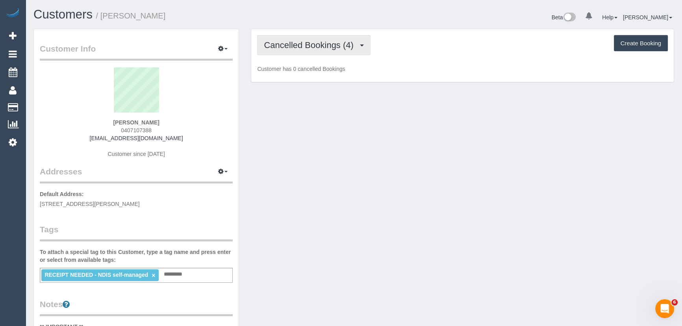
click at [321, 40] on span "Cancelled Bookings (4)" at bounding box center [310, 45] width 93 height 10
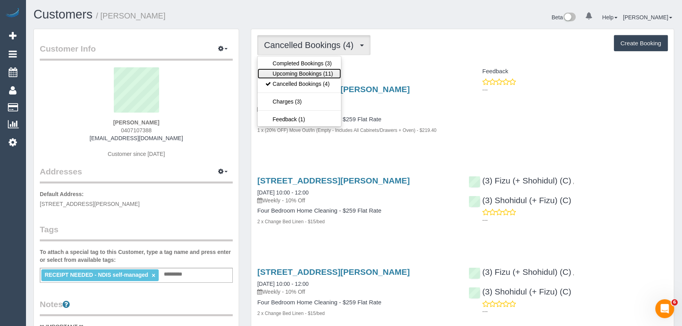
click at [320, 74] on link "Upcoming Bookings (11)" at bounding box center [298, 74] width 83 height 10
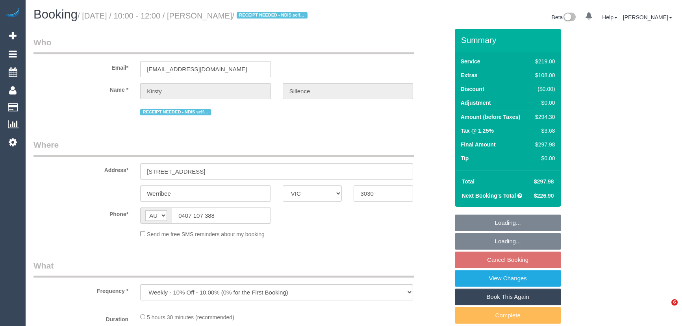
select select "VIC"
select select "number:29"
select select "number:14"
select select "number:19"
select select "number:22"
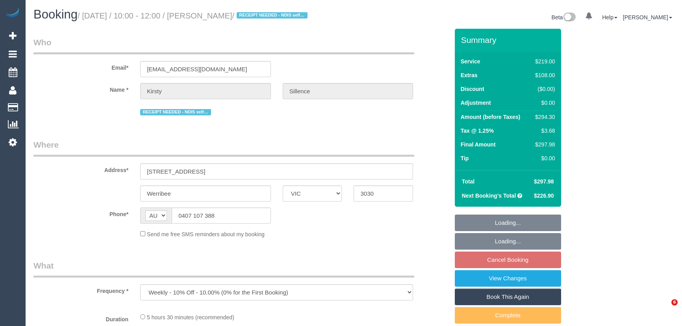
select select "number:33"
select select "number:13"
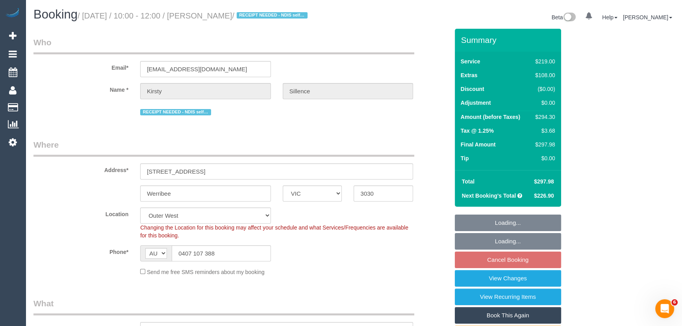
select select "object:801"
select select "spot3"
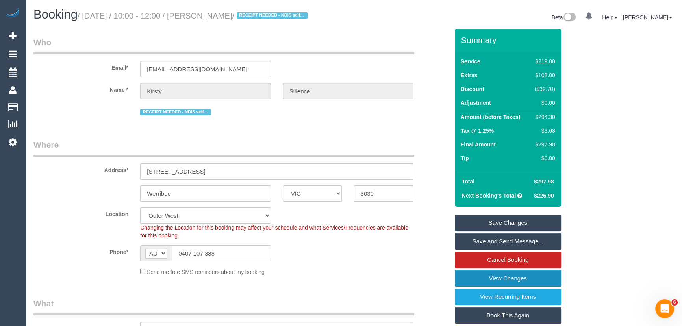
click at [482, 279] on link "View Changes" at bounding box center [508, 278] width 106 height 17
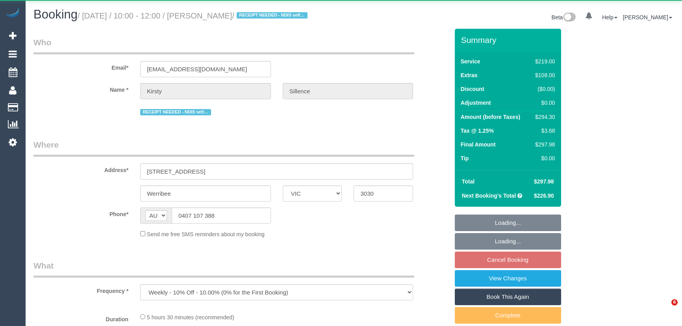
select select "VIC"
select select "object:801"
select select "string:stripe-pm_1S1avb2GScqysDRV1EGwo1dm"
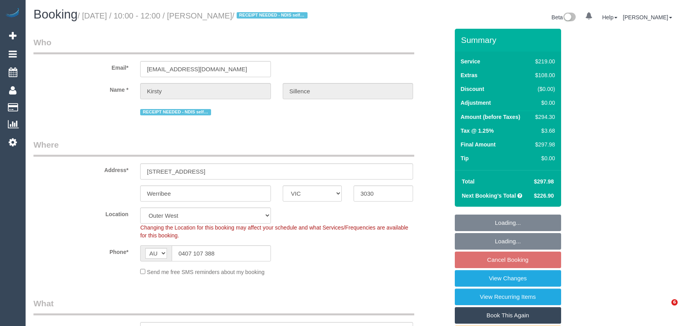
select select "spot3"
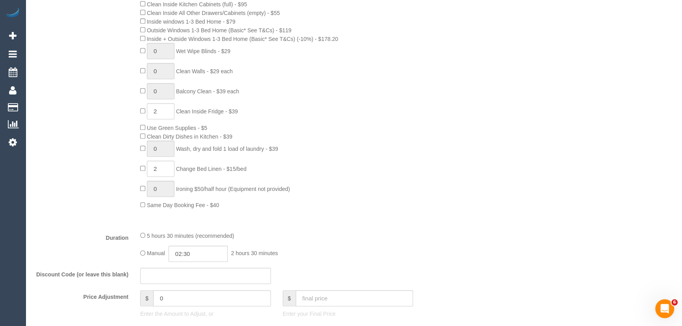
scroll to position [501, 0]
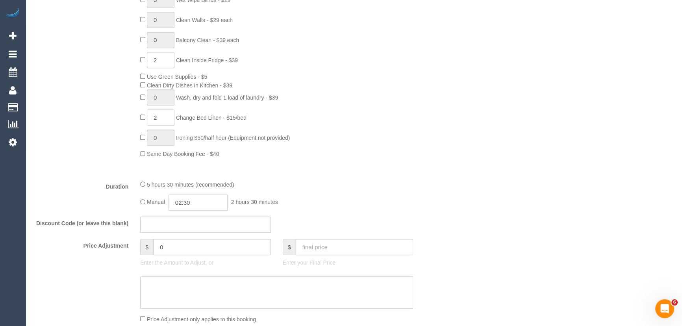
click at [204, 199] on input "02:30" at bounding box center [197, 202] width 59 height 16
type input "02:45"
select select "spot24"
type input "02:45"
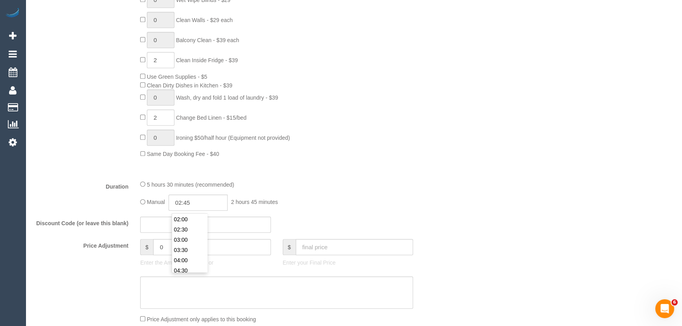
click at [369, 202] on div "Manual 02:45 2 hours 45 minutes" at bounding box center [276, 202] width 273 height 16
select select "spot45"
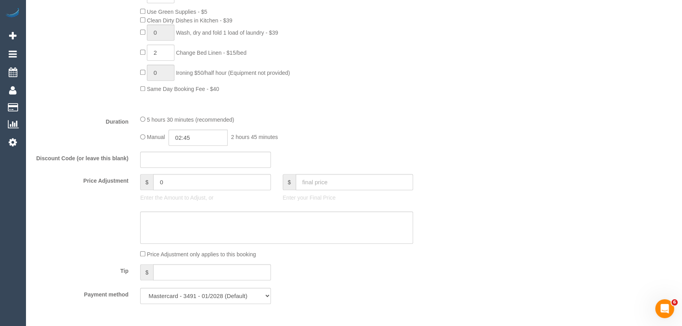
select select "spot66"
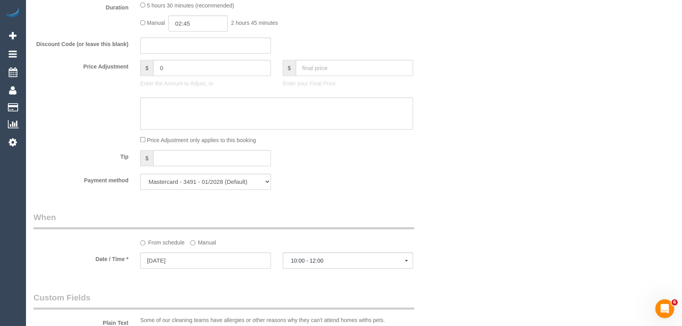
select select "spot87"
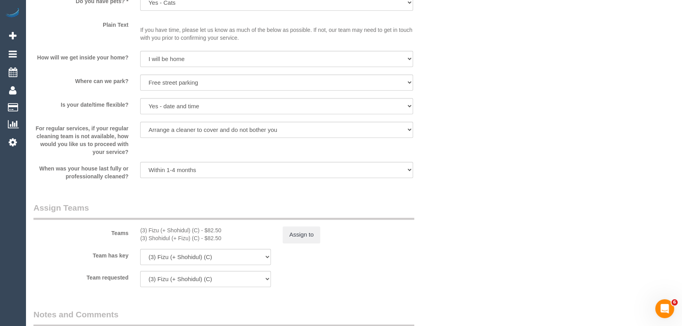
scroll to position [1074, 0]
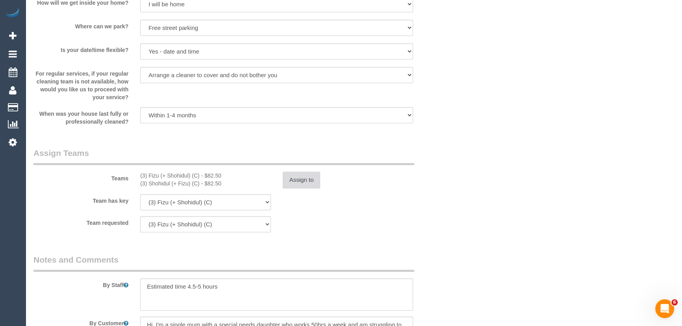
click at [298, 183] on button "Assign to" at bounding box center [302, 180] width 38 height 17
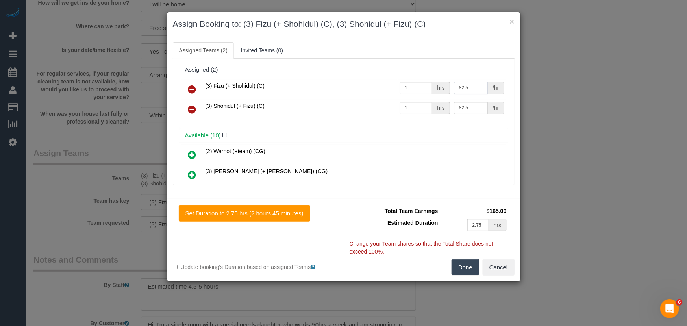
click at [464, 87] on input "82.5" at bounding box center [471, 88] width 34 height 12
type input "92.5"
click at [470, 108] on input "82.5" at bounding box center [471, 108] width 34 height 12
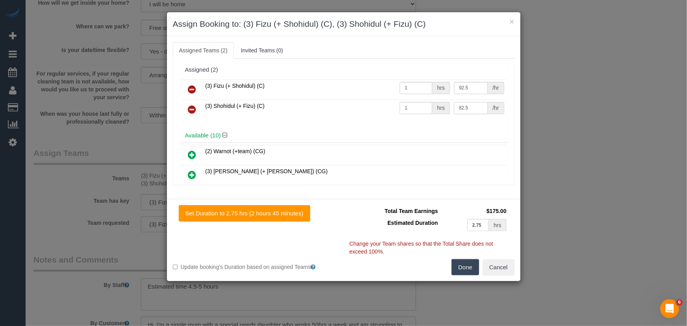
click at [470, 108] on input "82.5" at bounding box center [471, 108] width 34 height 12
type input "92.5"
click at [464, 266] on button "Done" at bounding box center [466, 267] width 28 height 17
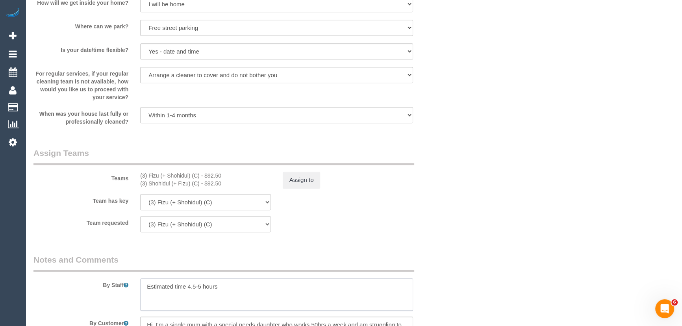
click at [200, 291] on textarea at bounding box center [276, 294] width 273 height 32
type textarea "Estimated time 4.5-5.5 hours"
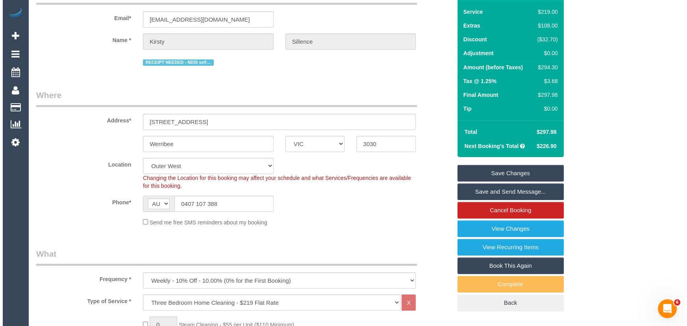
scroll to position [0, 0]
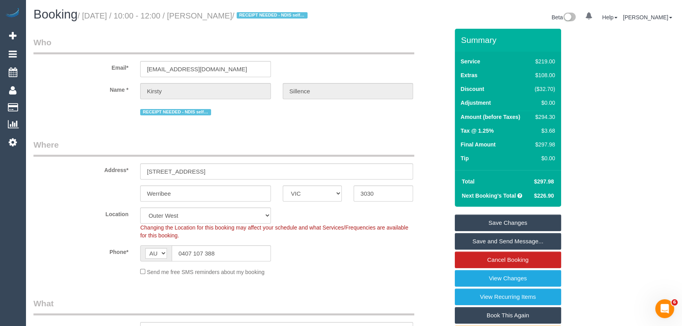
click at [491, 241] on link "Save and Send Message..." at bounding box center [508, 241] width 106 height 17
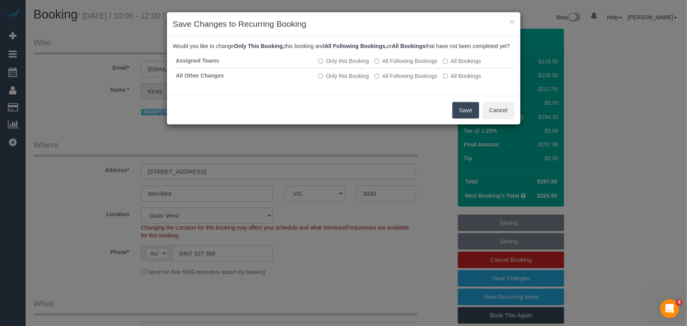
click at [469, 119] on button "Save" at bounding box center [465, 110] width 27 height 17
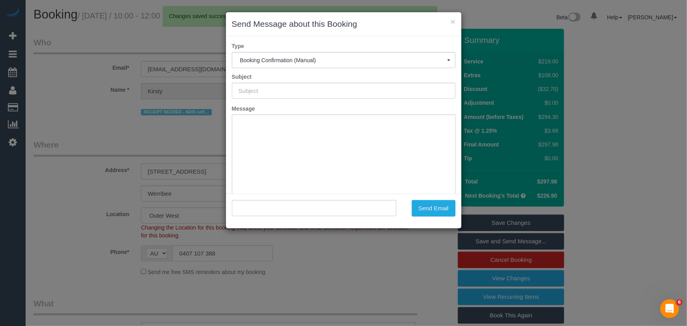
type input "Booking Confirmed"
type input ""Kirsty Sillence" <kirsty.sillence@hotmail.com>"
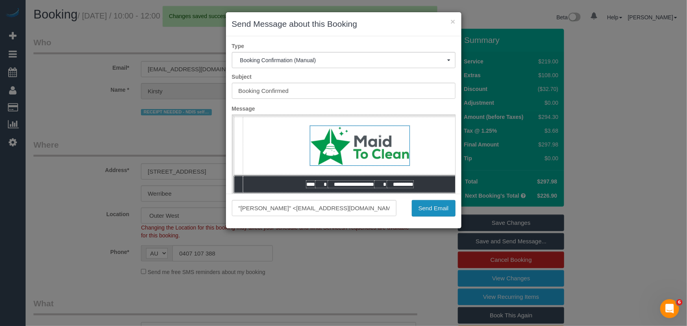
click at [438, 212] on button "Send Email" at bounding box center [434, 208] width 44 height 17
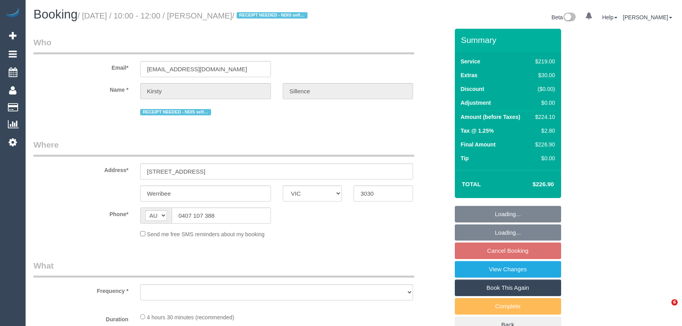
select select "VIC"
select select "string:stripe-pm_1S1avb2GScqysDRV1EGwo1dm"
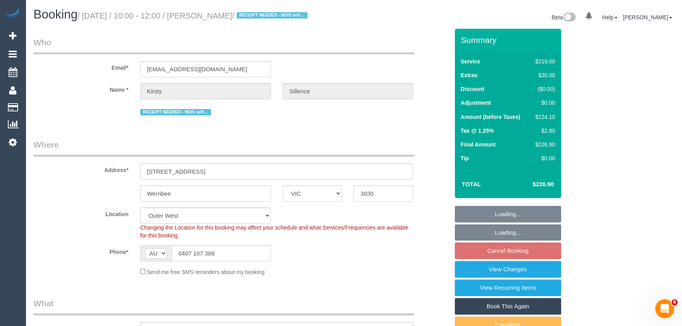
select select "object:652"
select select "number:29"
select select "number:14"
select select "number:19"
select select "number:22"
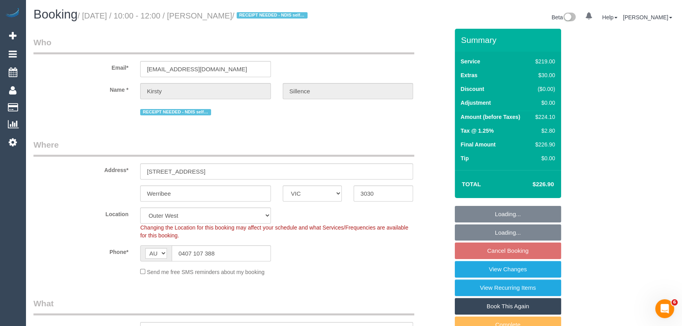
select select "number:33"
select select "number:13"
select select "spot3"
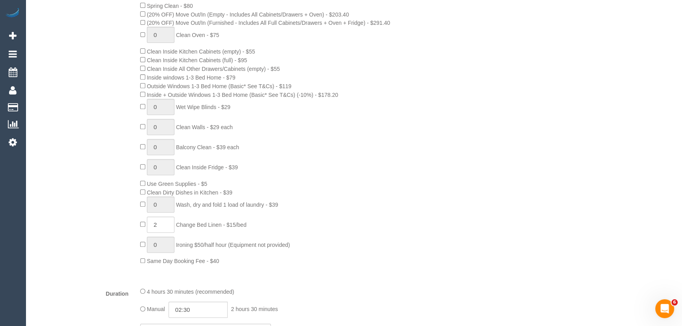
scroll to position [465, 0]
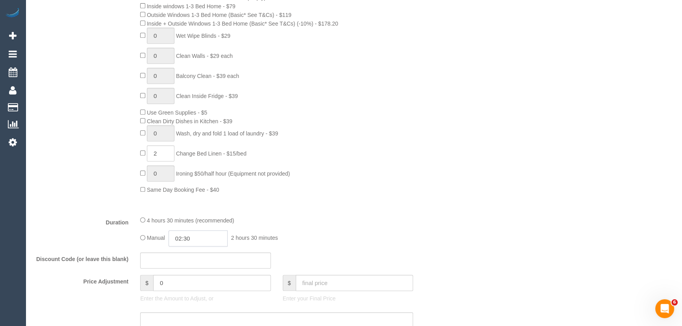
click at [199, 239] on input "02:30" at bounding box center [197, 238] width 59 height 16
type input "02:15"
select select "spot16"
type input "02:15"
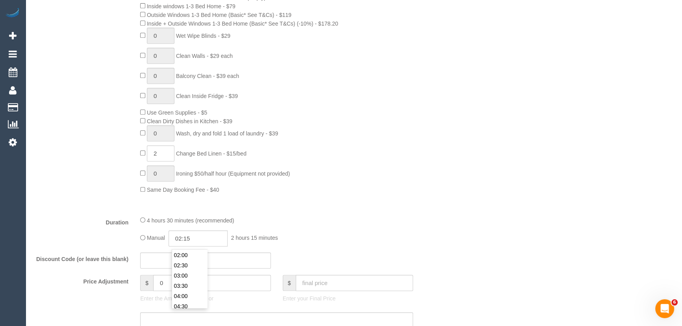
click at [310, 215] on fieldset "What Frequency * One Time Cleaning Weekly - 10% Off - 10.00% (0% for the First …" at bounding box center [240, 122] width 415 height 578
select select "spot29"
select select "spot42"
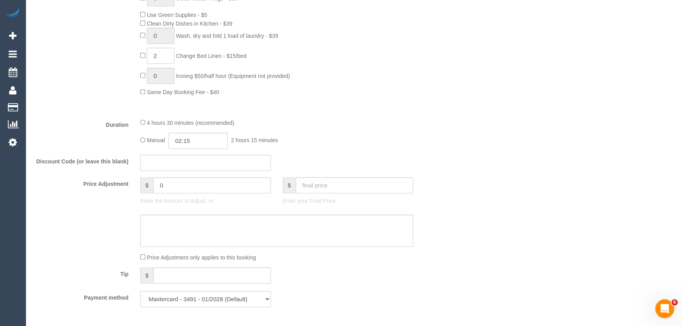
select select "spot55"
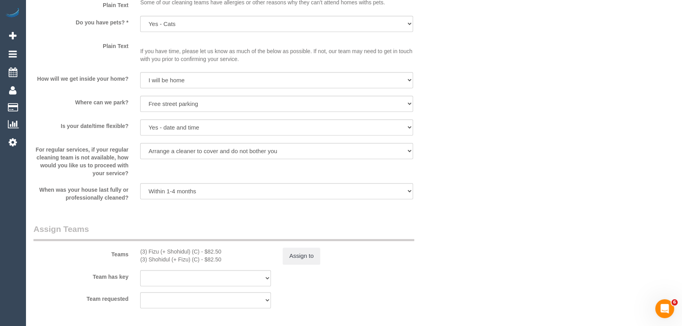
scroll to position [1074, 0]
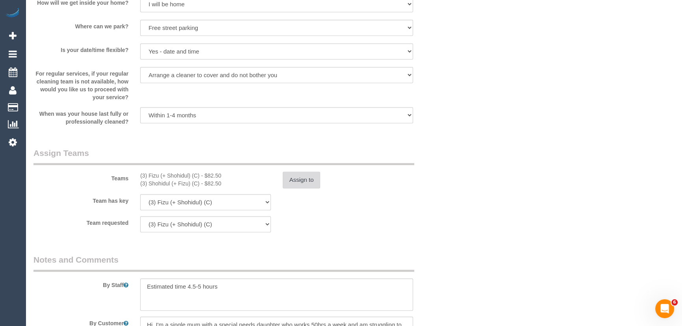
click at [287, 181] on button "Assign to" at bounding box center [302, 180] width 38 height 17
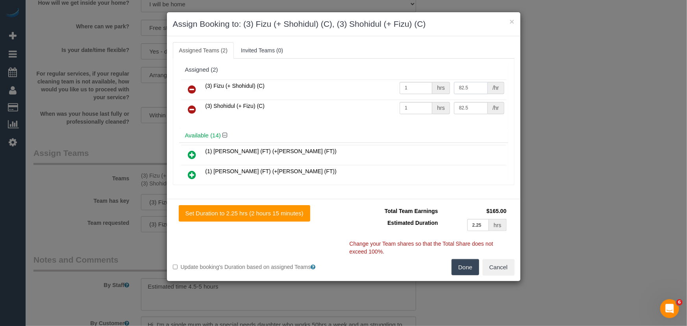
click at [471, 89] on input "82.5" at bounding box center [471, 88] width 34 height 12
type input "72.5"
click at [472, 105] on input "82.5" at bounding box center [471, 108] width 34 height 12
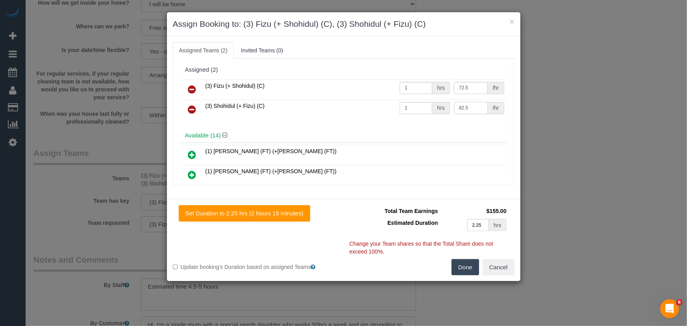
click at [472, 105] on input "82.5" at bounding box center [471, 108] width 34 height 12
click at [462, 268] on button "Done" at bounding box center [466, 267] width 28 height 17
type input "72.5"
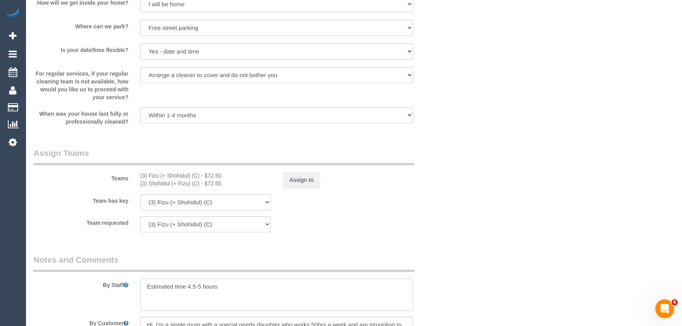
click at [200, 293] on textarea at bounding box center [276, 294] width 273 height 32
type textarea "Estimated time 3.5-4.5 hours"
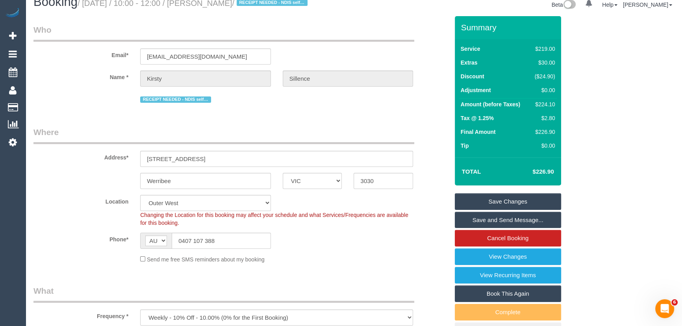
scroll to position [0, 0]
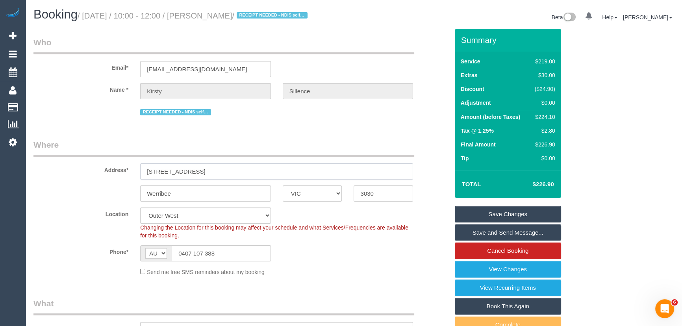
click at [209, 173] on input "13 Diamond Drive" at bounding box center [276, 171] width 273 height 16
click at [210, 173] on input "13 Diamond Drive" at bounding box center [276, 171] width 273 height 16
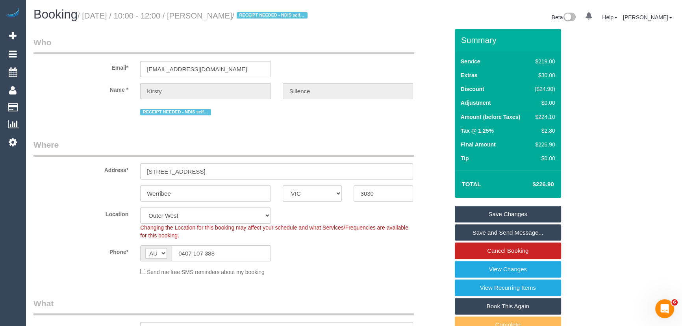
click at [496, 213] on link "Save Changes" at bounding box center [508, 214] width 106 height 17
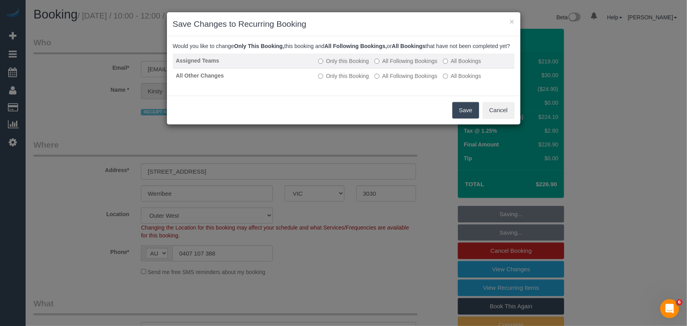
click at [400, 65] on label "All Following Bookings" at bounding box center [405, 61] width 63 height 8
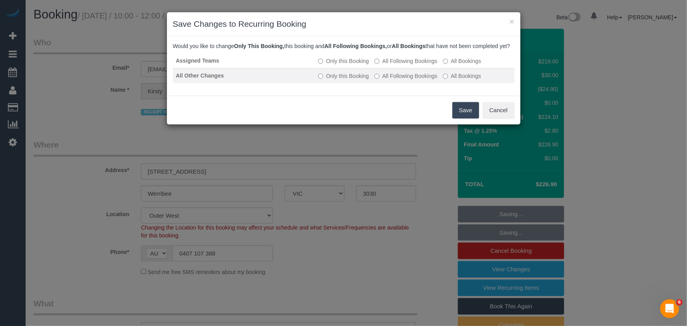
click at [393, 80] on label "All Following Bookings" at bounding box center [405, 76] width 63 height 8
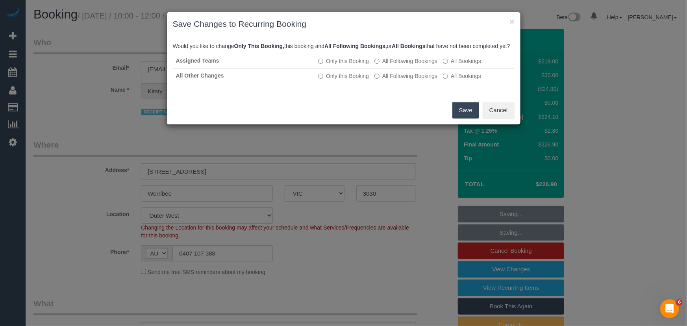
drag, startPoint x: 457, startPoint y: 114, endPoint x: 461, endPoint y: 100, distance: 14.6
click at [459, 114] on button "Save" at bounding box center [465, 110] width 27 height 17
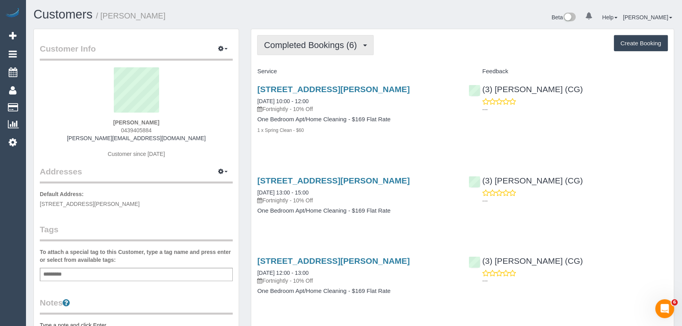
drag, startPoint x: 311, startPoint y: 48, endPoint x: 312, endPoint y: 53, distance: 4.8
click at [311, 48] on span "Completed Bookings (6)" at bounding box center [312, 45] width 97 height 10
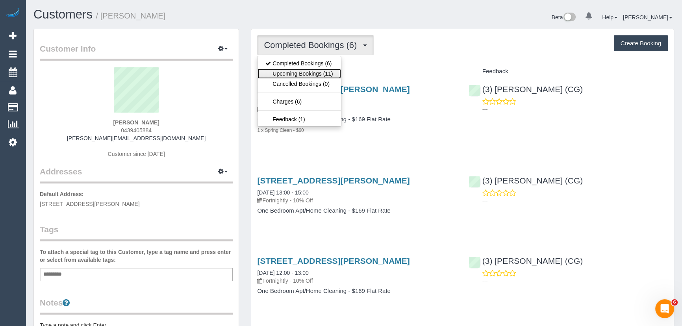
click at [314, 73] on link "Upcoming Bookings (11)" at bounding box center [298, 74] width 83 height 10
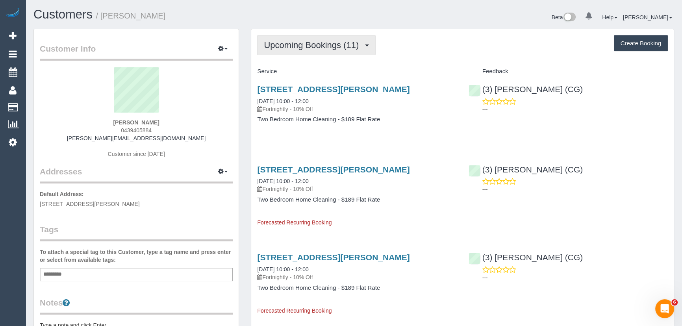
click at [318, 48] on span "Upcoming Bookings (11)" at bounding box center [313, 45] width 99 height 10
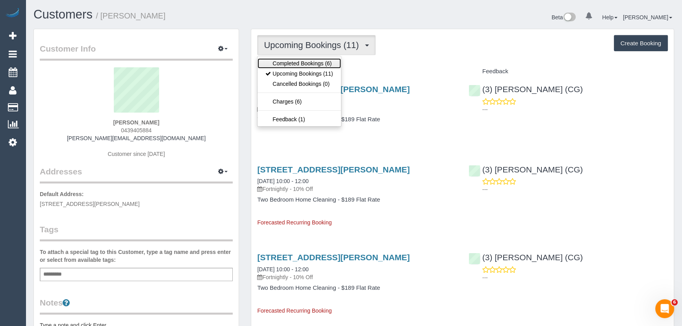
click at [318, 61] on link "Completed Bookings (6)" at bounding box center [298, 63] width 83 height 10
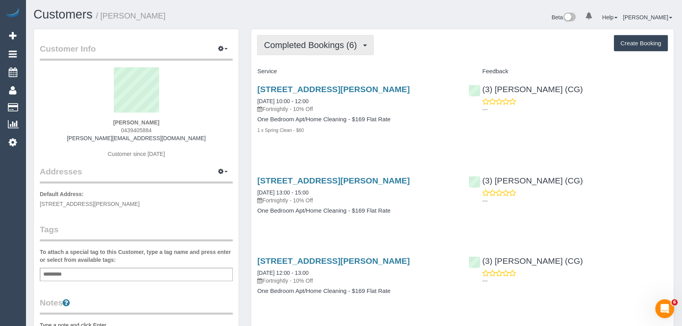
click at [307, 44] on span "Completed Bookings (6)" at bounding box center [312, 45] width 97 height 10
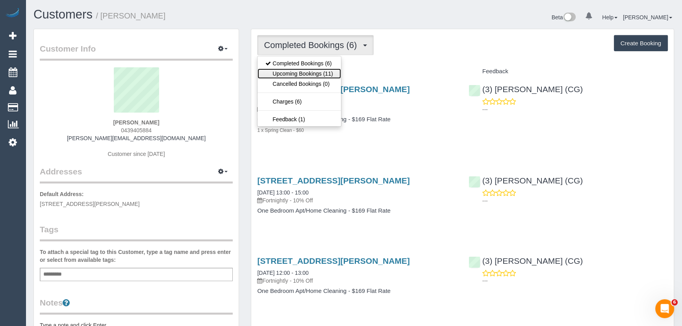
click at [306, 74] on link "Upcoming Bookings (11)" at bounding box center [298, 74] width 83 height 10
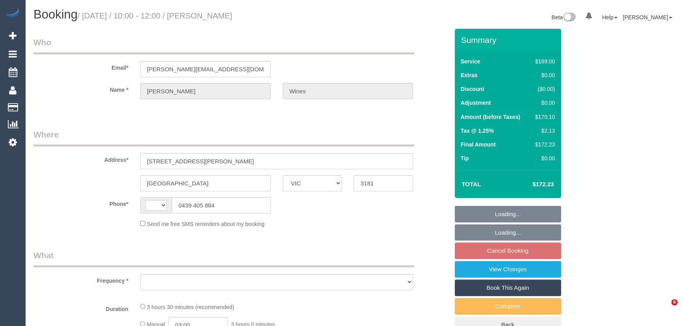
select select "VIC"
select select "string:stripe-pm_1Rmotk2GScqysDRVFERmmE2A"
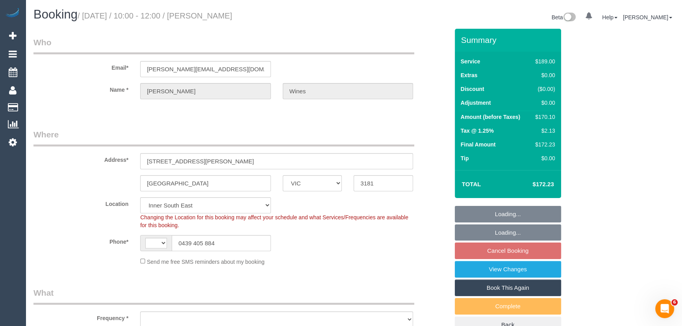
select select "string:AU"
select select "object:778"
select select "spot3"
select select "number:28"
select select "number:14"
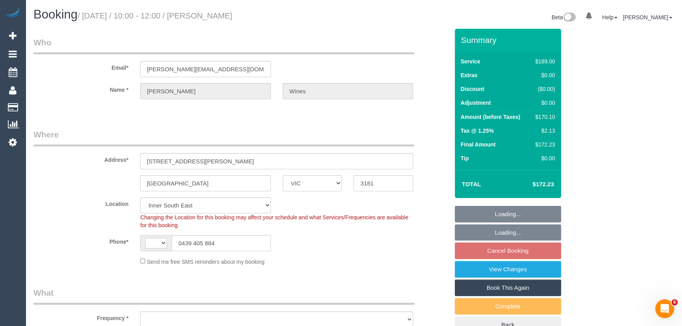
select select "number:19"
select select "number:22"
select select "number:34"
select select "number:12"
select select "object:1411"
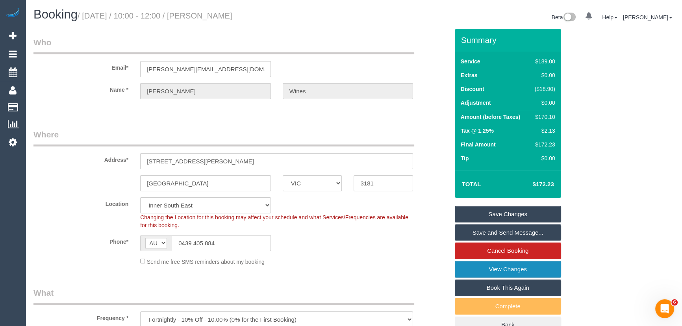
click at [485, 272] on link "View Changes" at bounding box center [508, 269] width 106 height 17
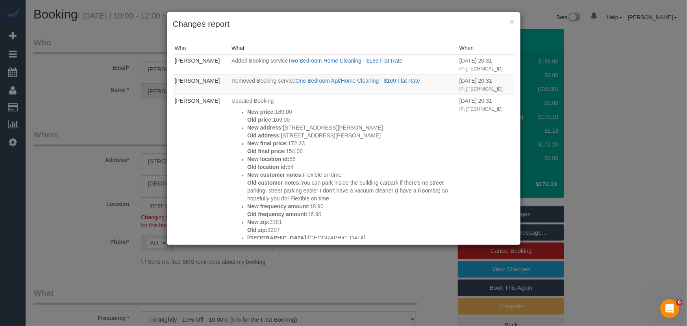
click at [60, 94] on div "× Changes report Who What When Kate Wines Added Booking service Two Bedroom Hom…" at bounding box center [343, 163] width 687 height 326
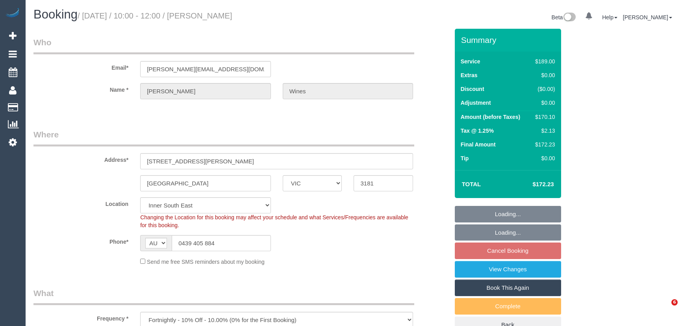
select select "VIC"
select select "spot3"
select select "number:28"
select select "number:14"
select select "number:19"
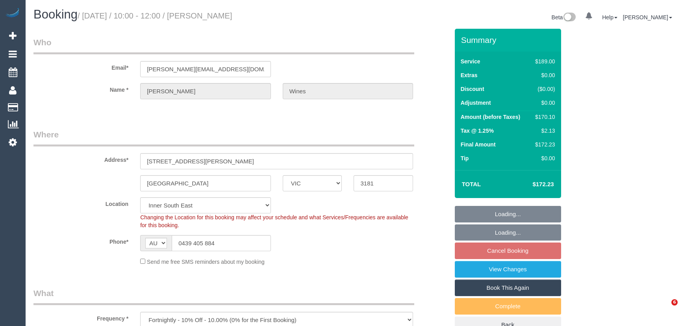
select select "number:22"
select select "number:34"
select select "number:12"
select select "VIC"
select select "spot3"
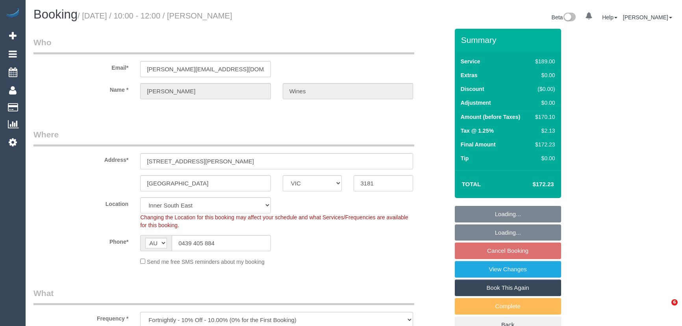
select select "number:28"
select select "number:14"
select select "number:19"
select select "number:22"
select select "number:34"
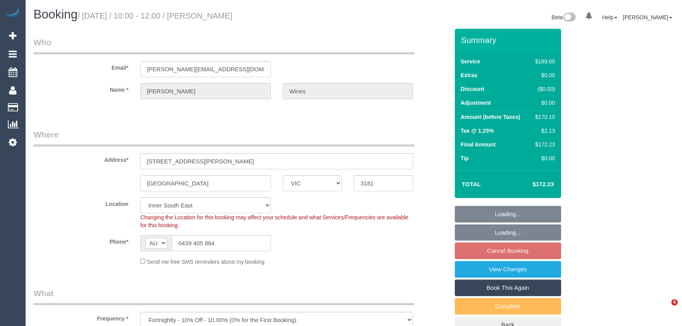
select select "number:12"
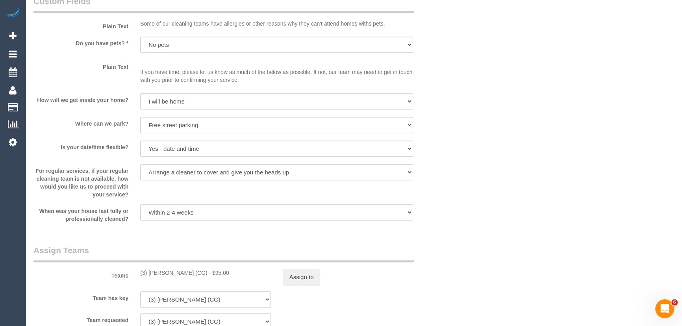
scroll to position [1038, 0]
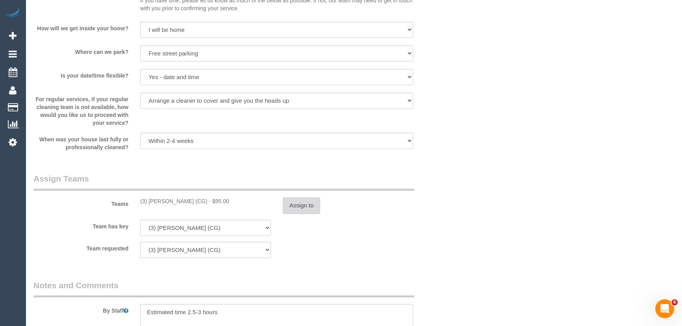
click at [294, 206] on button "Assign to" at bounding box center [302, 205] width 38 height 17
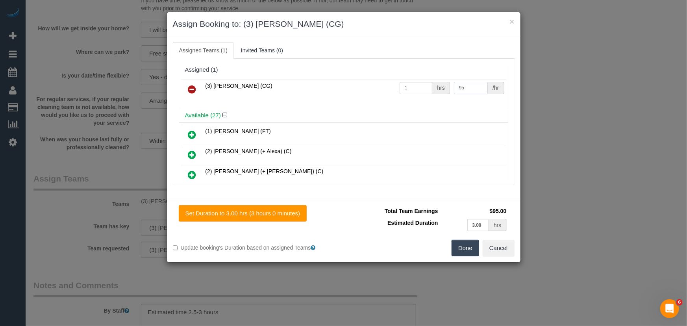
click at [471, 84] on input "95" at bounding box center [471, 88] width 34 height 12
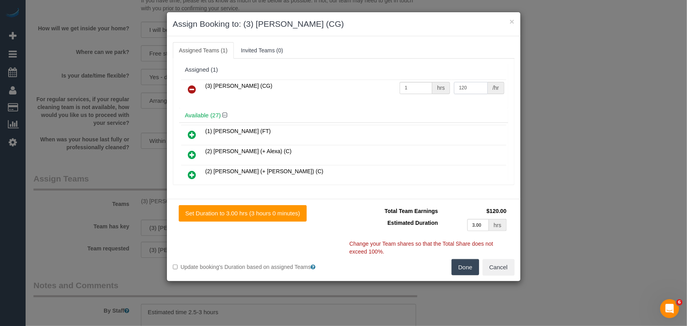
type input "120"
click at [467, 266] on button "Done" at bounding box center [466, 267] width 28 height 17
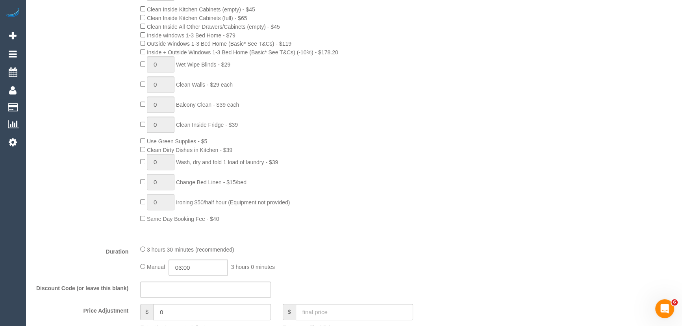
scroll to position [501, 0]
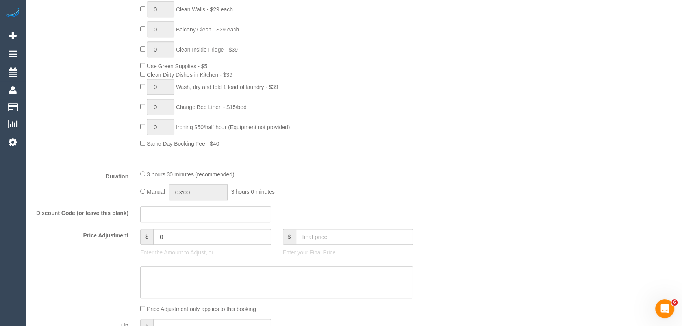
click at [143, 190] on div "Manual 03:00 3 hours 0 minutes" at bounding box center [276, 192] width 273 height 16
select select "spot28"
type input "03:30"
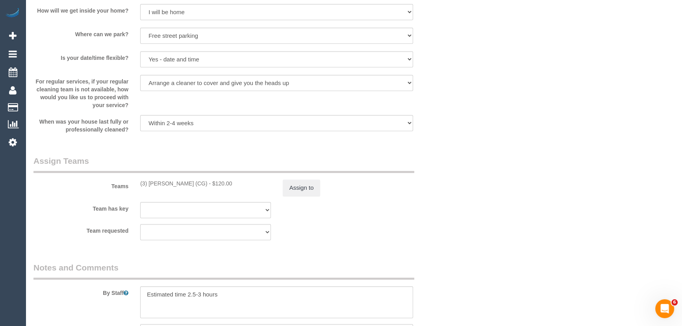
scroll to position [1109, 0]
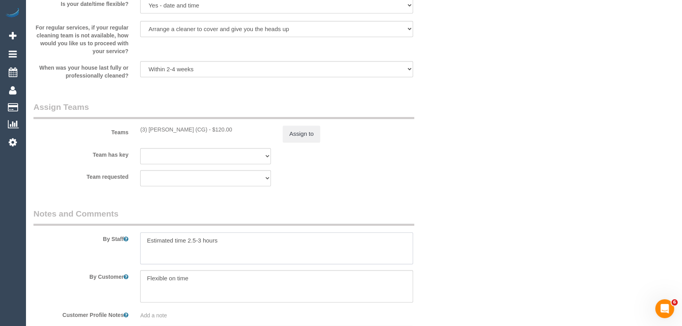
click at [200, 243] on textarea at bounding box center [276, 248] width 273 height 32
type textarea "Estimated time 2.5-3.5 hours"
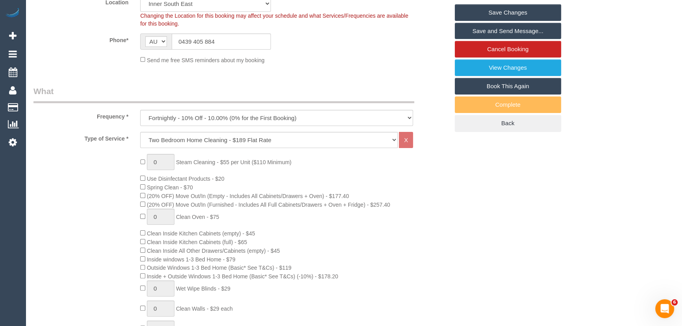
scroll to position [0, 0]
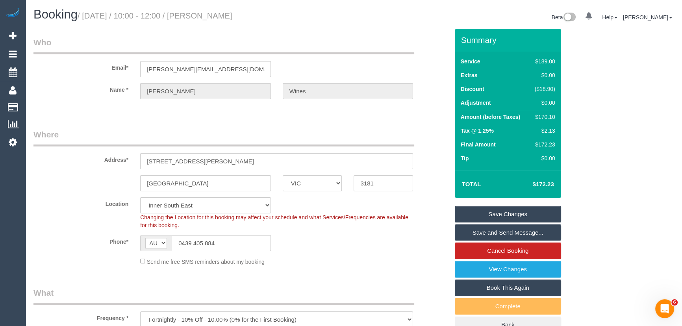
click at [480, 233] on link "Save and Send Message..." at bounding box center [508, 232] width 106 height 17
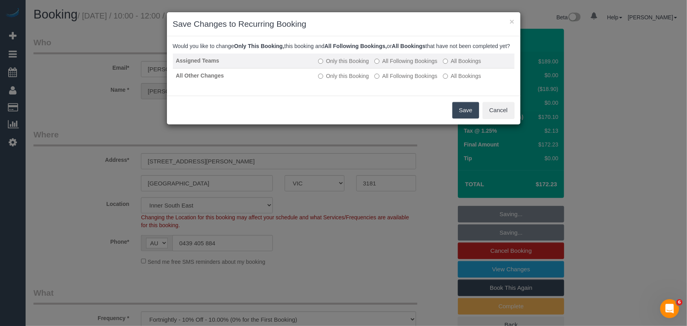
click at [404, 65] on label "All Following Bookings" at bounding box center [405, 61] width 63 height 8
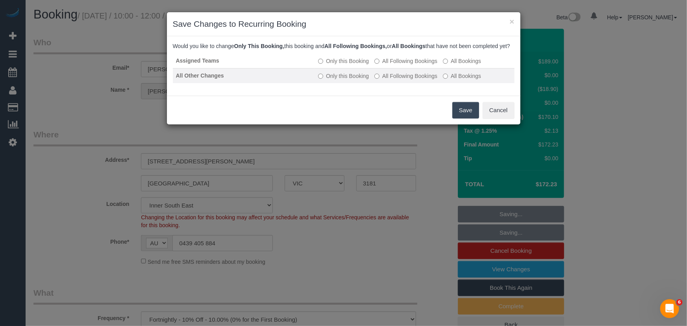
click at [404, 77] on td "Only this Booking All Following Bookings All Bookings" at bounding box center [414, 75] width 199 height 15
click at [411, 80] on label "All Following Bookings" at bounding box center [405, 76] width 63 height 8
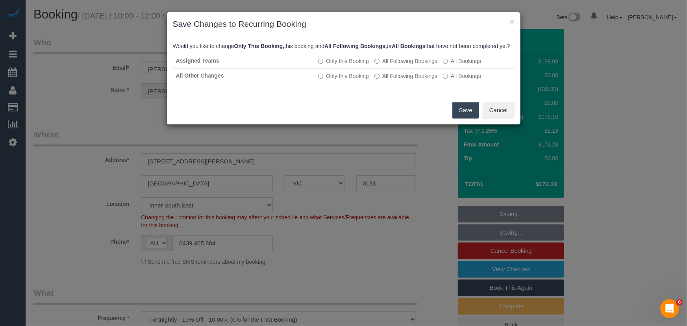
click at [461, 117] on button "Save" at bounding box center [465, 110] width 27 height 17
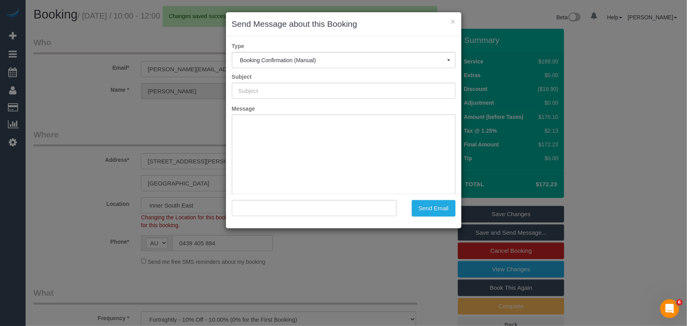
type input "Booking Confirmed"
type input ""Kate Wines" <kate.04.k@outlook.com>"
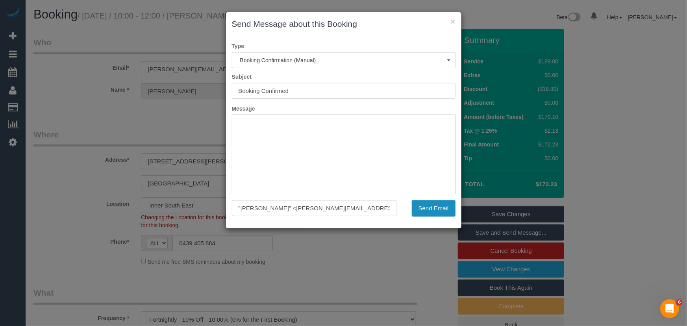
click at [441, 205] on button "Send Email" at bounding box center [434, 208] width 44 height 17
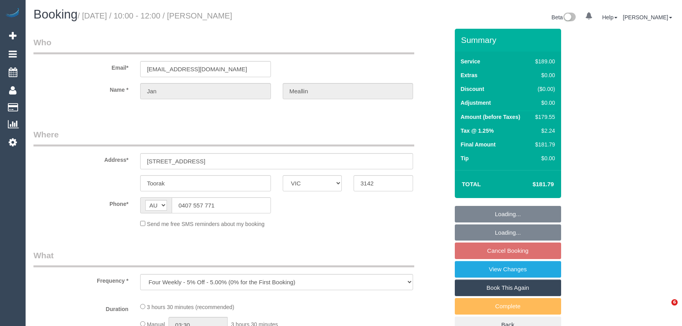
select select "VIC"
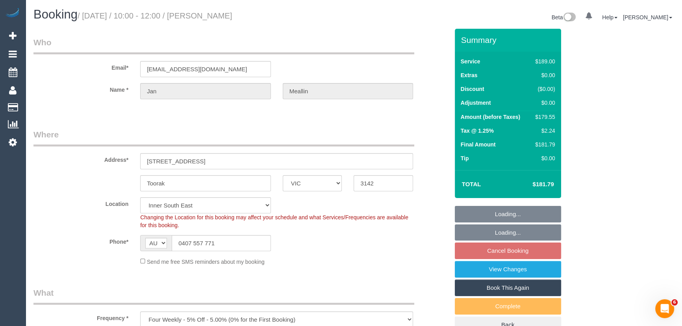
select select "object:535"
select select "string:stripe-pm_1Mp32k2GScqysDRVJU4mP7XW"
select select "number:28"
select select "number:14"
select select "number:19"
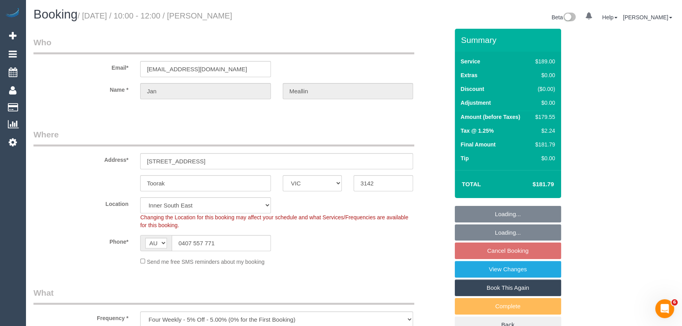
select select "number:22"
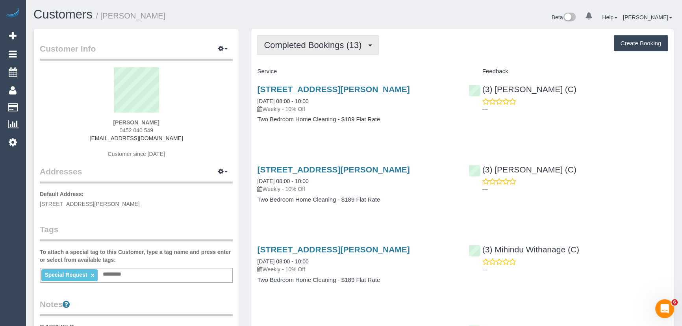
click at [337, 47] on span "Completed Bookings (13)" at bounding box center [315, 45] width 102 height 10
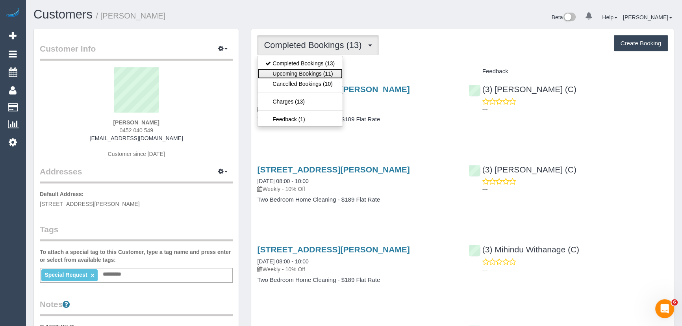
click at [332, 70] on link "Upcoming Bookings (11)" at bounding box center [299, 74] width 85 height 10
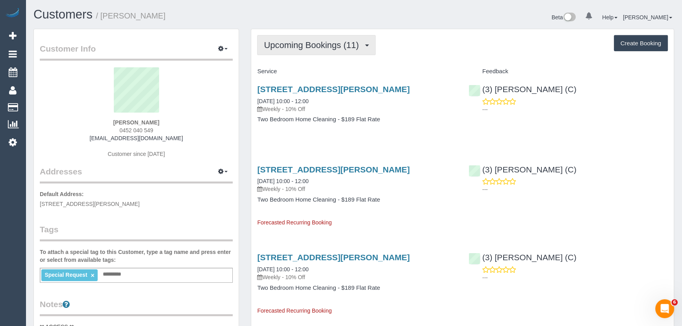
click at [308, 48] on span "Upcoming Bookings (11)" at bounding box center [313, 45] width 99 height 10
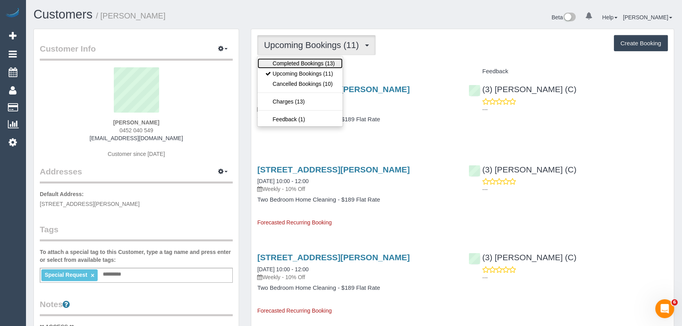
click at [310, 63] on link "Completed Bookings (13)" at bounding box center [299, 63] width 85 height 10
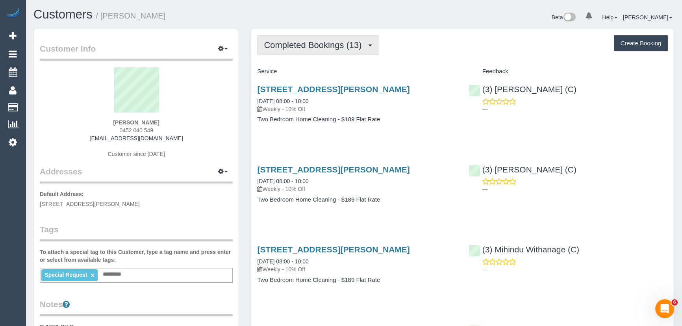
click at [317, 44] on span "Completed Bookings (13)" at bounding box center [315, 45] width 102 height 10
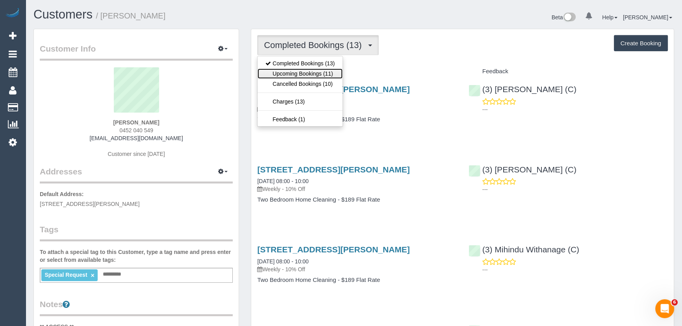
click at [318, 74] on link "Upcoming Bookings (11)" at bounding box center [299, 74] width 85 height 10
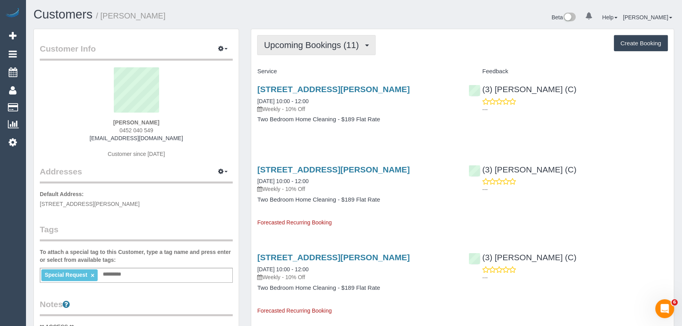
click at [293, 44] on span "Upcoming Bookings (11)" at bounding box center [313, 45] width 99 height 10
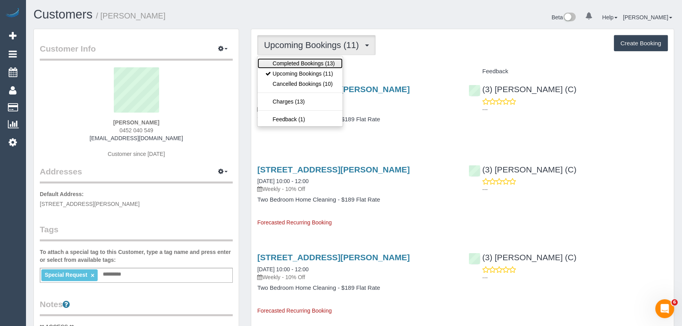
click at [293, 58] on link "Completed Bookings (13)" at bounding box center [299, 63] width 85 height 10
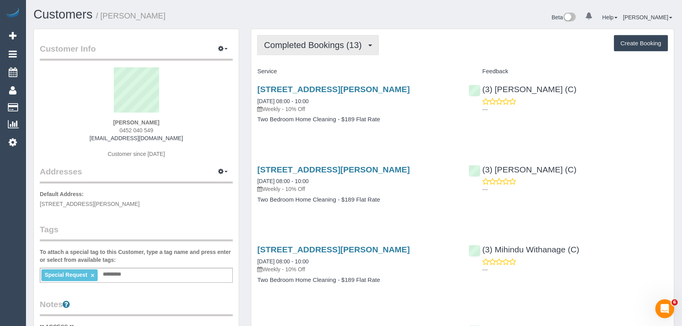
click at [298, 47] on span "Completed Bookings (13)" at bounding box center [315, 45] width 102 height 10
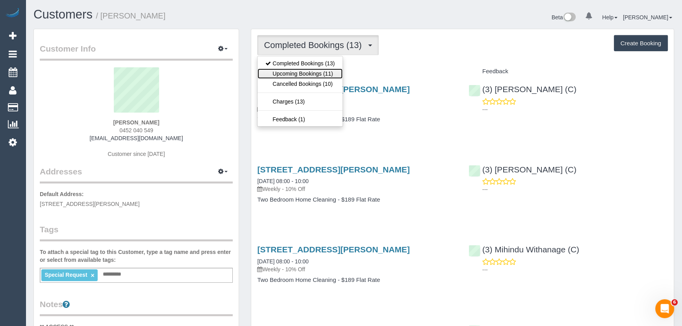
click at [297, 74] on link "Upcoming Bookings (11)" at bounding box center [299, 74] width 85 height 10
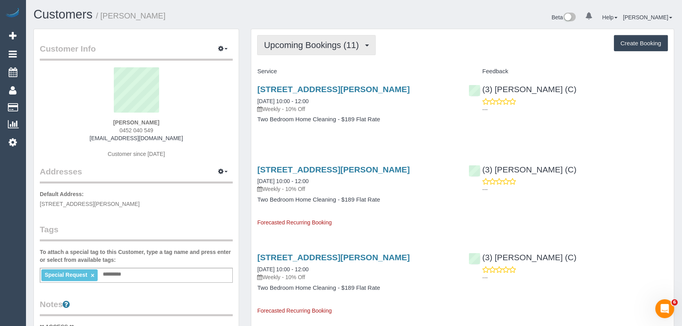
click at [316, 44] on span "Upcoming Bookings (11)" at bounding box center [313, 45] width 99 height 10
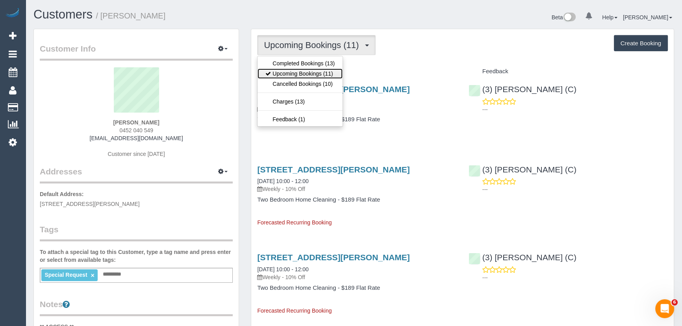
click at [317, 76] on link "Upcoming Bookings (11)" at bounding box center [299, 74] width 85 height 10
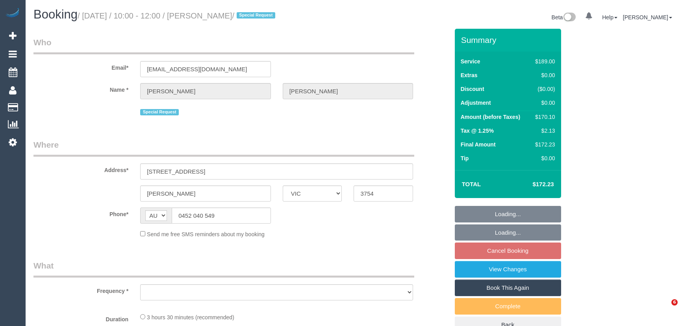
select select "VIC"
select select "number:27"
select select "number:14"
select select "number:19"
select select "number:36"
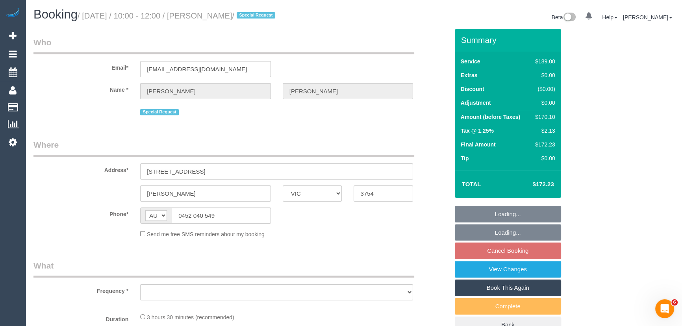
select select "number:34"
select select "number:11"
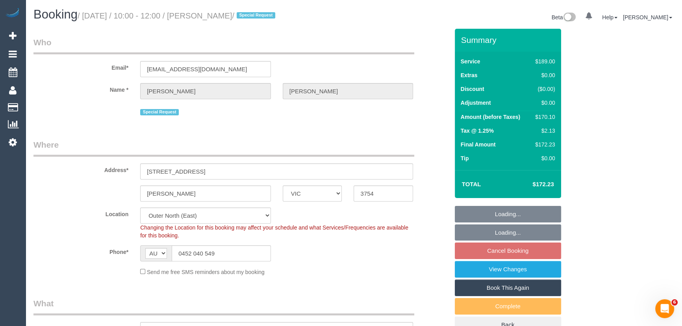
select select "object:1120"
select select "string:stripe-pm_1RurjK2GScqysDRVIlGnU8df"
select select "object:1125"
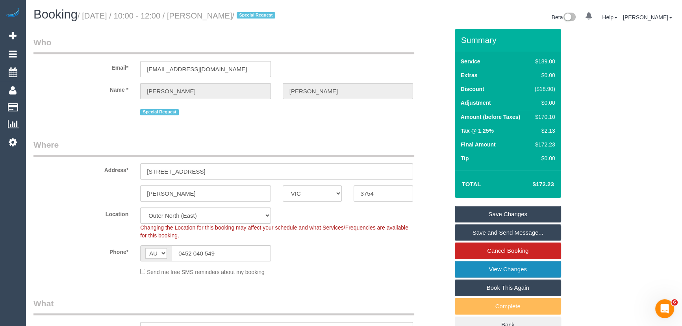
click at [482, 273] on link "View Changes" at bounding box center [508, 269] width 106 height 17
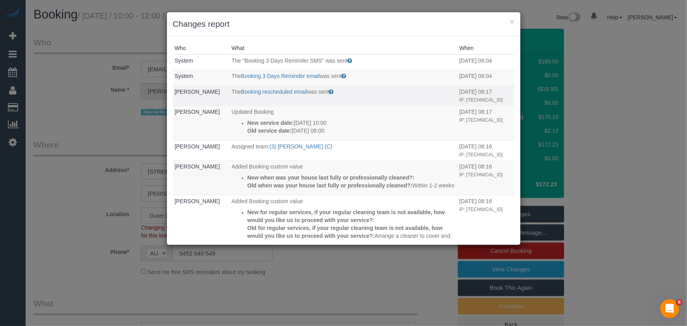
click at [397, 100] on td "The Booking rescheduled email was sent Sent to the customer when they reschedul…" at bounding box center [344, 95] width 228 height 20
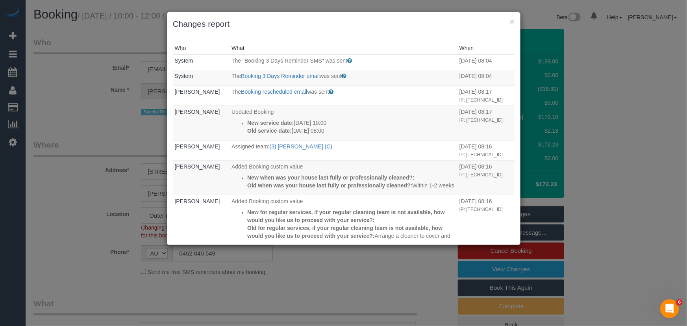
click at [62, 113] on div "× Changes report Who What When System The "Booking 3 Days Reminder SMS" was sen…" at bounding box center [343, 163] width 687 height 326
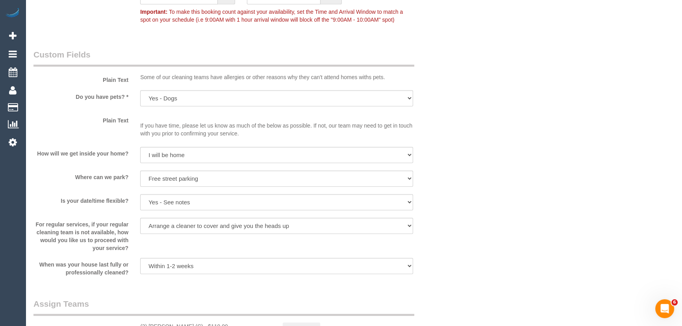
scroll to position [1074, 0]
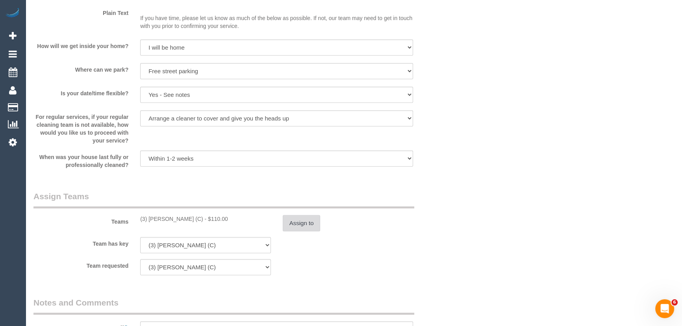
click at [296, 222] on button "Assign to" at bounding box center [302, 223] width 38 height 17
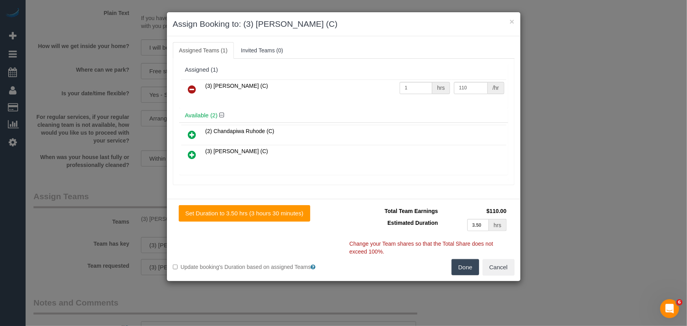
click at [189, 87] on icon at bounding box center [192, 89] width 8 height 9
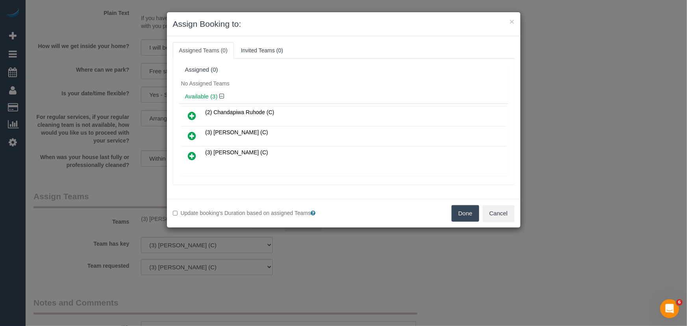
click at [193, 138] on icon at bounding box center [192, 135] width 8 height 9
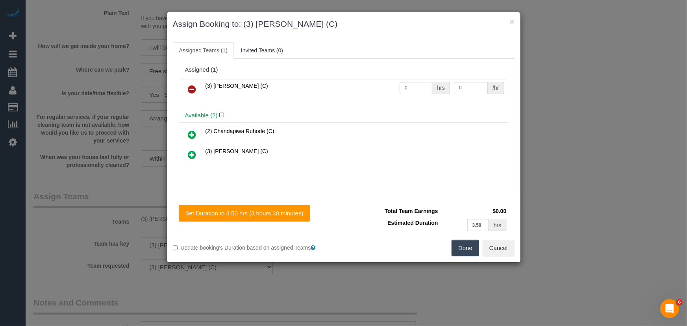
click at [465, 250] on button "Done" at bounding box center [466, 248] width 28 height 17
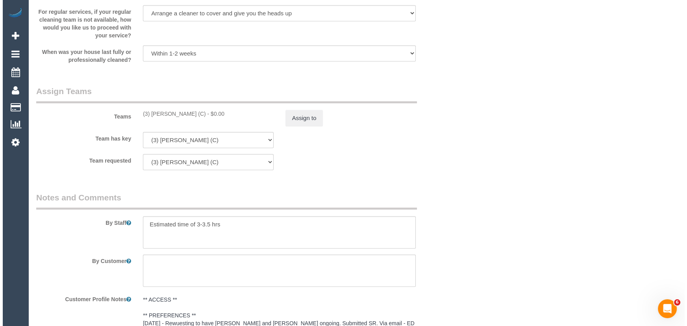
scroll to position [1181, 0]
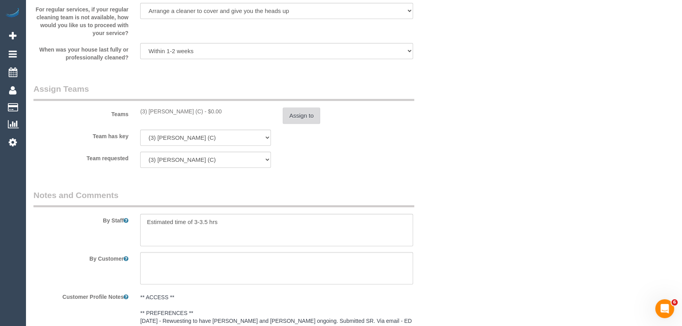
click at [308, 118] on button "Assign to" at bounding box center [302, 115] width 38 height 17
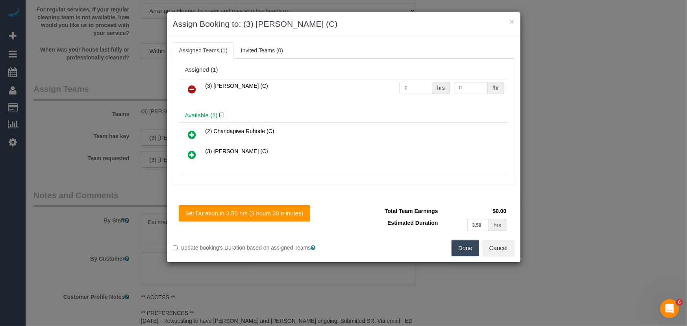
click at [418, 91] on input "0" at bounding box center [416, 88] width 33 height 12
click at [420, 91] on input "0" at bounding box center [416, 88] width 33 height 12
type input "1"
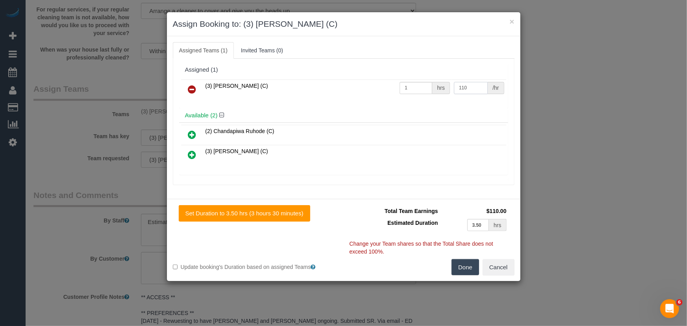
type input "110"
click at [457, 263] on button "Done" at bounding box center [466, 267] width 28 height 17
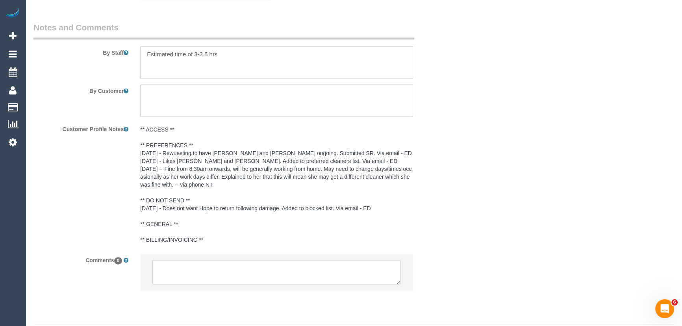
scroll to position [1372, 0]
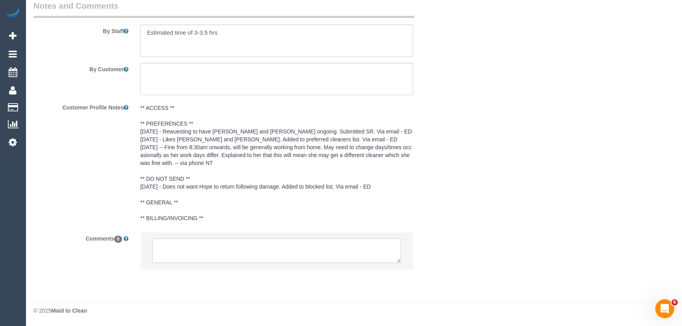
click at [207, 245] on textarea at bounding box center [276, 250] width 248 height 24
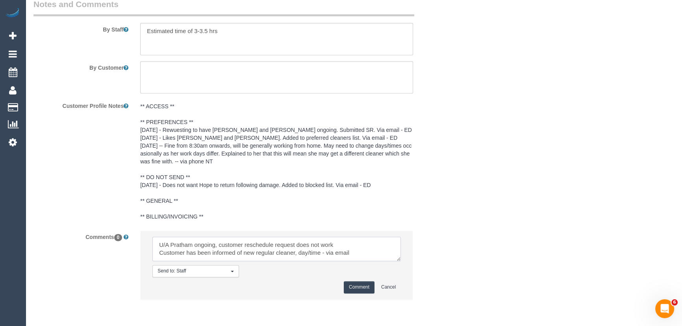
type textarea "U/A Pratham ongoing, customer reschedule request does not work Customer has bee…"
click at [349, 283] on button "Comment" at bounding box center [359, 287] width 31 height 12
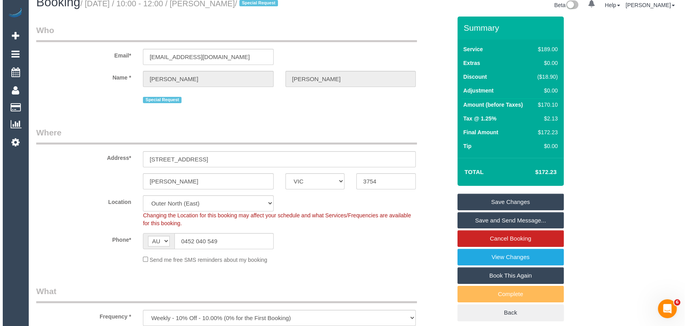
scroll to position [0, 0]
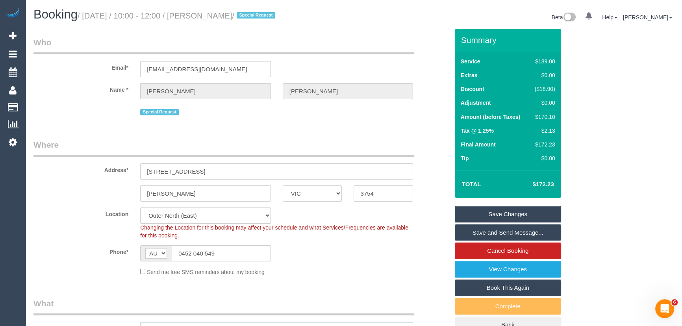
click at [218, 17] on small "/ October 17, 2025 / 10:00 - 12:00 / Emily Peterson / Special Request" at bounding box center [178, 15] width 200 height 9
copy small "Emily Peterson"
click at [499, 211] on link "Save Changes" at bounding box center [508, 214] width 106 height 17
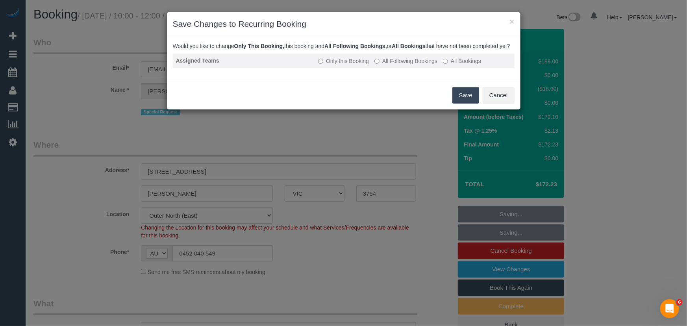
click at [409, 65] on label "All Following Bookings" at bounding box center [405, 61] width 63 height 8
click at [465, 104] on button "Save" at bounding box center [465, 95] width 27 height 17
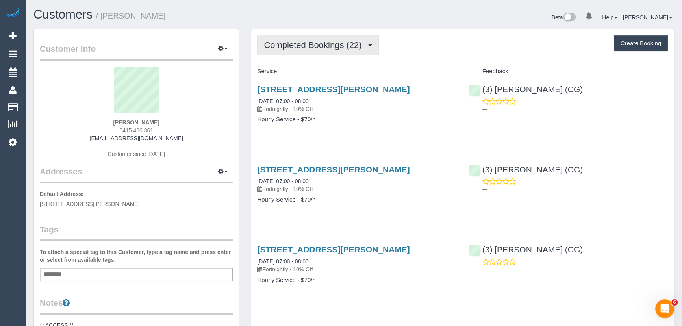
click at [341, 47] on span "Completed Bookings (22)" at bounding box center [315, 45] width 102 height 10
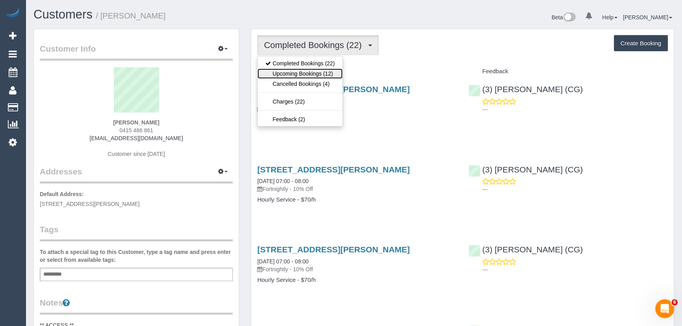
click at [334, 72] on link "Upcoming Bookings (12)" at bounding box center [299, 74] width 85 height 10
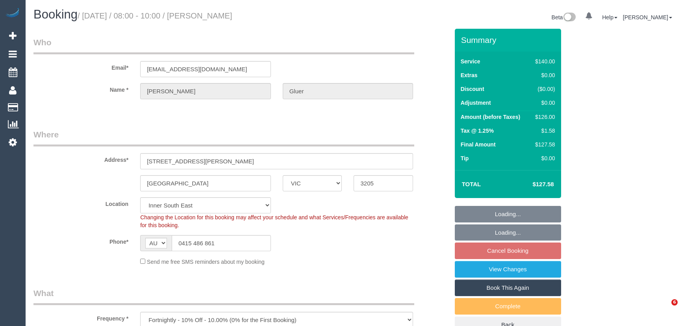
select select "VIC"
select select "string:stripe-pm_1QBlWY2GScqysDRVIedlNFyT"
select select "number:29"
select select "number:14"
select select "number:20"
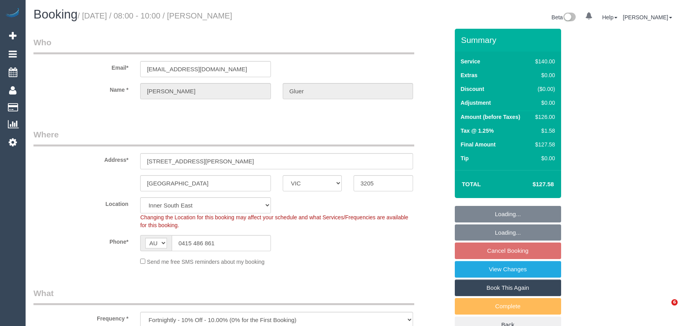
select select "number:23"
select select "number:34"
select select "number:11"
select select "spot2"
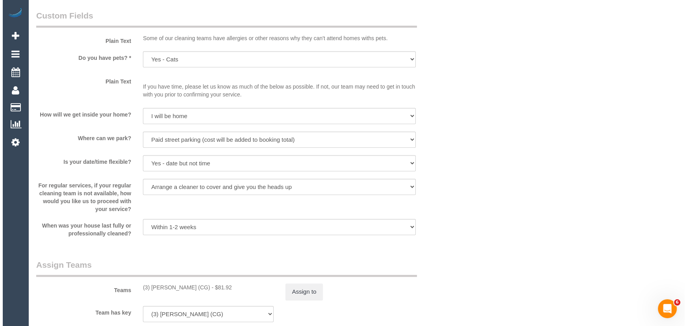
scroll to position [1002, 0]
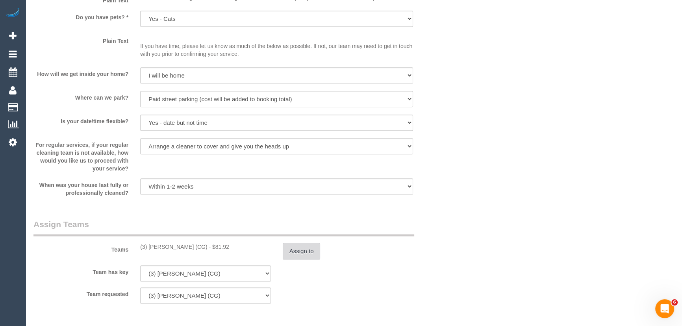
click at [296, 252] on button "Assign to" at bounding box center [302, 251] width 38 height 17
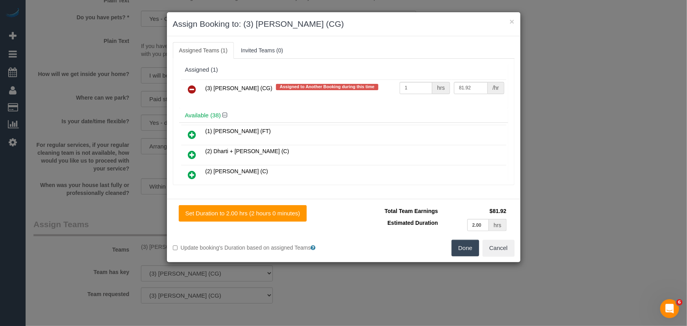
click at [193, 88] on icon at bounding box center [192, 89] width 8 height 9
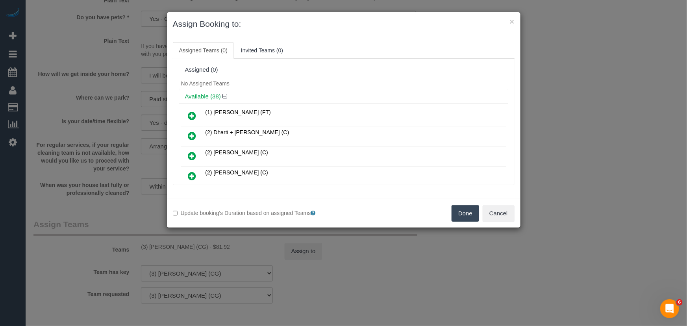
click at [461, 212] on button "Done" at bounding box center [466, 213] width 28 height 17
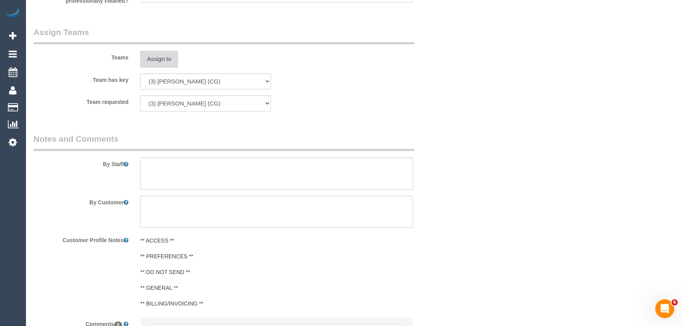
scroll to position [1280, 0]
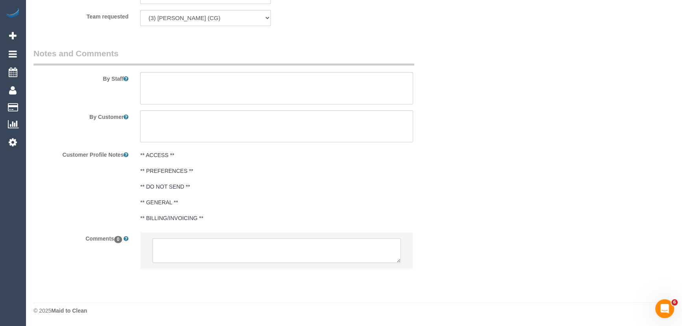
click at [224, 252] on textarea at bounding box center [276, 250] width 248 height 24
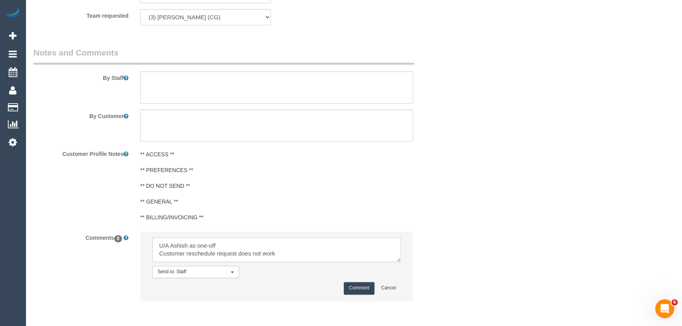
scroll to position [3, 0]
type textarea "U/A Ashish as one-off Customer reschedule request does not work Customer has no…"
click at [361, 291] on button "Comment" at bounding box center [359, 288] width 31 height 12
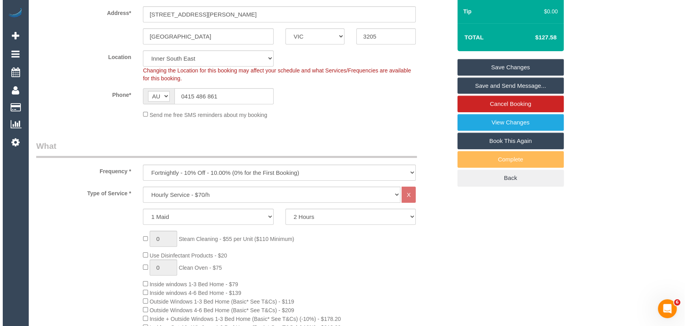
scroll to position [0, 0]
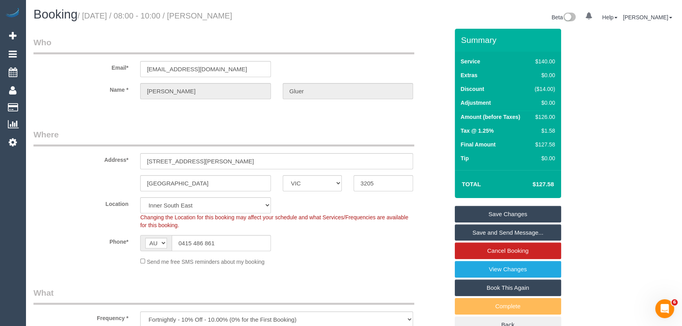
click at [496, 213] on link "Save Changes" at bounding box center [508, 214] width 106 height 17
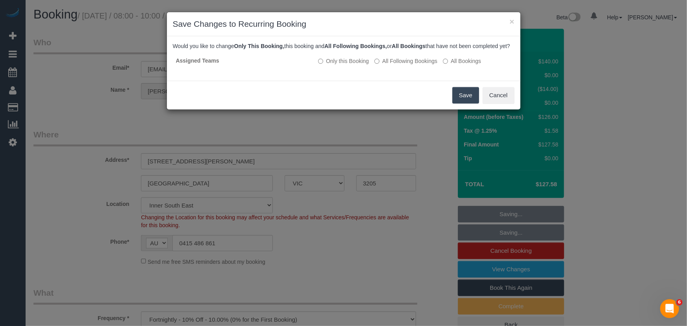
drag, startPoint x: 462, startPoint y: 102, endPoint x: 478, endPoint y: 100, distance: 15.4
click at [462, 102] on button "Save" at bounding box center [465, 95] width 27 height 17
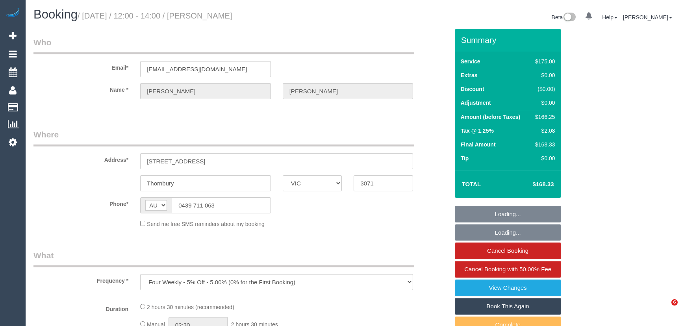
select select "VIC"
select select "string:stripe-pm_1RB9VD2GScqysDRVJuz6Wda9"
select select "number:28"
select select "number:14"
select select "number:19"
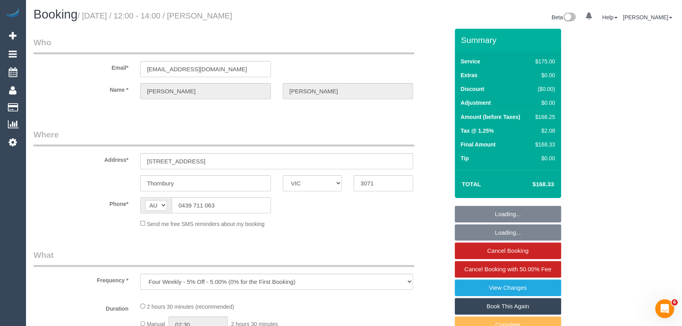
select select "number:34"
select select "number:13"
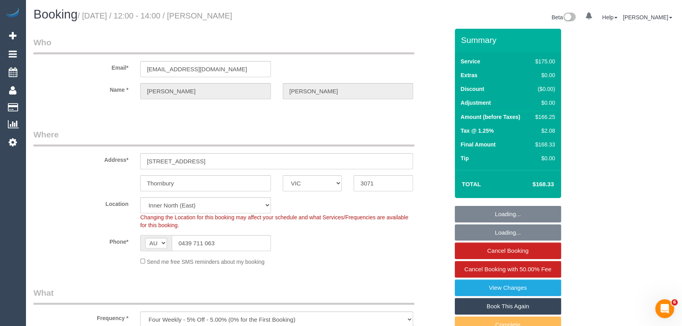
select select "object:1451"
select select "150"
